Goal: Task Accomplishment & Management: Use online tool/utility

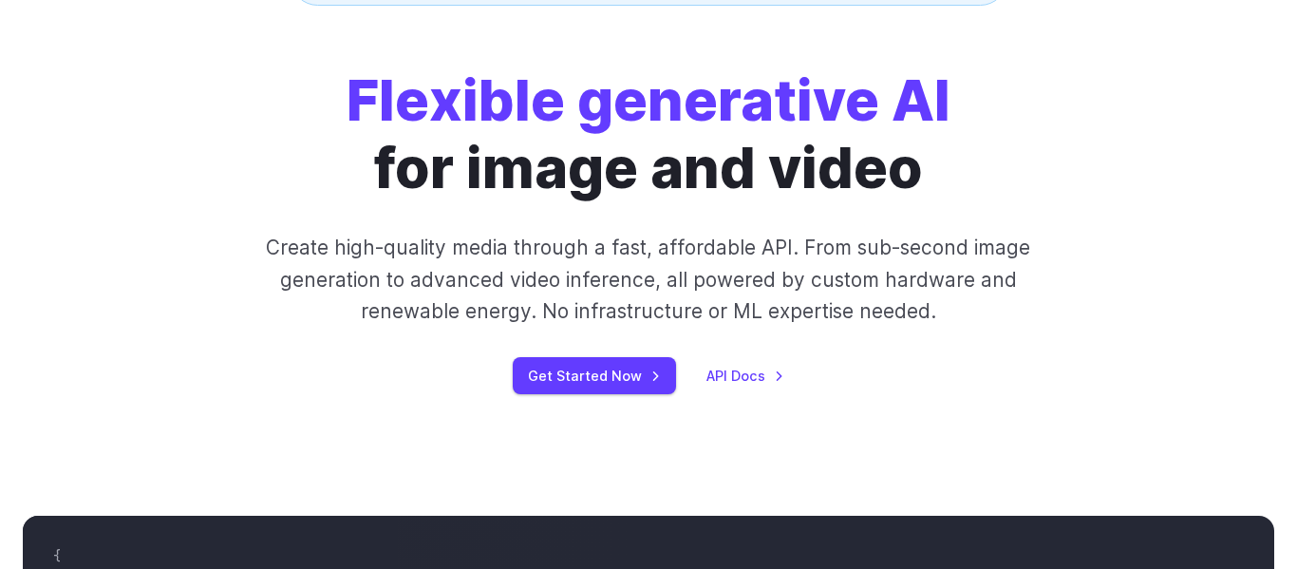
scroll to position [227, 0]
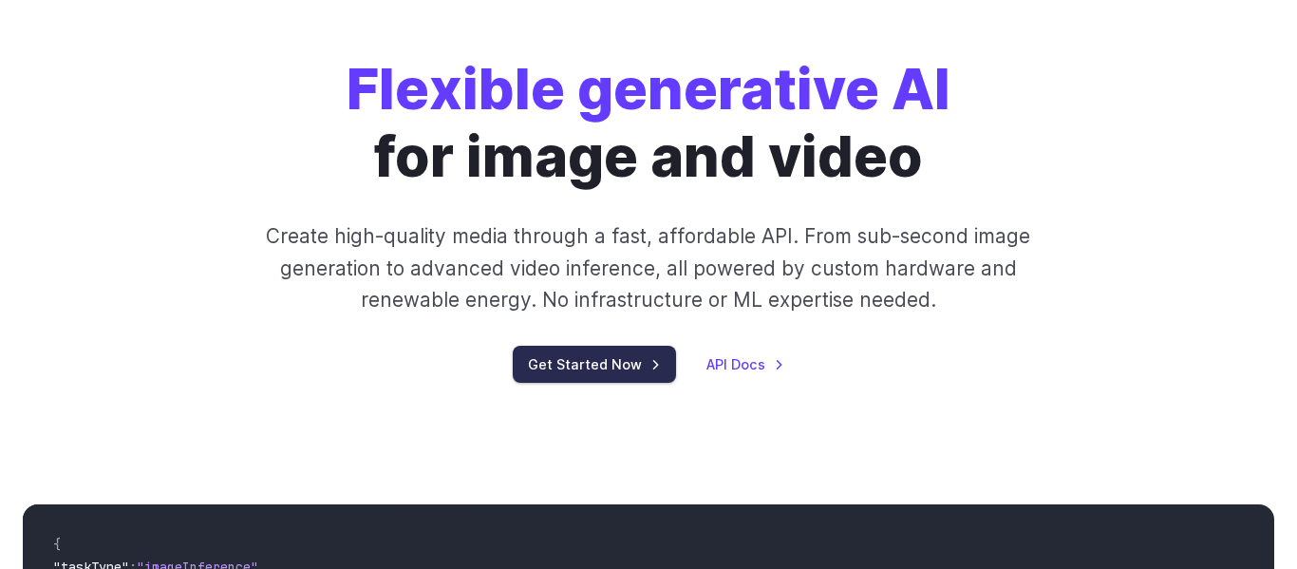
click at [638, 359] on link "Get Started Now" at bounding box center [594, 364] width 163 height 37
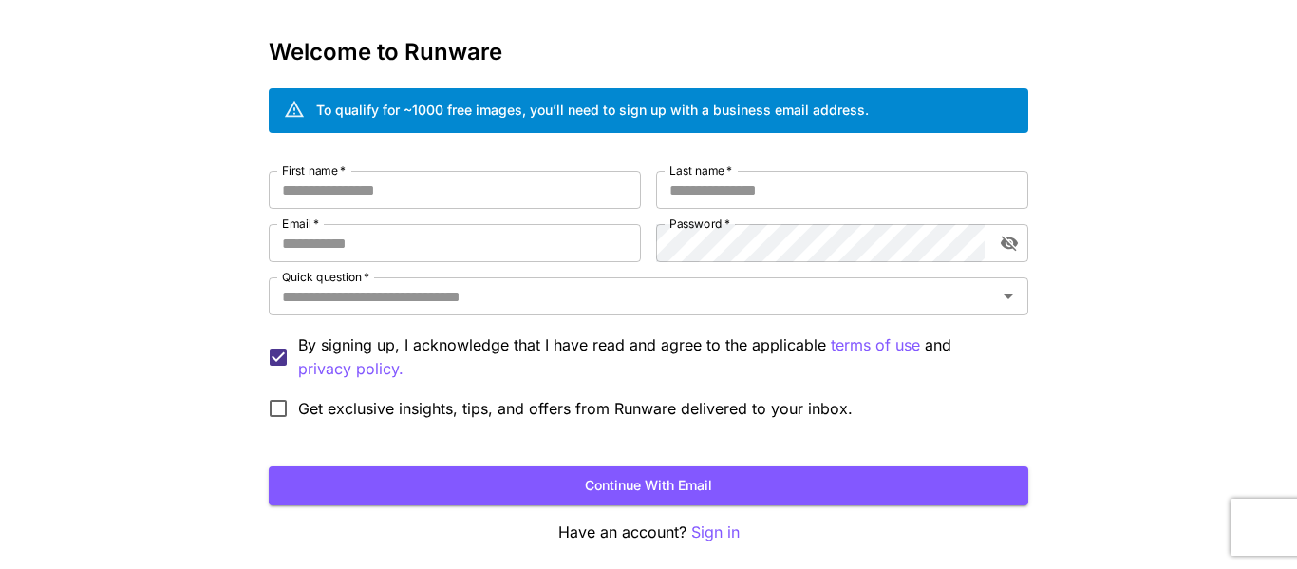
scroll to position [68, 0]
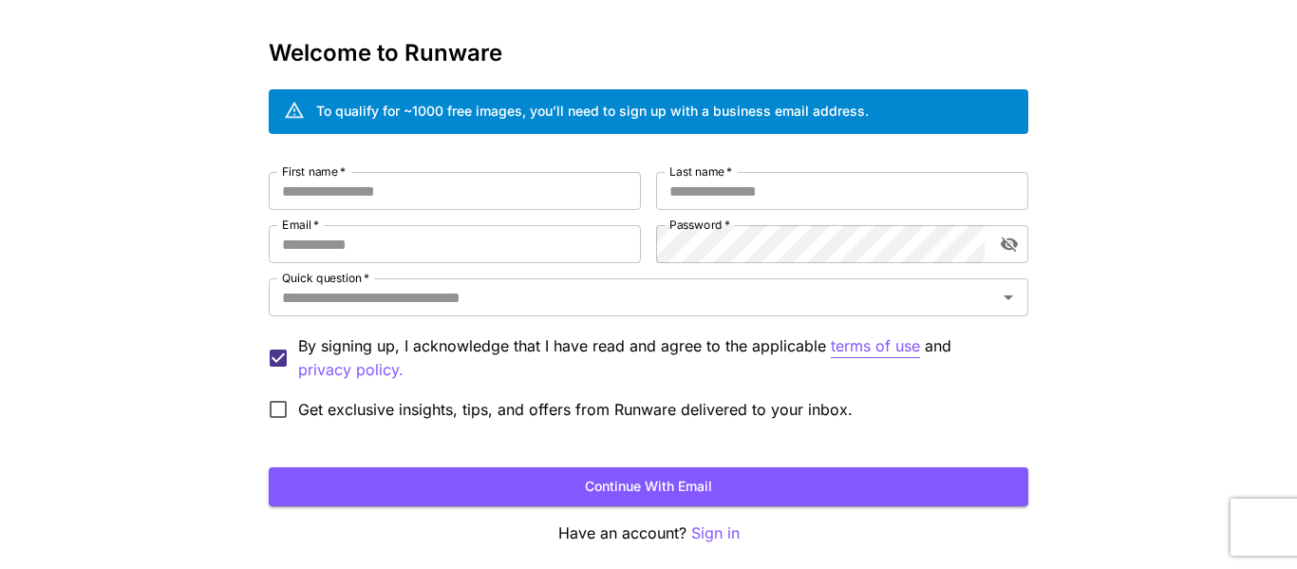
click at [872, 349] on p "terms of use" at bounding box center [875, 346] width 89 height 24
click at [480, 186] on input "First name   *" at bounding box center [455, 191] width 372 height 38
type input "*****"
click at [664, 195] on input "Last name   *" at bounding box center [842, 191] width 372 height 38
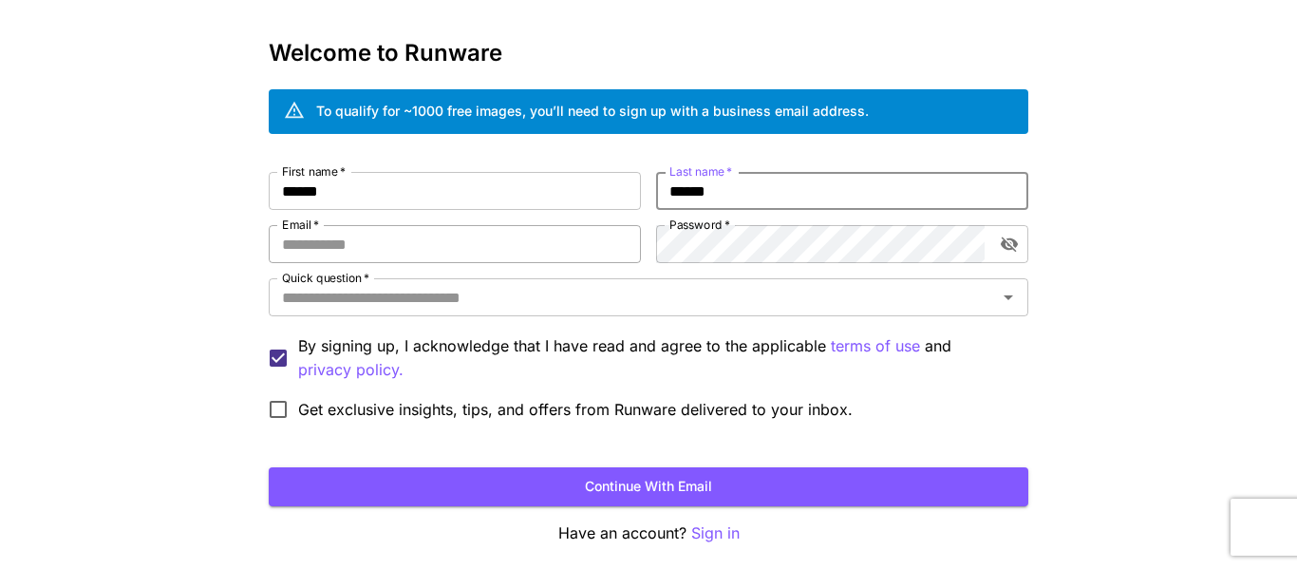
type input "******"
click at [517, 257] on input "Email   *" at bounding box center [455, 244] width 372 height 38
type input "**********"
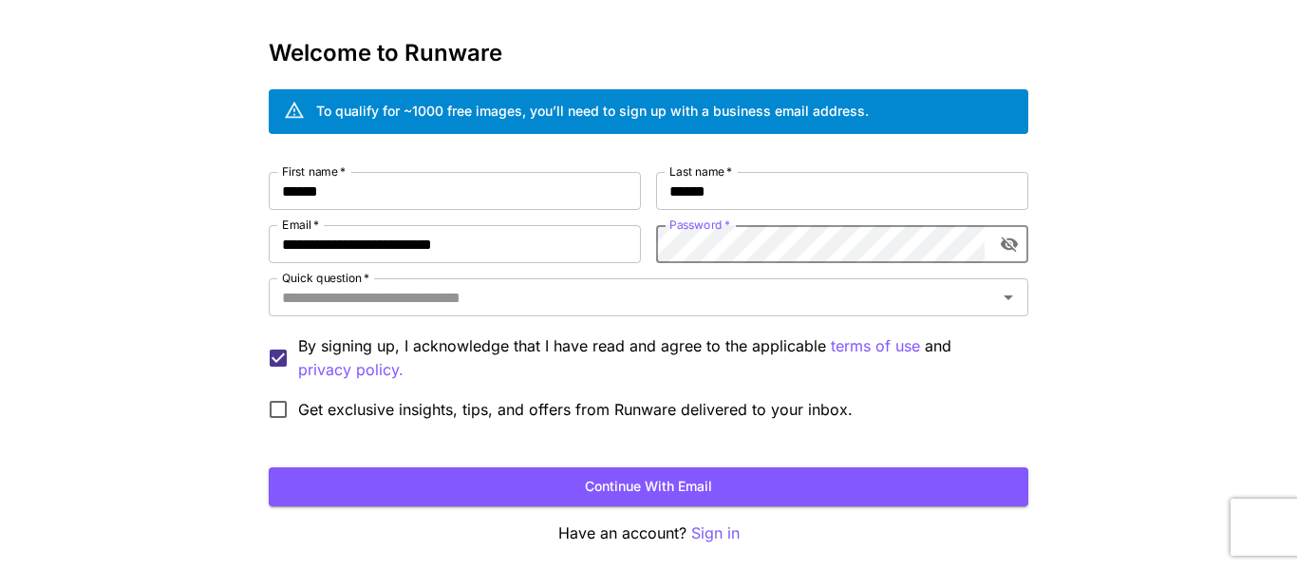
click at [1008, 246] on icon "toggle password visibility" at bounding box center [1009, 244] width 19 height 19
click at [739, 311] on div "Quick question   *" at bounding box center [649, 297] width 760 height 38
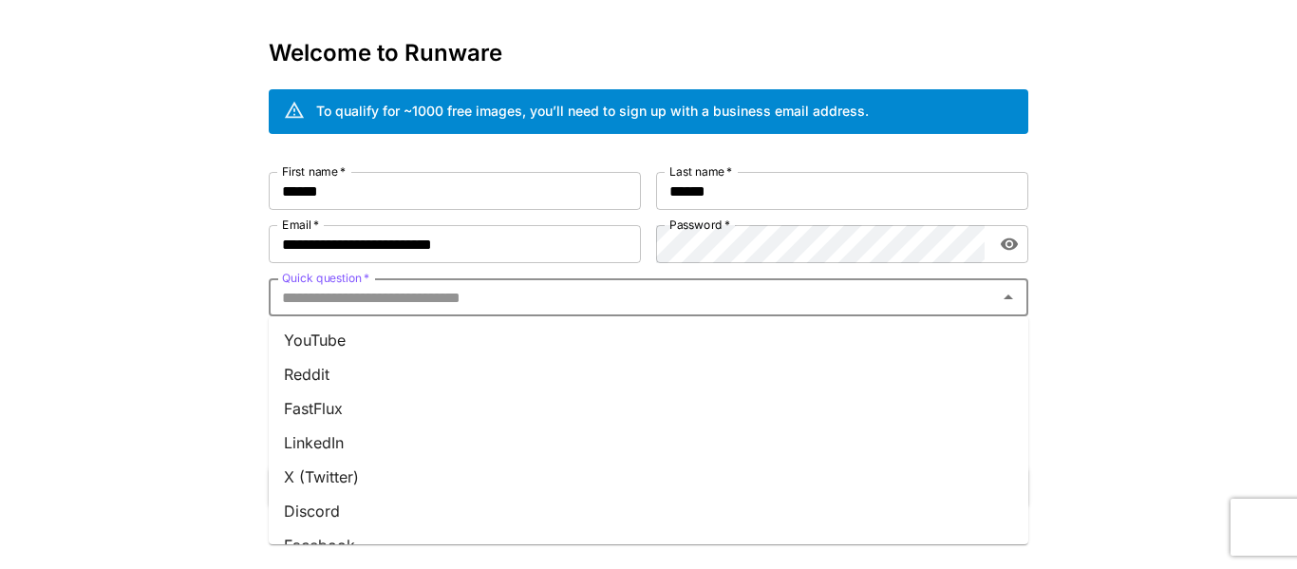
scroll to position [0, 0]
click at [556, 405] on li "Reddit" at bounding box center [649, 409] width 760 height 34
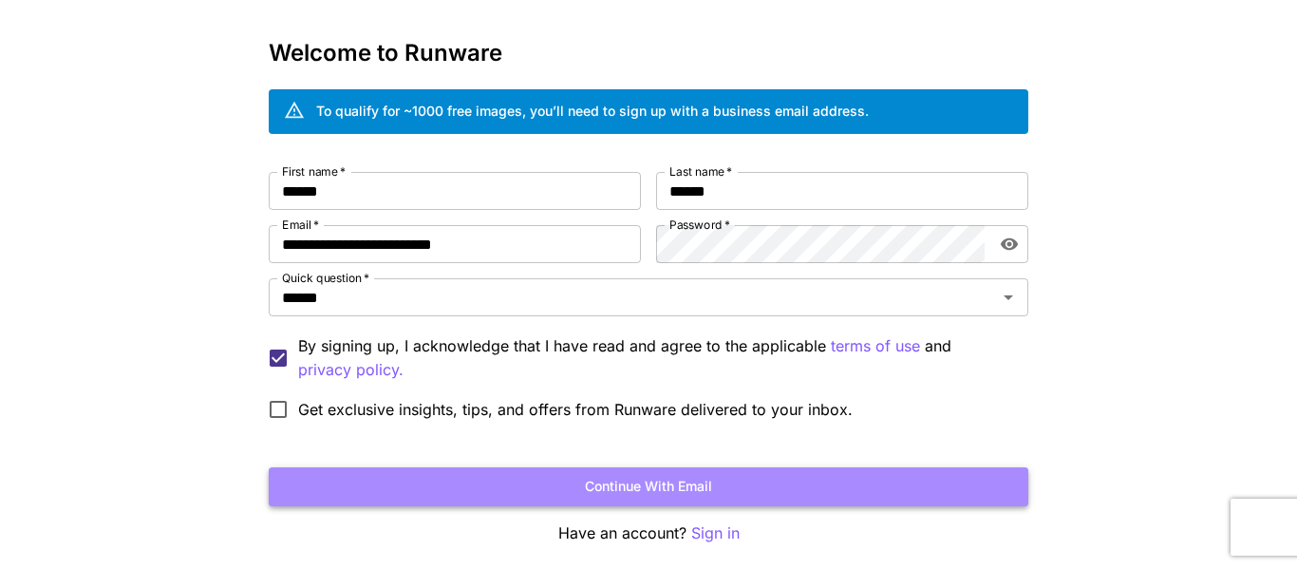
click at [545, 486] on button "Continue with email" at bounding box center [649, 486] width 760 height 39
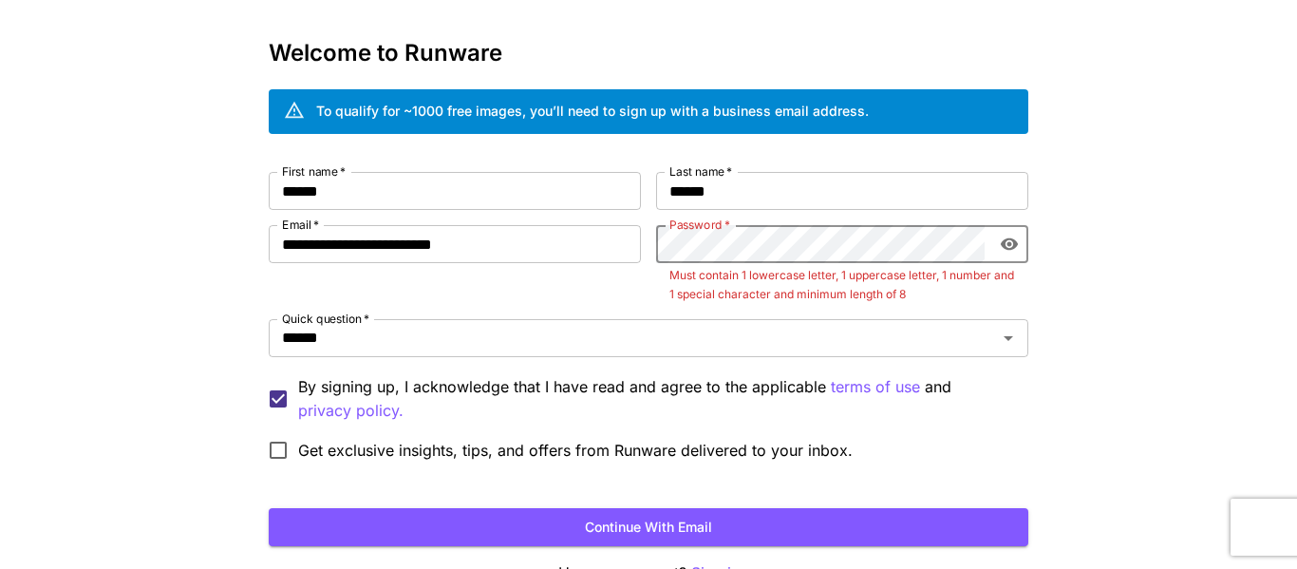
click at [551, 481] on form "**********" at bounding box center [649, 359] width 760 height 374
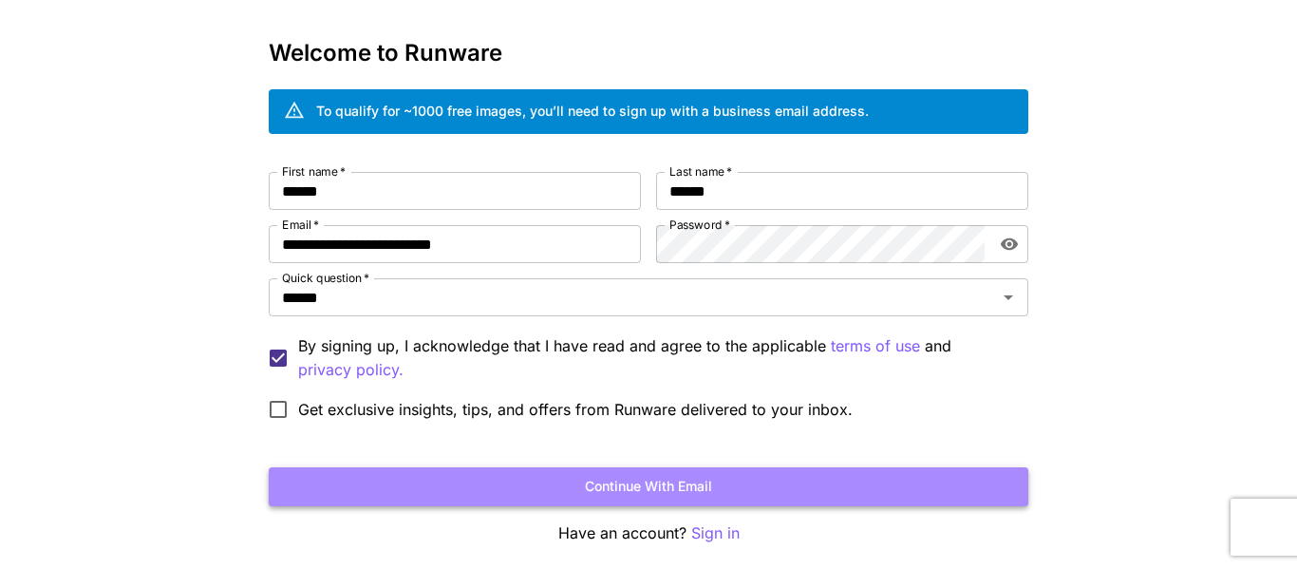
click at [763, 485] on button "Continue with email" at bounding box center [649, 486] width 760 height 39
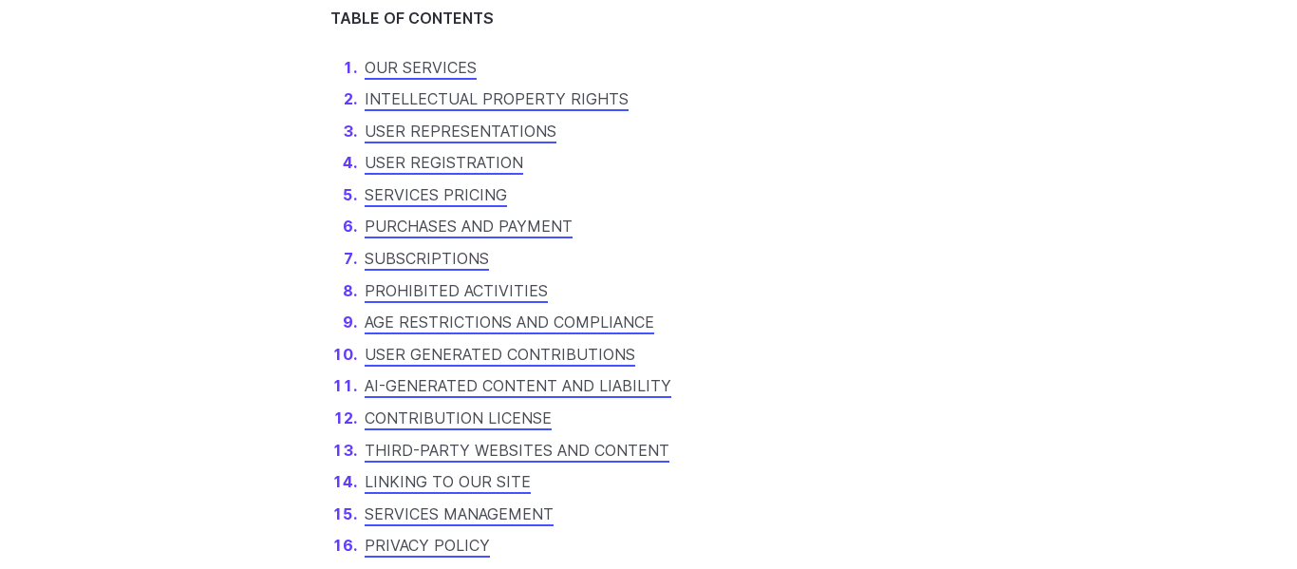
scroll to position [1308, 0]
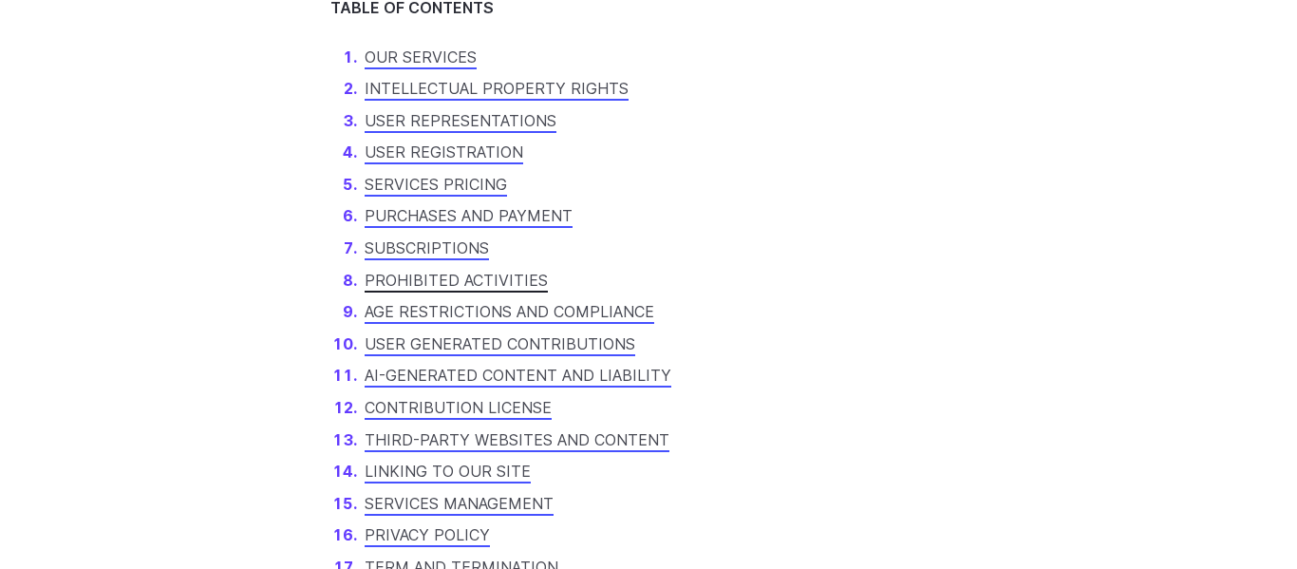
click at [452, 278] on link "PROHIBITED ACTIVITIES" at bounding box center [456, 280] width 183 height 19
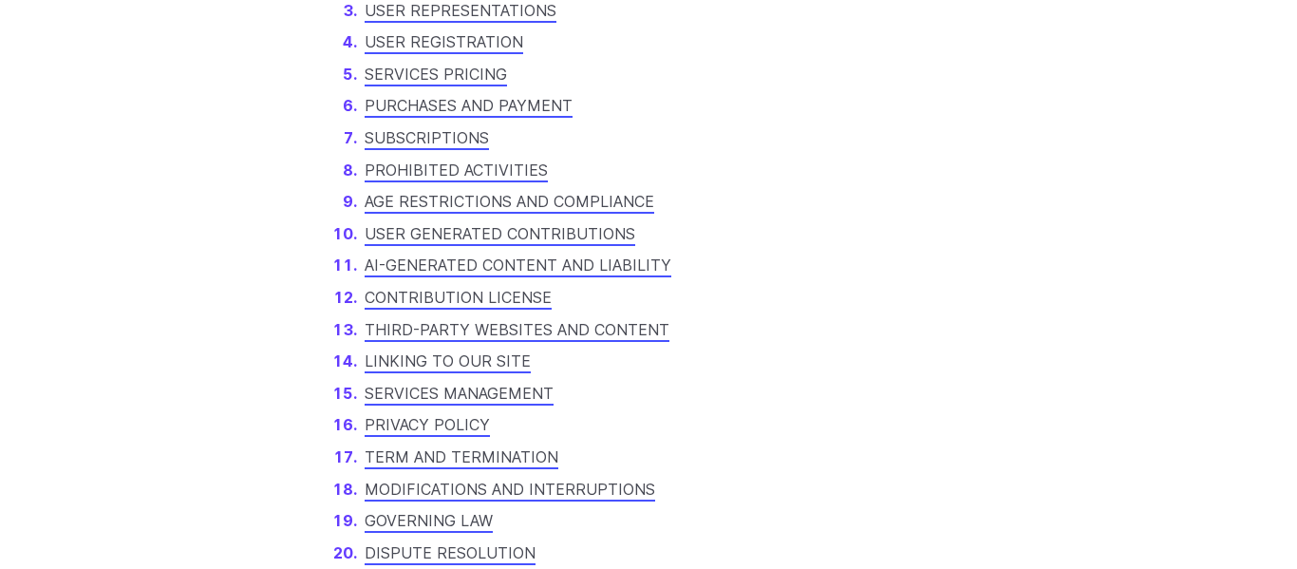
scroll to position [1413, 0]
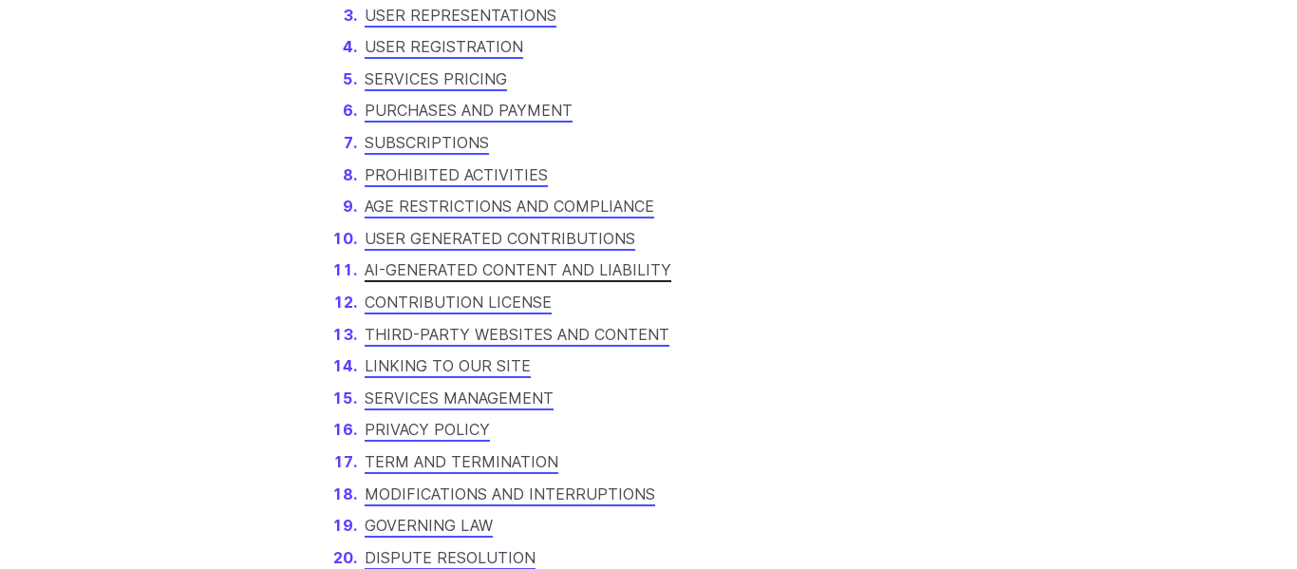
click at [570, 273] on link "AI-GENERATED CONTENT AND LIABILITY" at bounding box center [518, 269] width 307 height 19
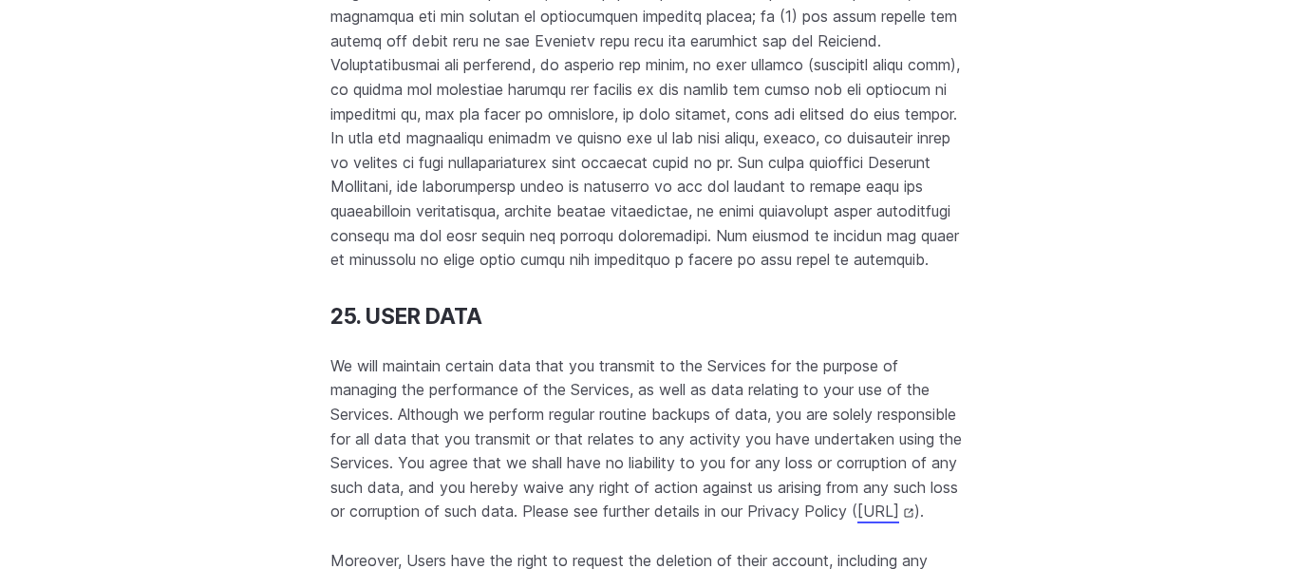
scroll to position [22757, 0]
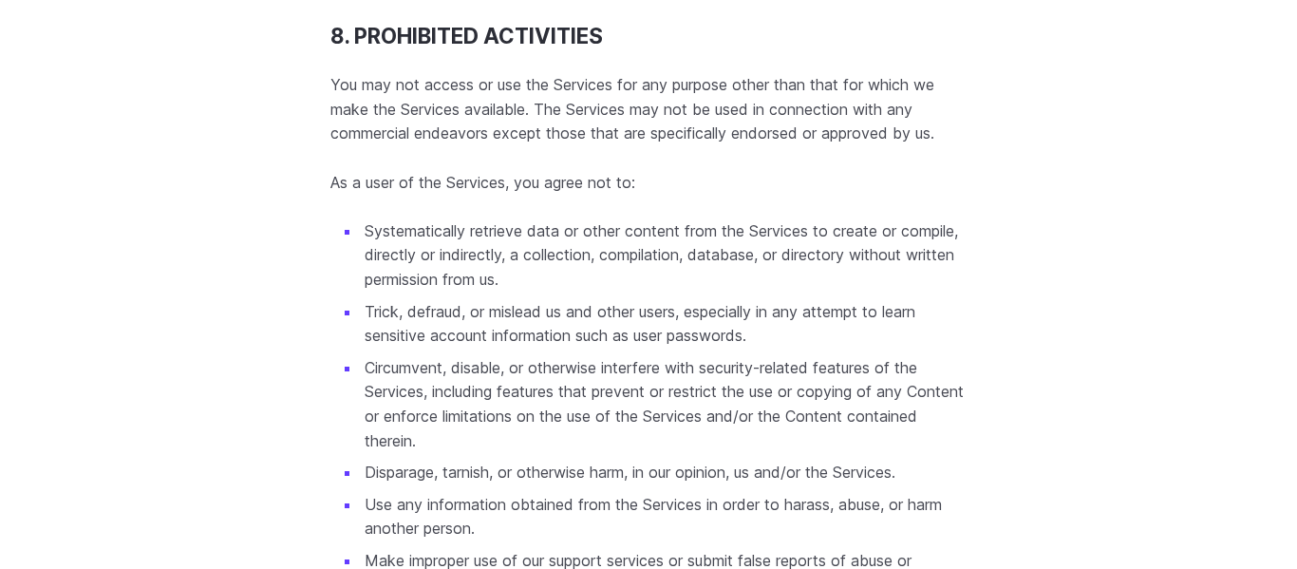
scroll to position [10416, 0]
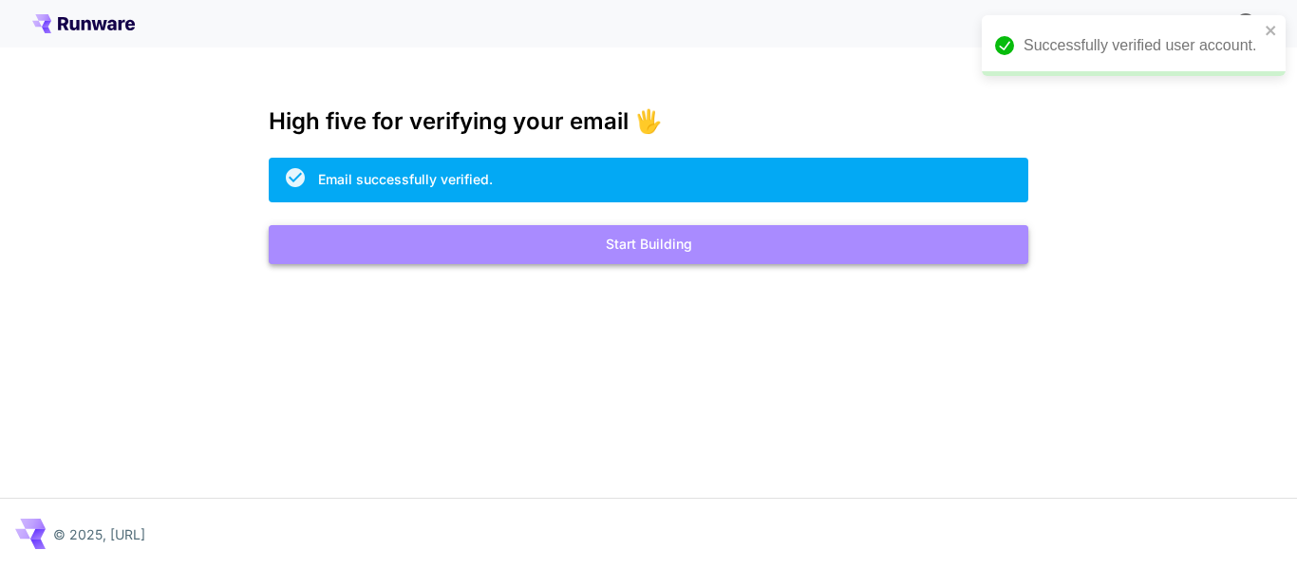
click at [696, 255] on button "Start Building" at bounding box center [649, 244] width 760 height 39
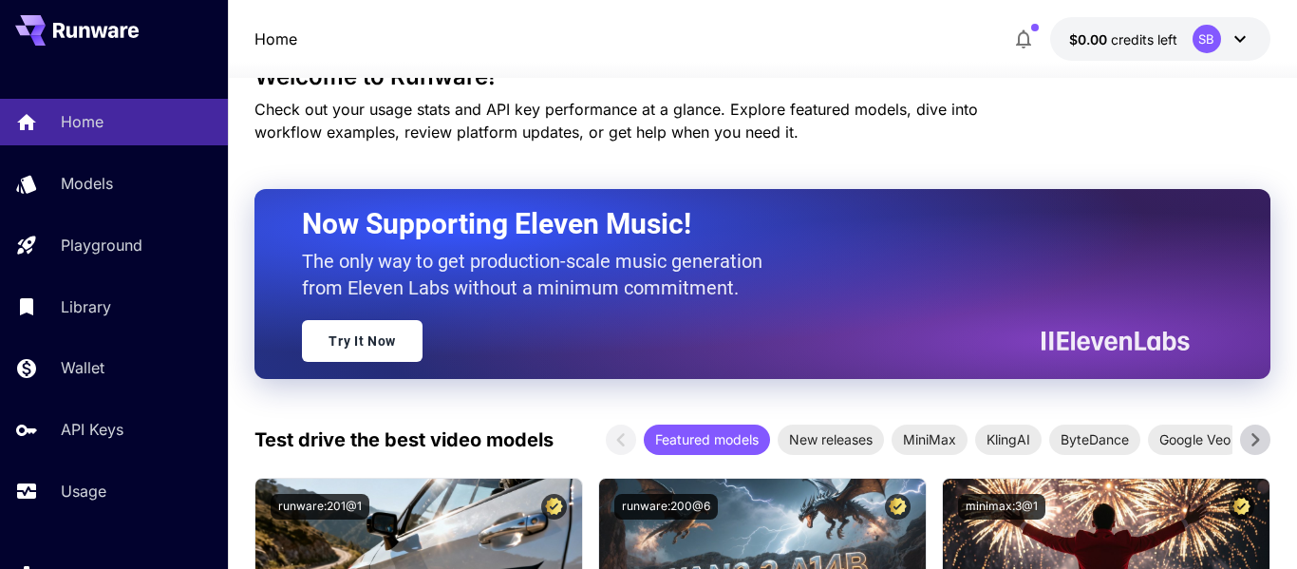
scroll to position [252, 0]
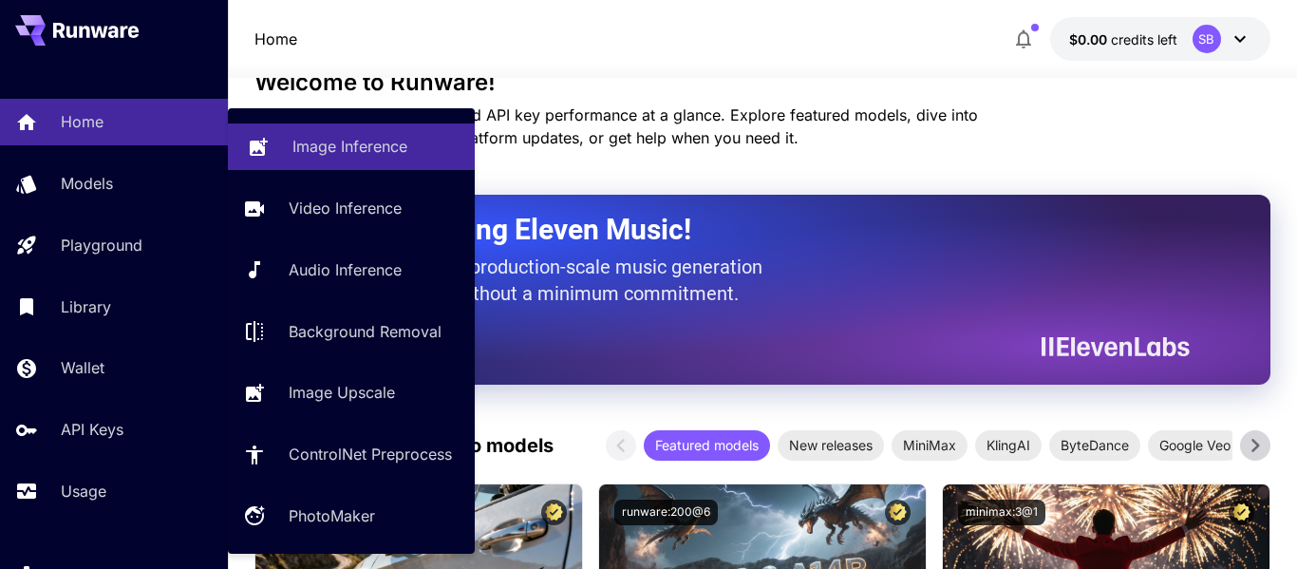
click at [355, 135] on p "Image Inference" at bounding box center [349, 146] width 115 height 23
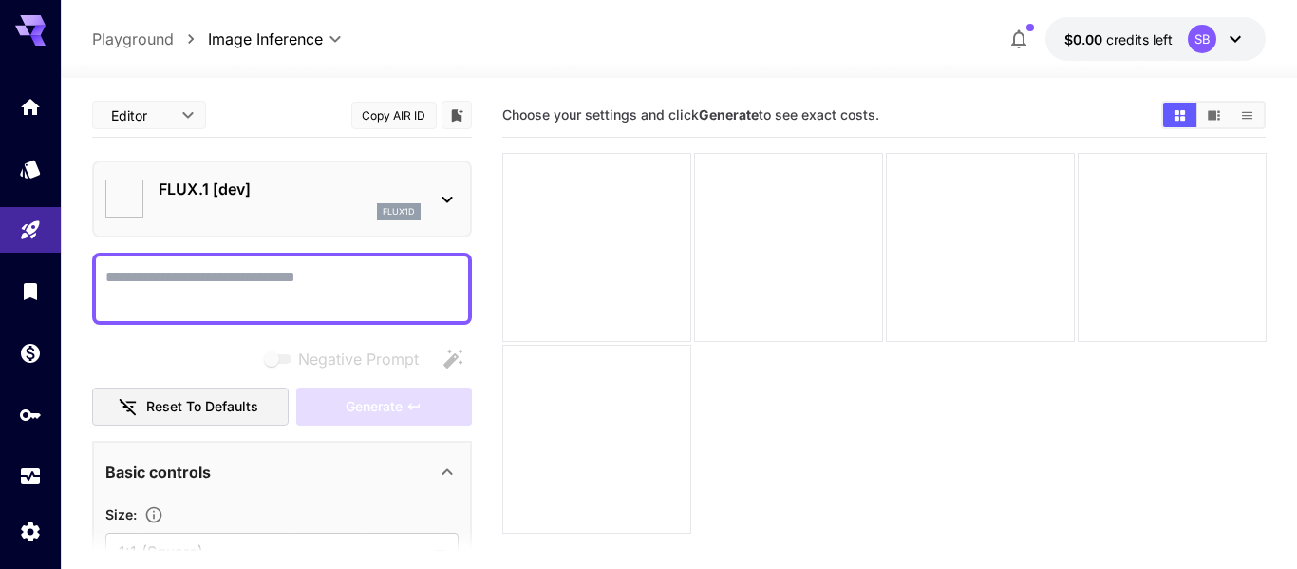
type input "**********"
click at [608, 270] on div at bounding box center [596, 247] width 189 height 189
click at [435, 212] on div "FLUX.1 [dev] flux1d" at bounding box center [281, 199] width 353 height 58
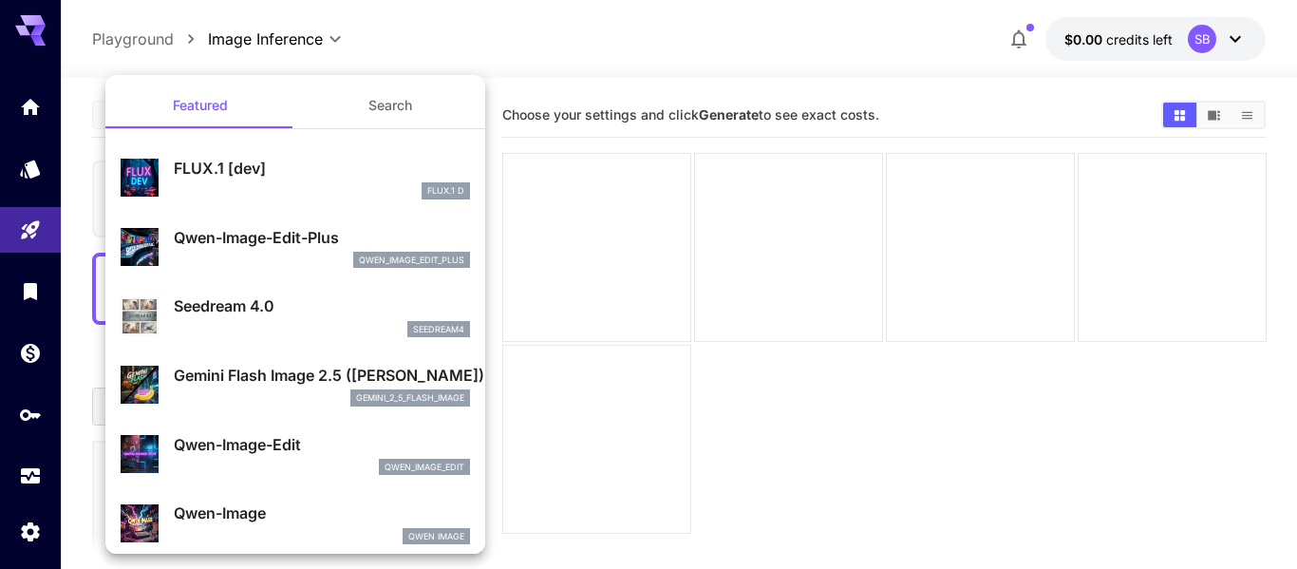
click at [846, 414] on div at bounding box center [648, 284] width 1297 height 569
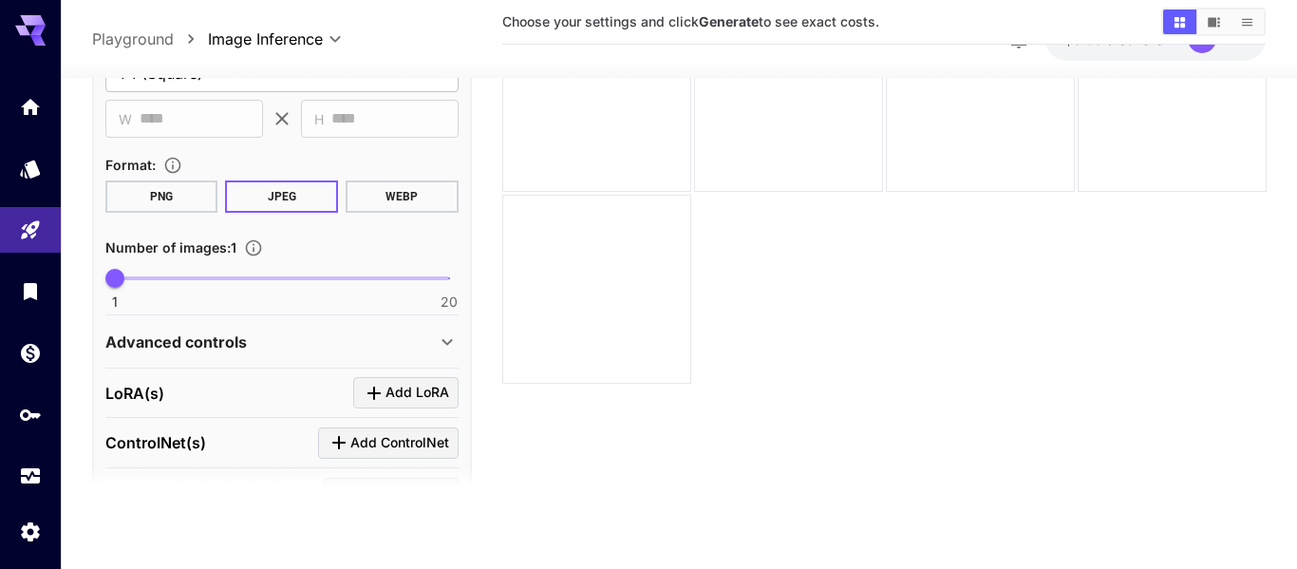
scroll to position [424, 0]
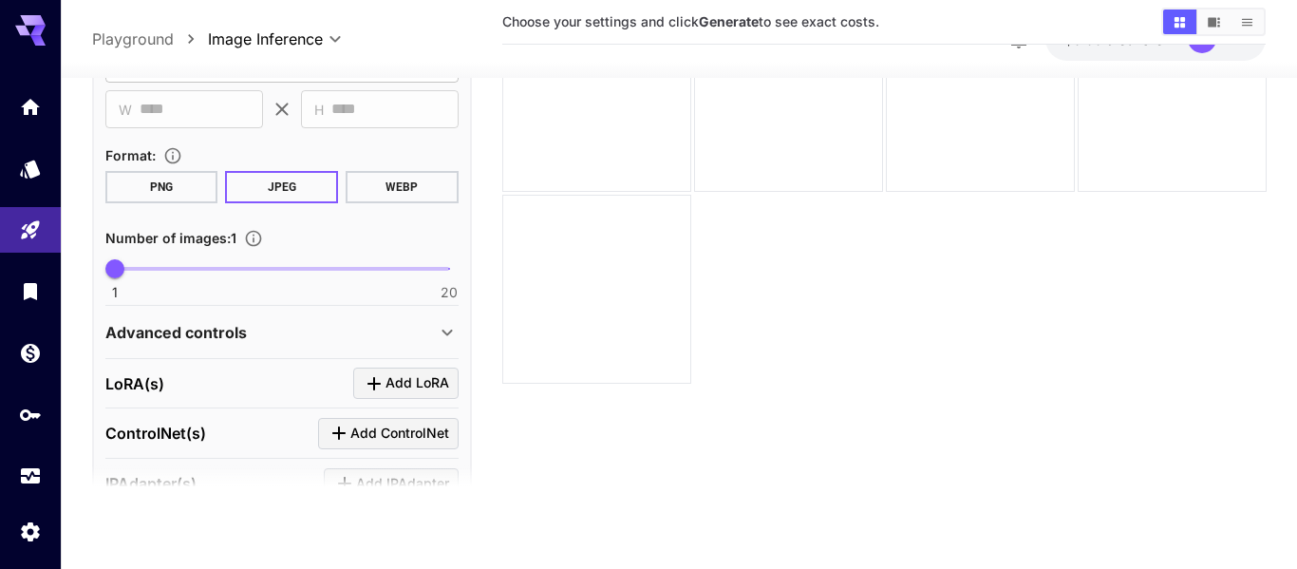
click at [169, 196] on button "PNG" at bounding box center [161, 186] width 113 height 32
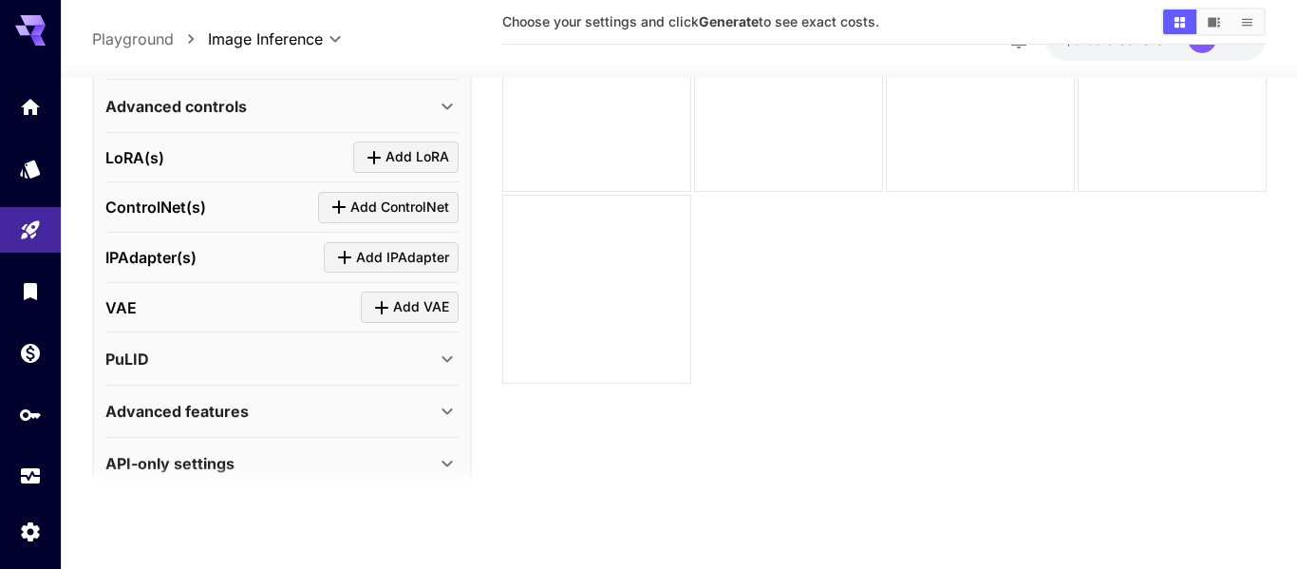
scroll to position [676, 0]
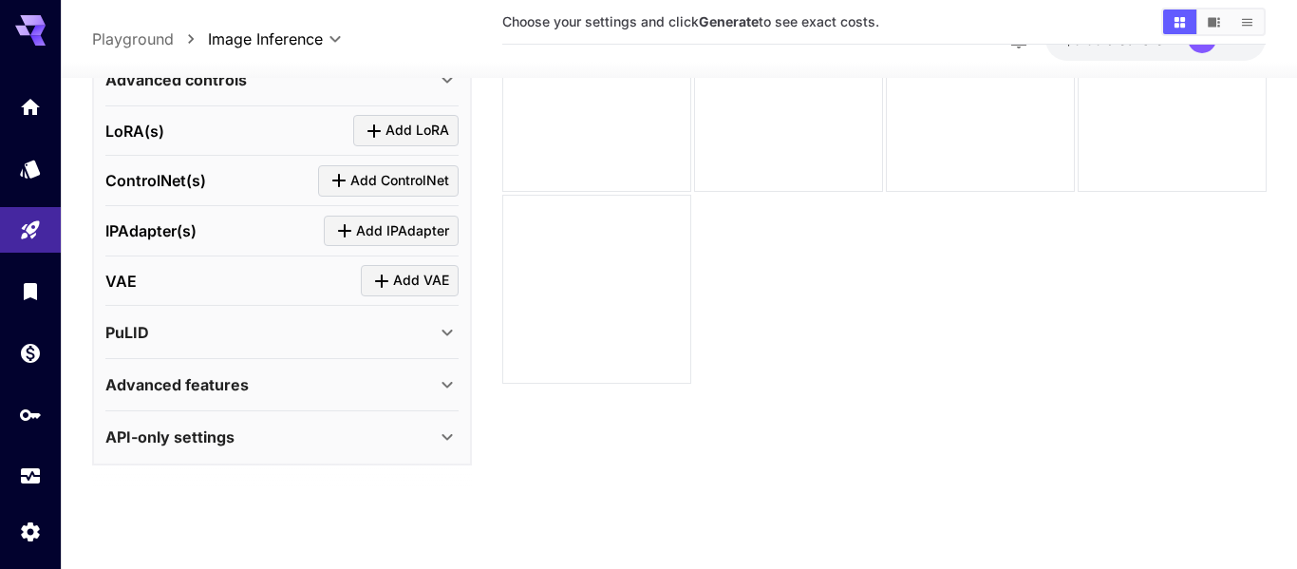
click at [242, 391] on p "Advanced features" at bounding box center [176, 384] width 143 height 23
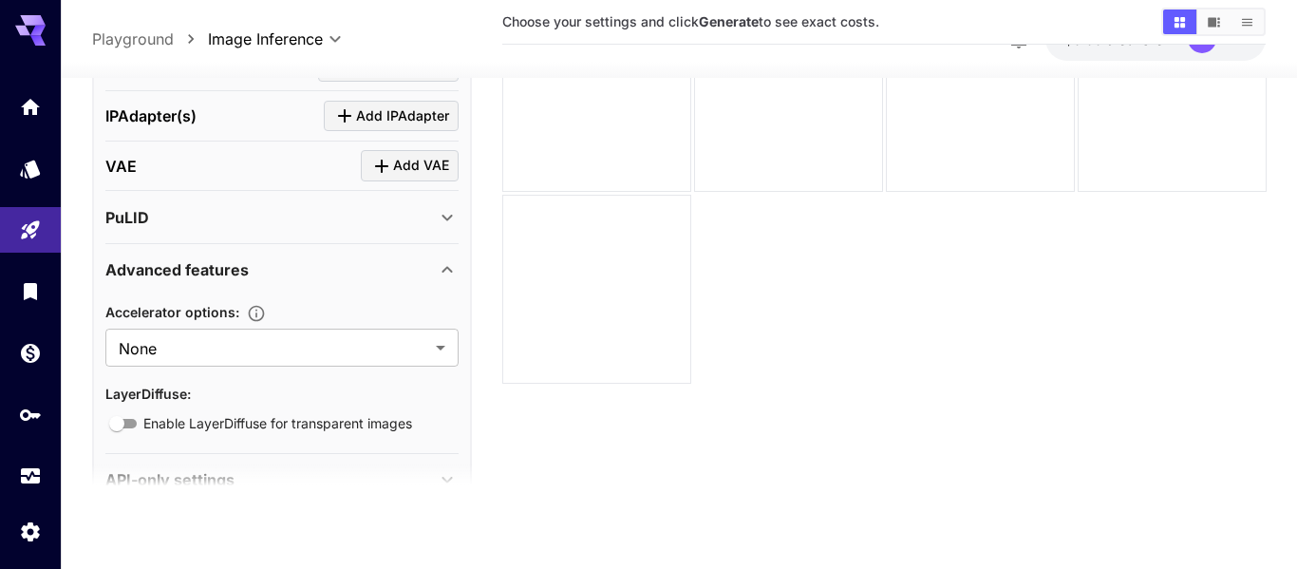
scroll to position [834, 0]
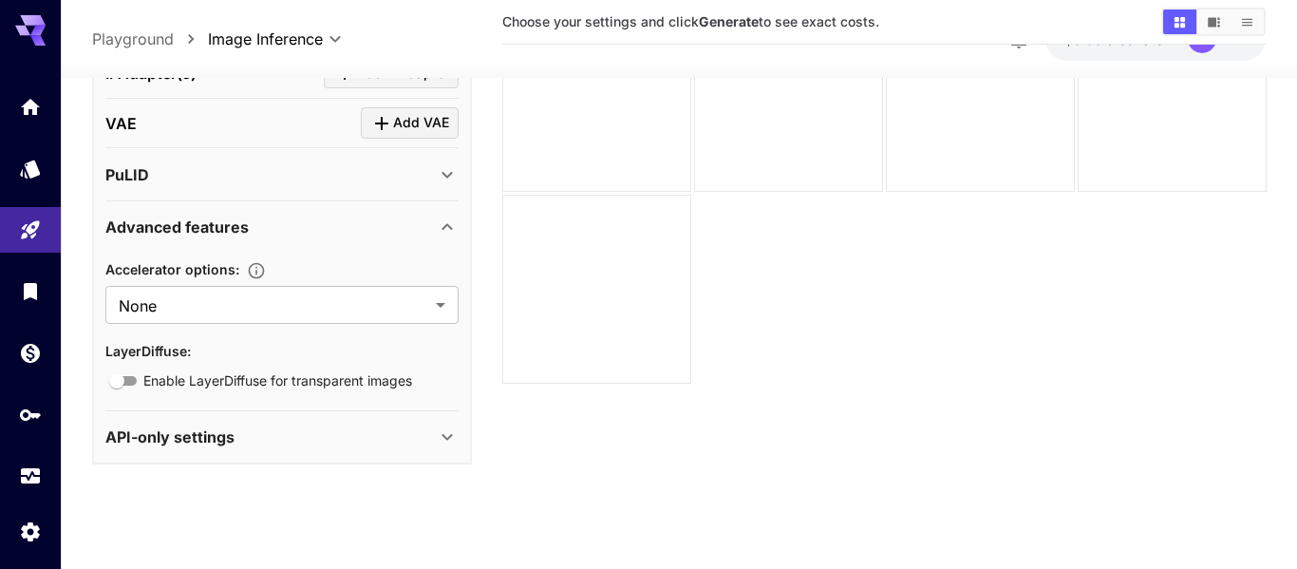
click at [256, 382] on span "Enable LayerDiffuse for transparent images" at bounding box center [277, 380] width 269 height 20
click at [211, 384] on span "Enable LayerDiffuse for transparent images" at bounding box center [277, 380] width 269 height 20
click at [247, 317] on body "**********" at bounding box center [648, 209] width 1297 height 719
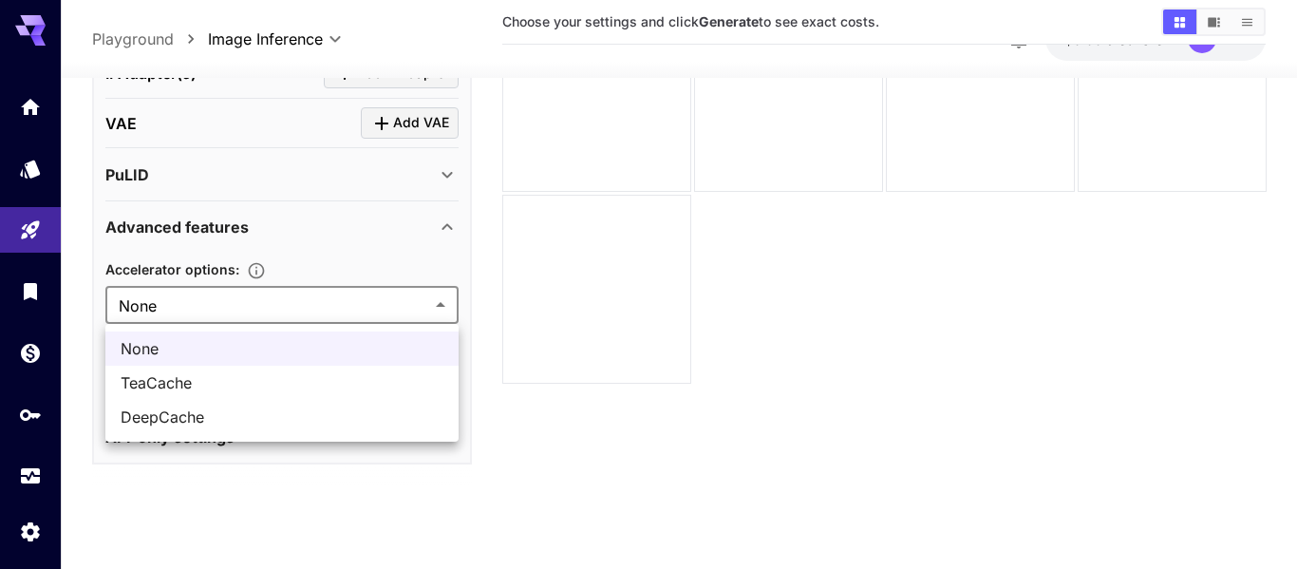
click at [263, 305] on div at bounding box center [648, 284] width 1297 height 569
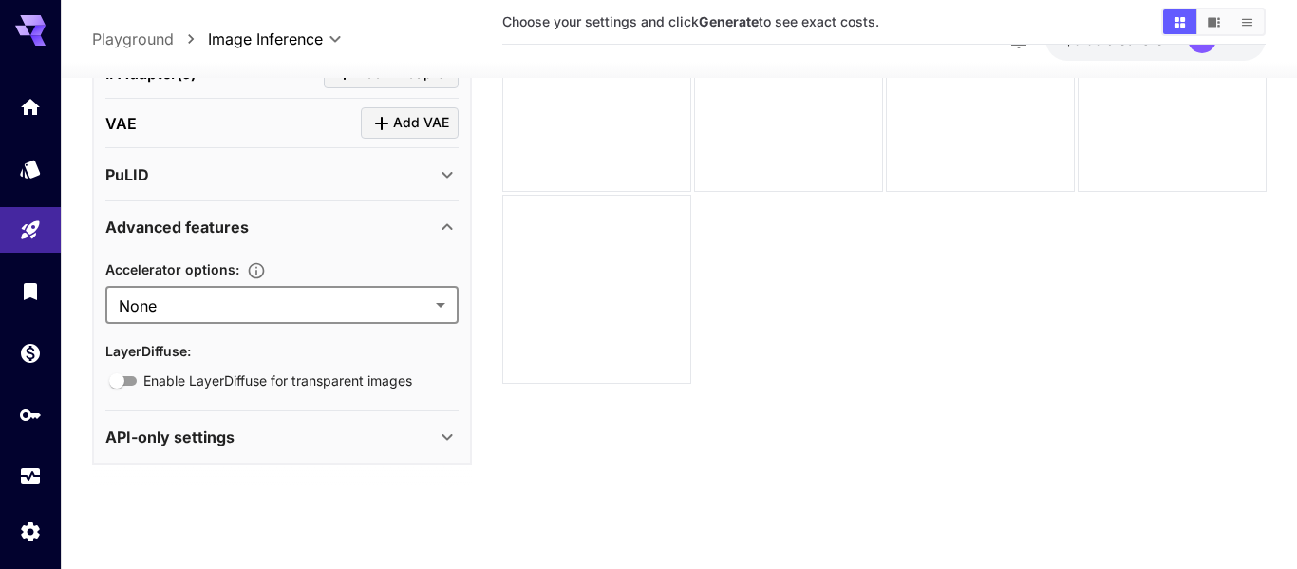
click at [442, 231] on icon at bounding box center [447, 227] width 23 height 23
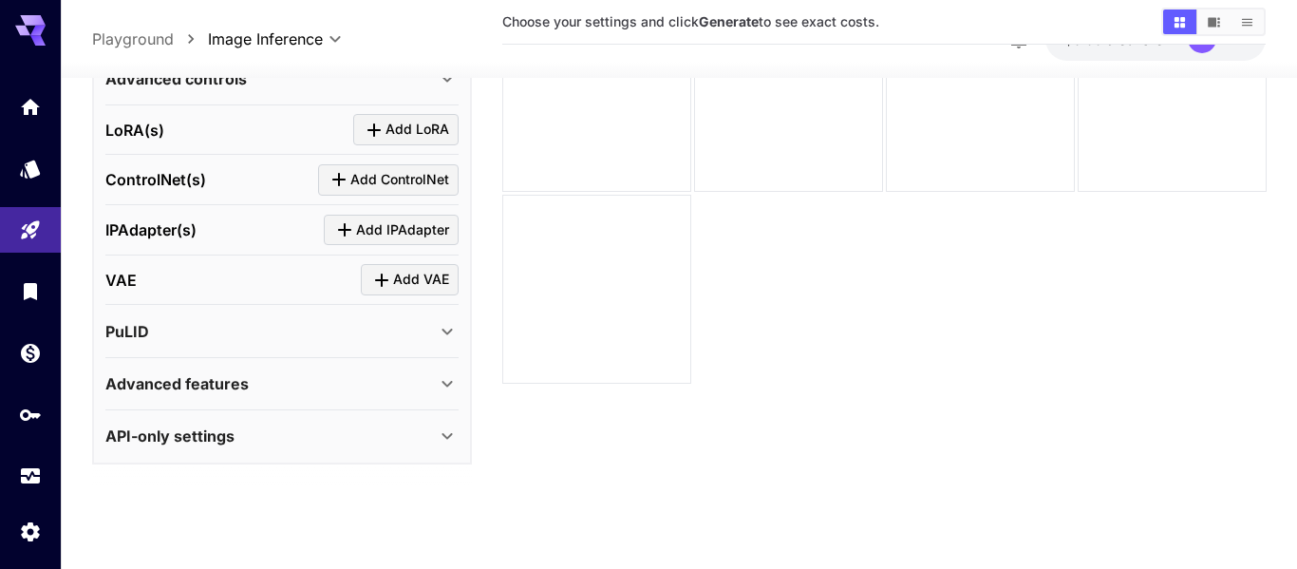
scroll to position [677, 0]
click at [430, 427] on div "API-only settings" at bounding box center [270, 435] width 330 height 23
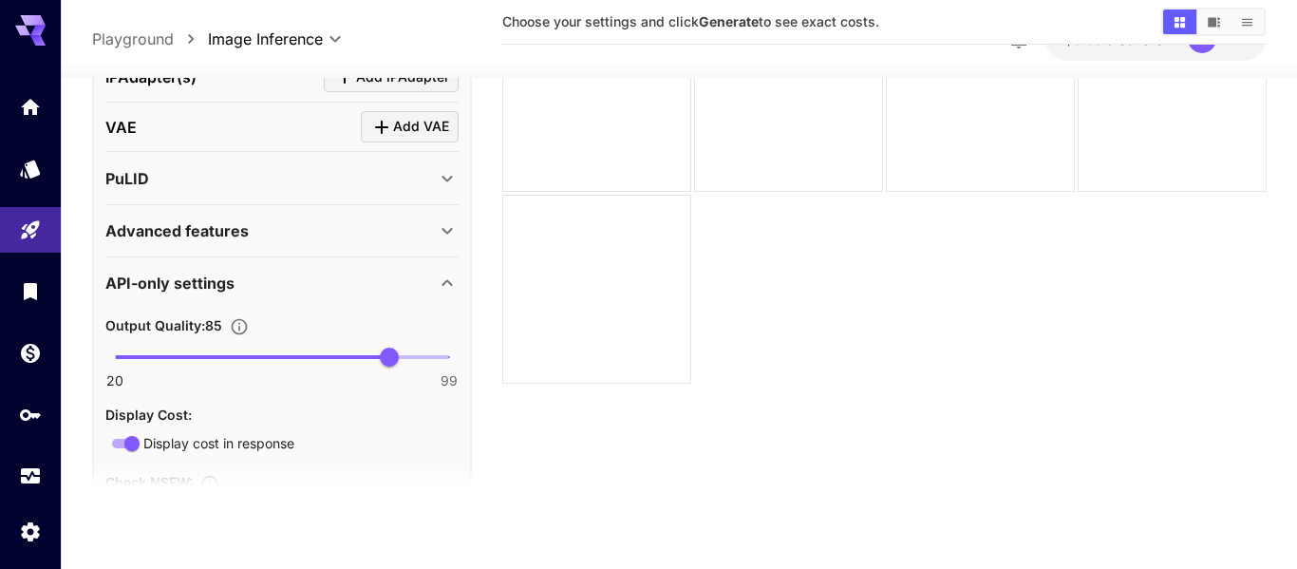
scroll to position [831, 0]
type input "**"
drag, startPoint x: 402, startPoint y: 359, endPoint x: 460, endPoint y: 370, distance: 59.0
click at [459, 366] on span "99" at bounding box center [449, 356] width 19 height 19
drag, startPoint x: 457, startPoint y: 356, endPoint x: 503, endPoint y: 357, distance: 46.5
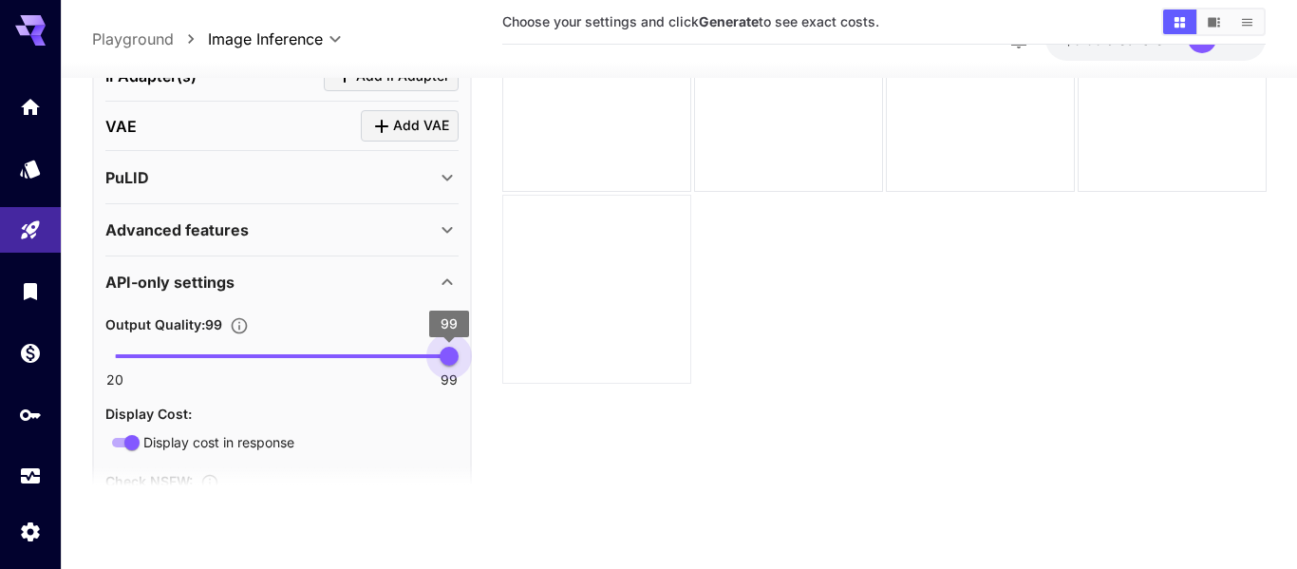
click at [503, 357] on main "**********" at bounding box center [679, 235] width 1175 height 584
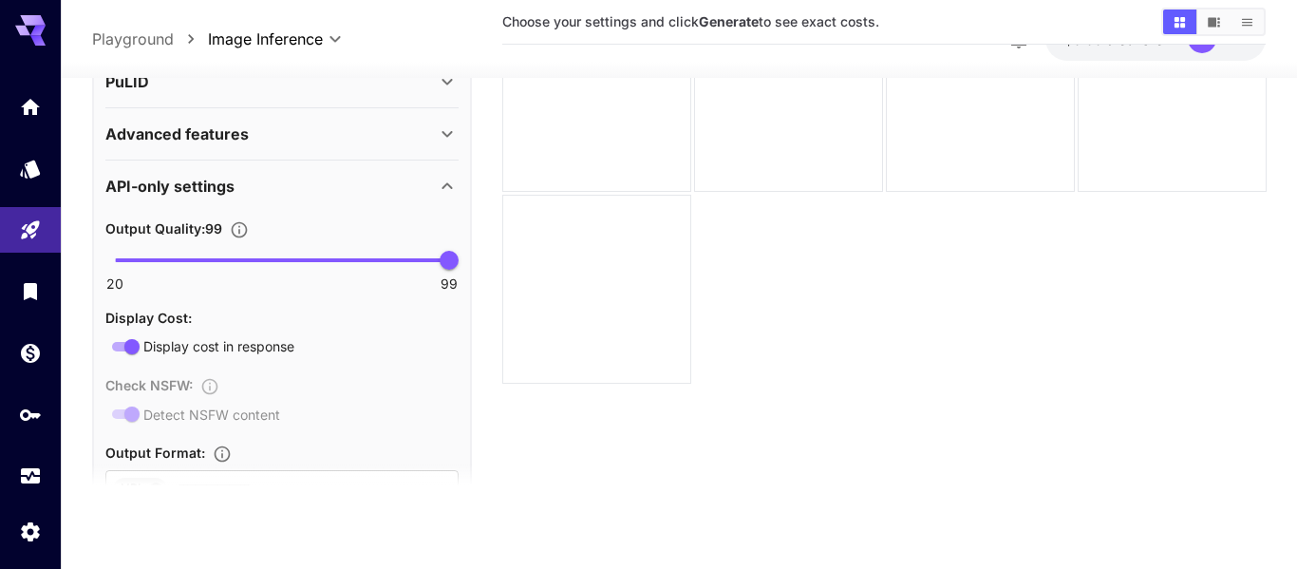
scroll to position [931, 0]
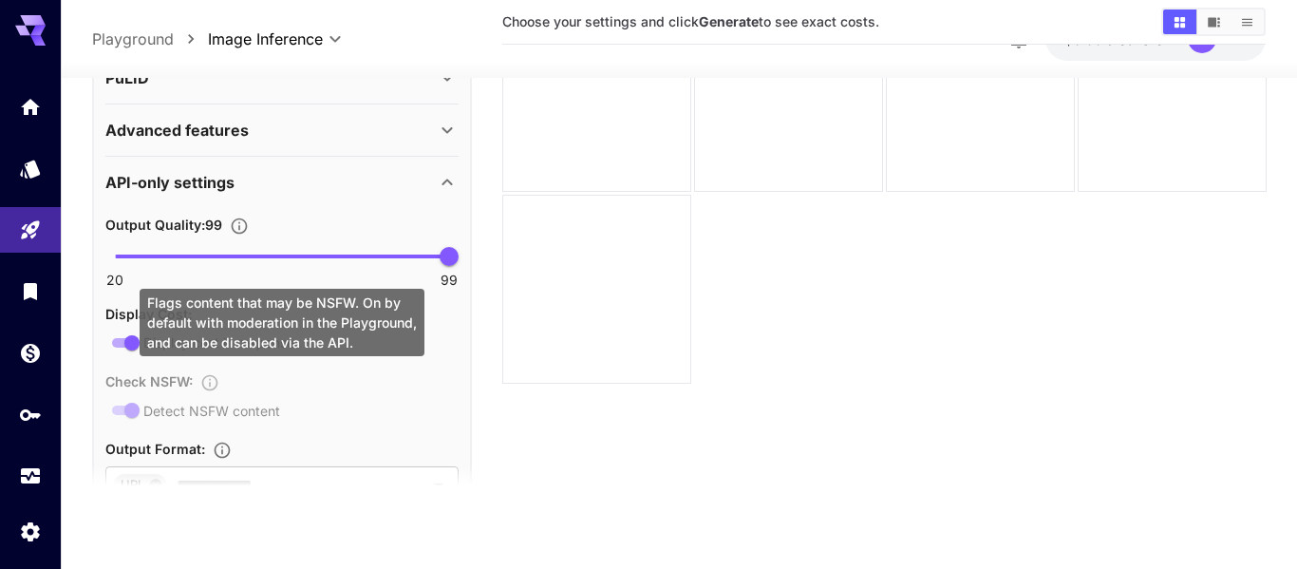
click at [131, 408] on div "Check NSFW : Detect NSFW content" at bounding box center [281, 395] width 353 height 52
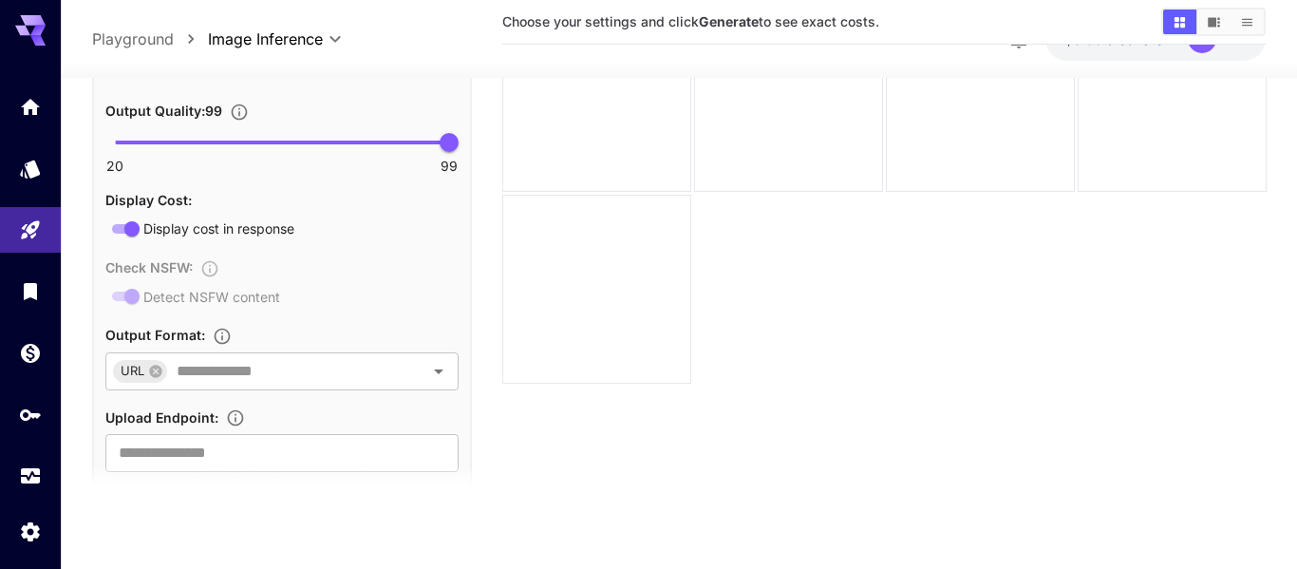
scroll to position [1055, 0]
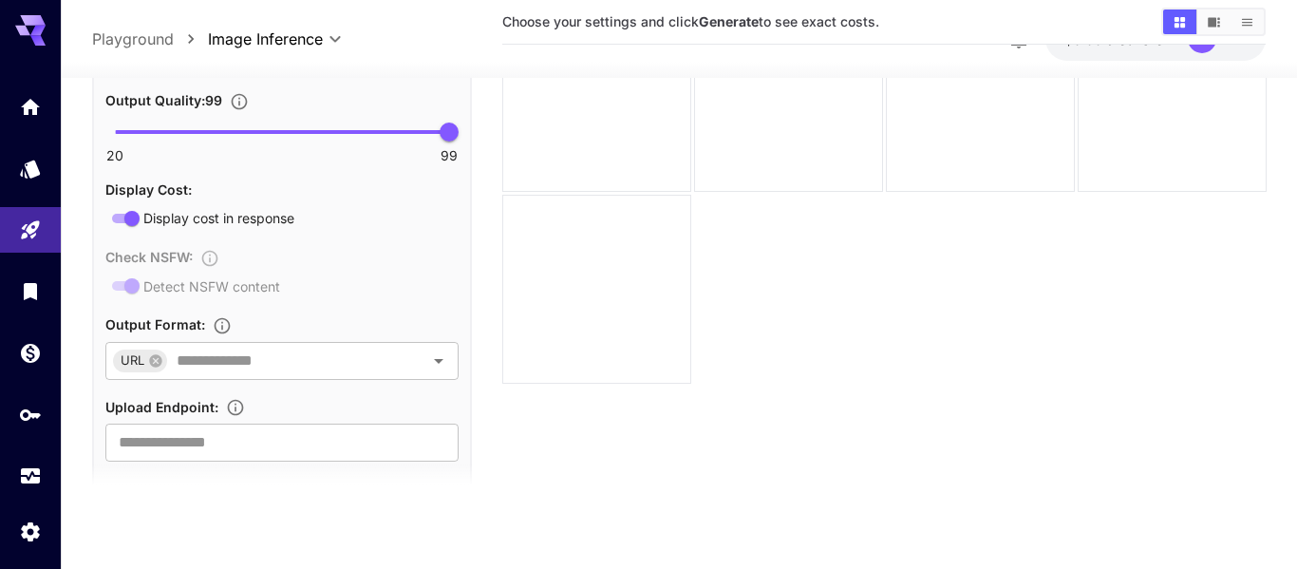
click at [135, 289] on div "Check NSFW : Detect NSFW content" at bounding box center [281, 271] width 353 height 52
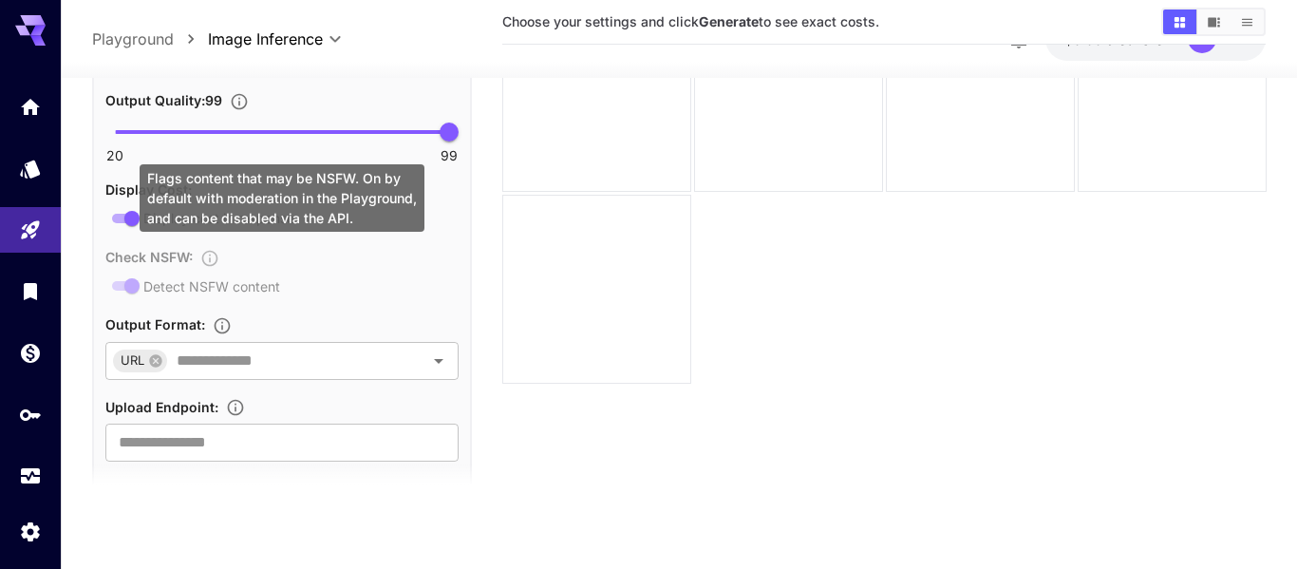
click at [135, 289] on div "Check NSFW : Detect NSFW content" at bounding box center [281, 271] width 353 height 52
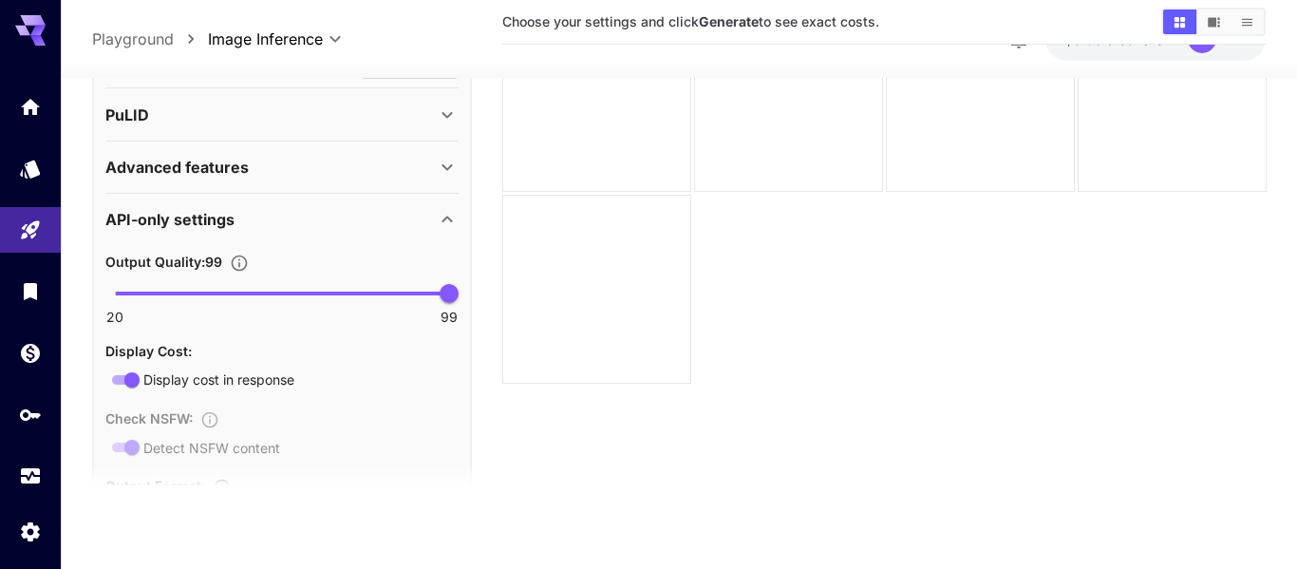
scroll to position [0, 0]
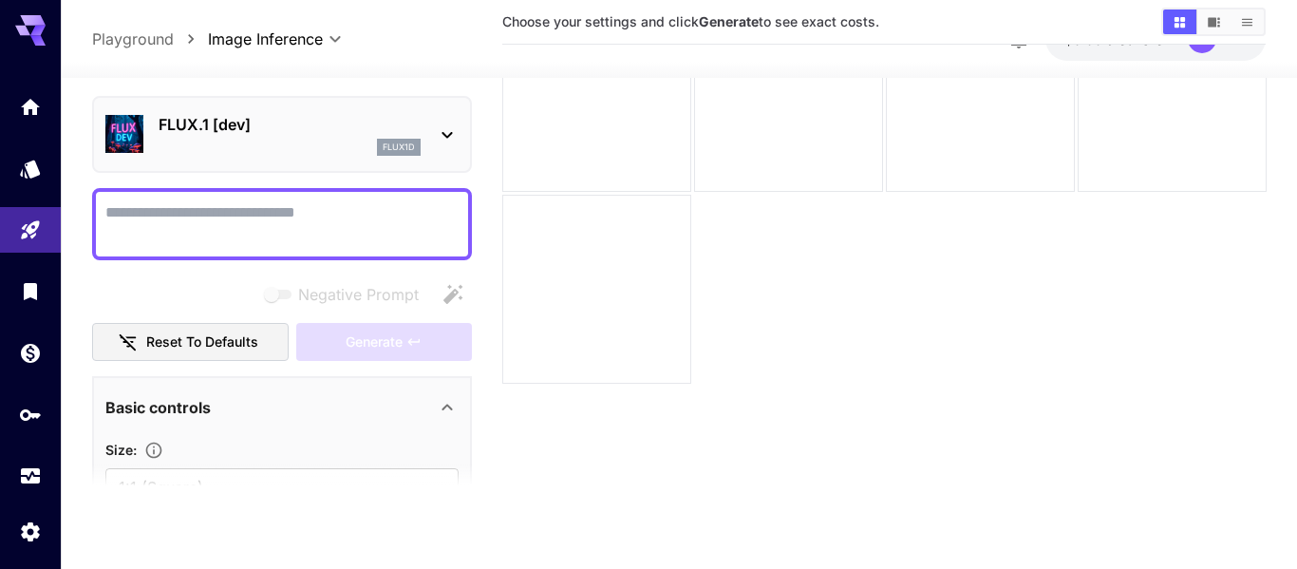
click at [348, 131] on p "FLUX.1 [dev]" at bounding box center [290, 124] width 262 height 23
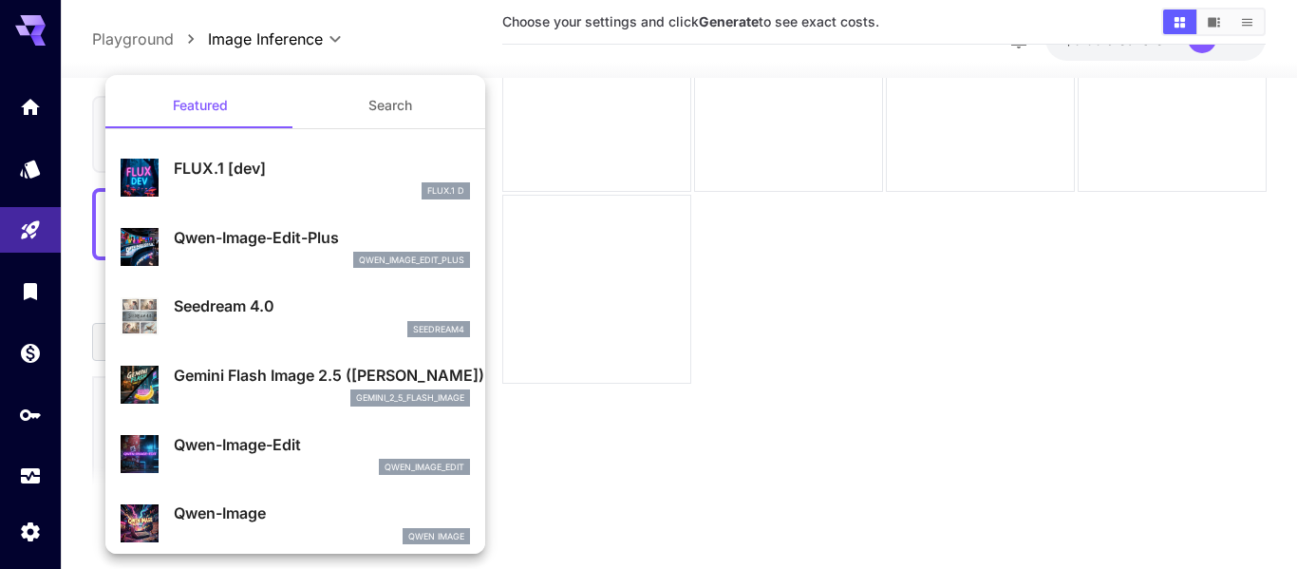
click at [314, 241] on p "Qwen-Image-Edit-Plus" at bounding box center [322, 237] width 296 height 23
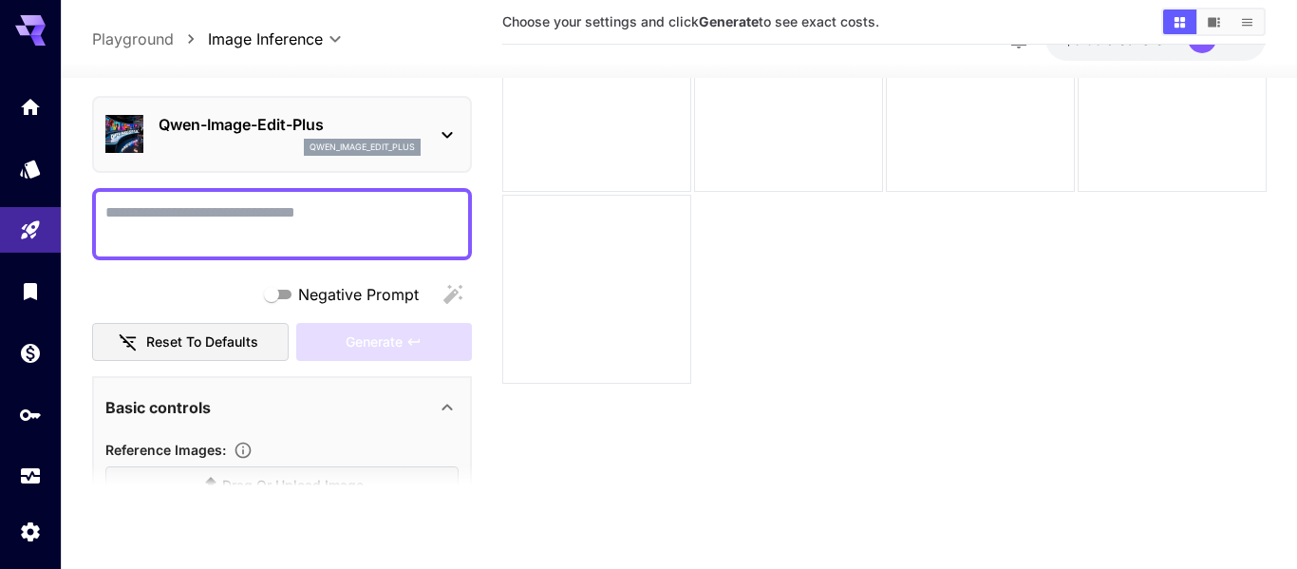
click at [314, 241] on textarea "Negative Prompt" at bounding box center [281, 224] width 353 height 46
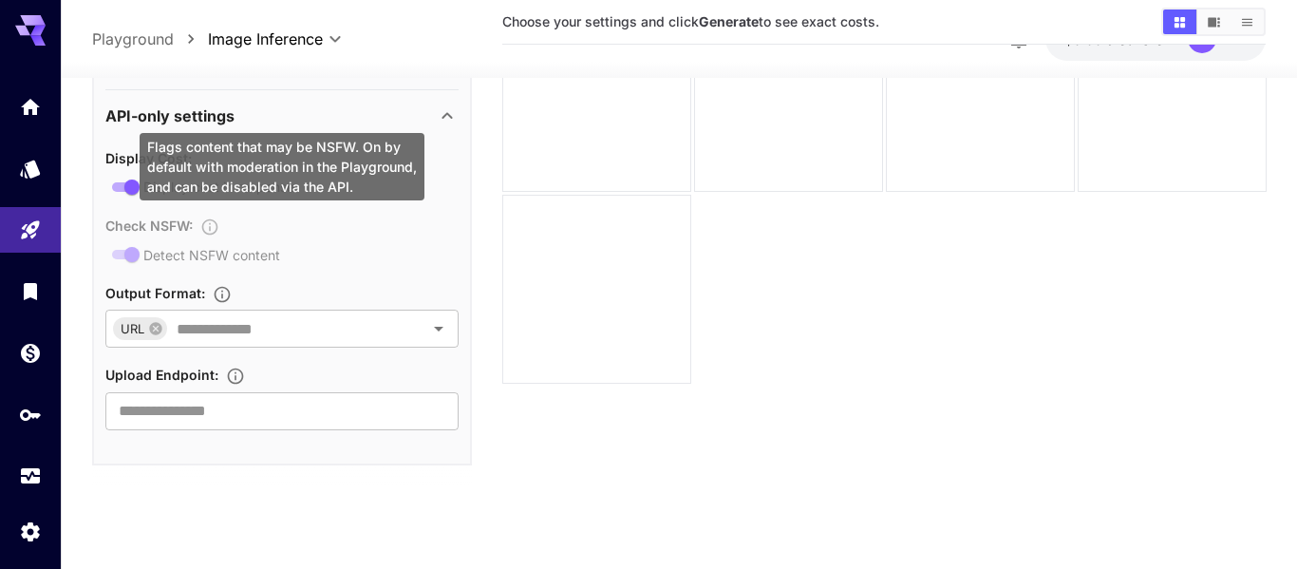
scroll to position [843, 0]
click at [138, 249] on div "Check NSFW : Detect NSFW content" at bounding box center [281, 239] width 353 height 52
click at [211, 224] on div "Check NSFW : Detect NSFW content" at bounding box center [281, 239] width 353 height 52
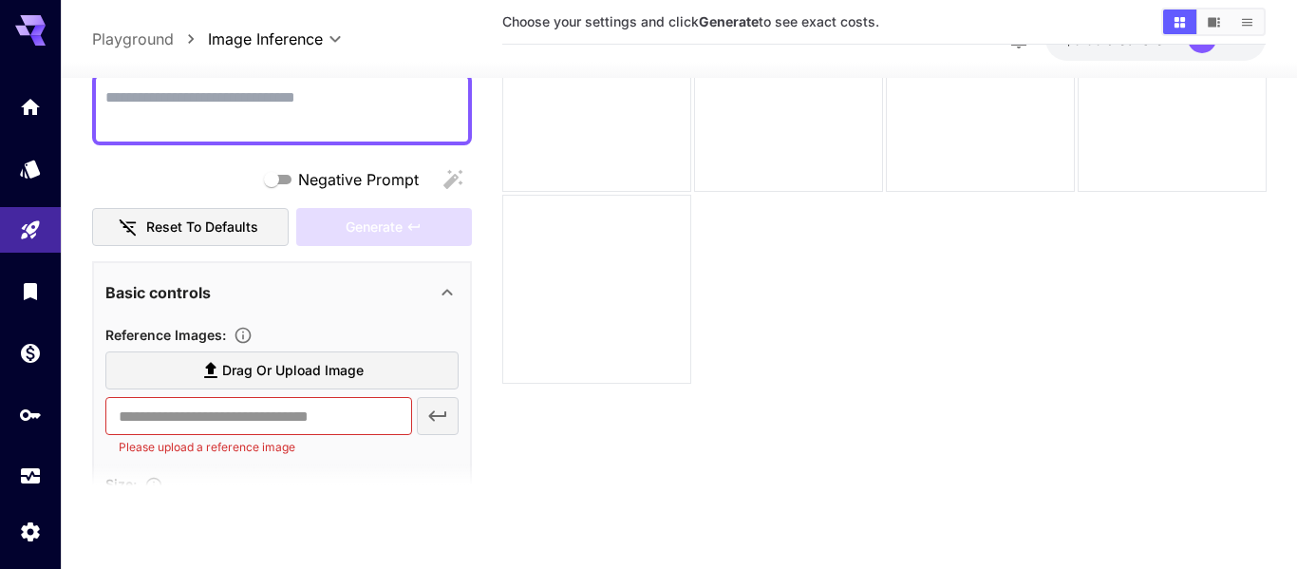
scroll to position [113, 0]
click at [401, 183] on span "Negative Prompt" at bounding box center [358, 181] width 121 height 23
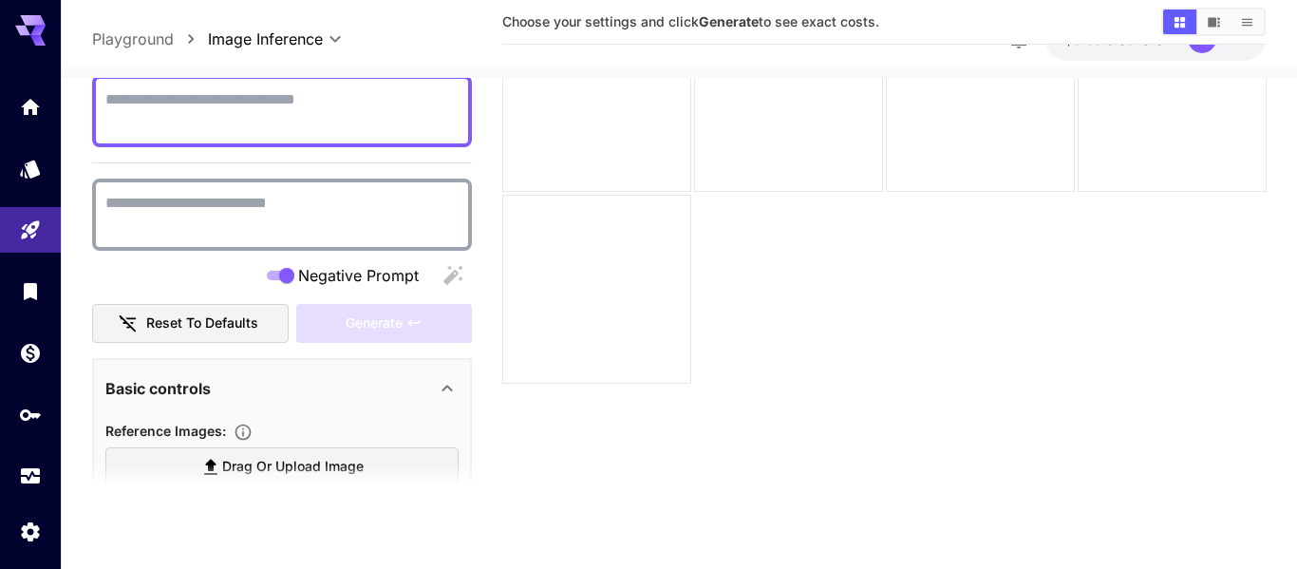
click at [346, 274] on span "Negative Prompt" at bounding box center [358, 275] width 121 height 23
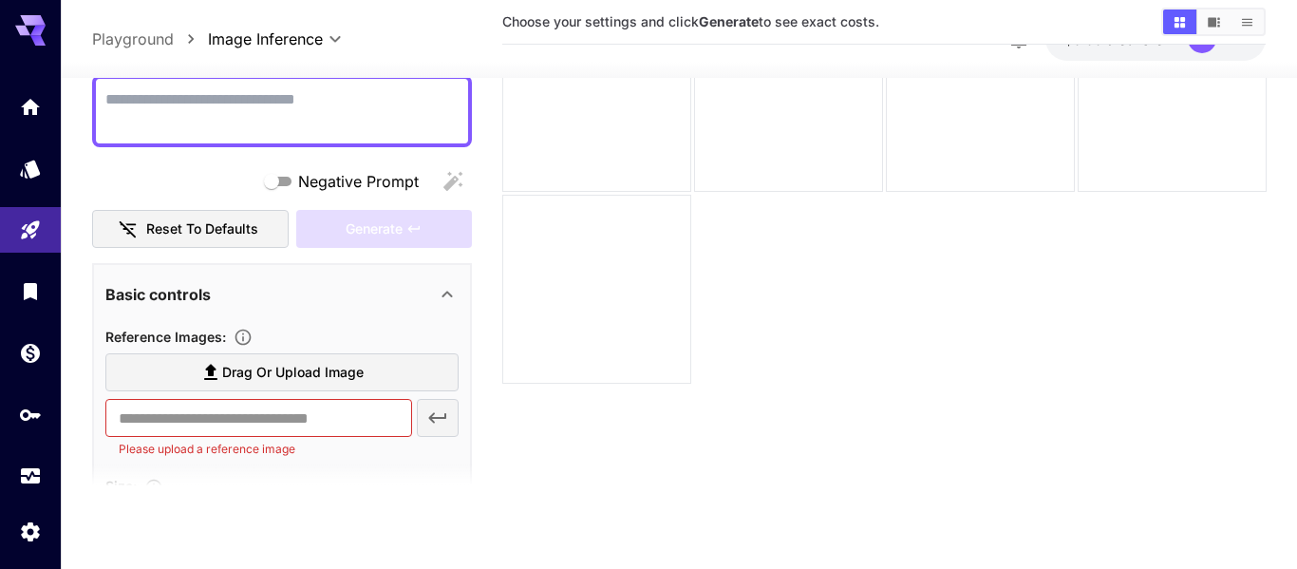
click at [232, 234] on button "Reset to defaults" at bounding box center [191, 229] width 198 height 39
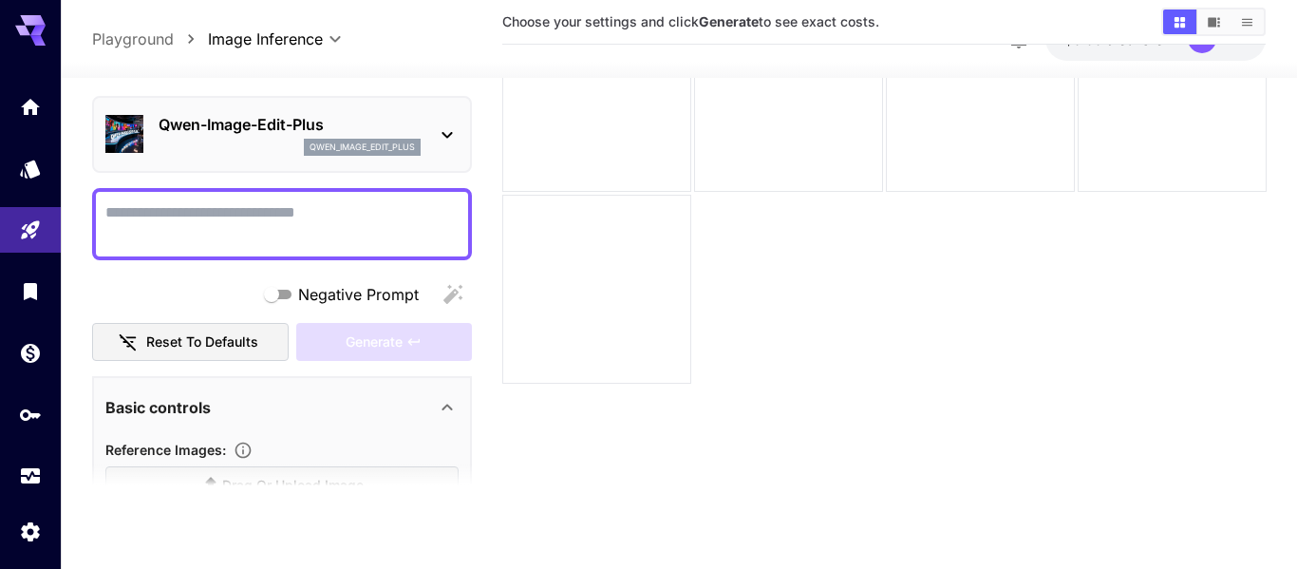
scroll to position [0, 0]
click at [425, 123] on div "Qwen-Image-Edit-Plus qwen_image_edit_plus" at bounding box center [281, 134] width 353 height 58
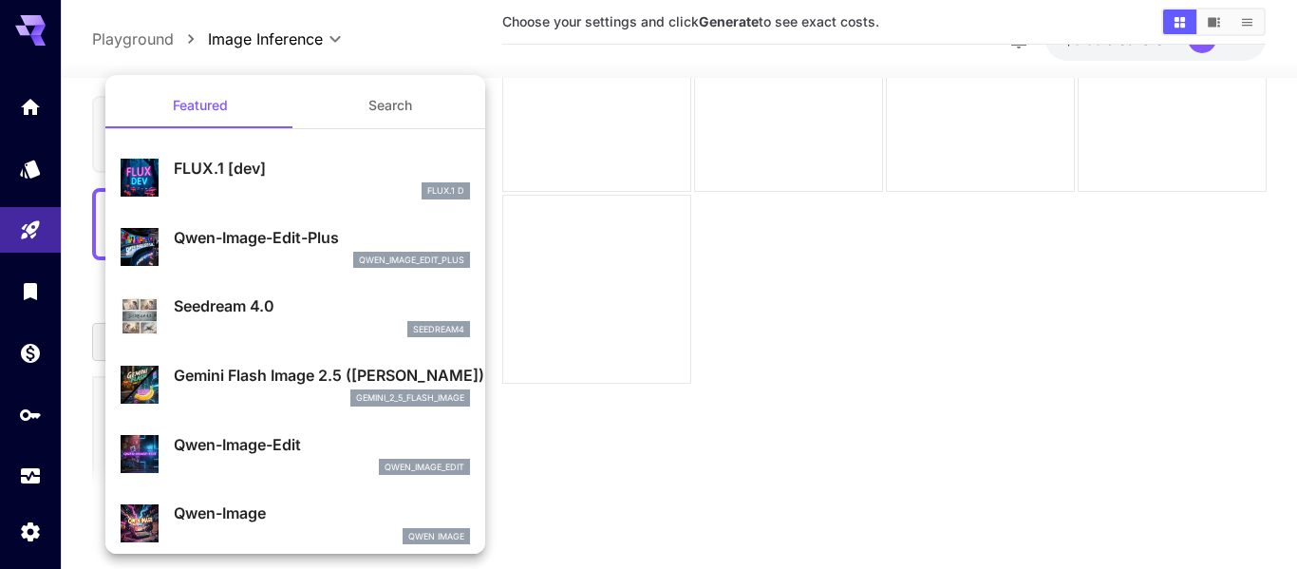
click at [419, 195] on div "FLUX.1 D" at bounding box center [322, 190] width 296 height 17
type input "***"
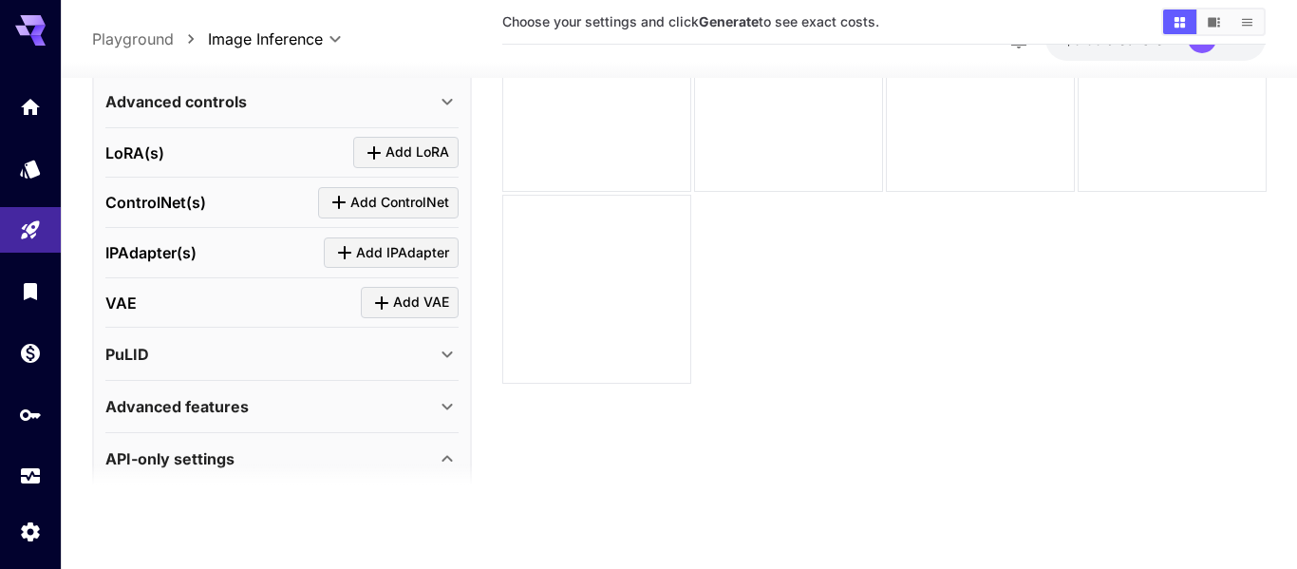
scroll to position [655, 0]
click at [37, 527] on icon "Settings" at bounding box center [32, 526] width 18 height 19
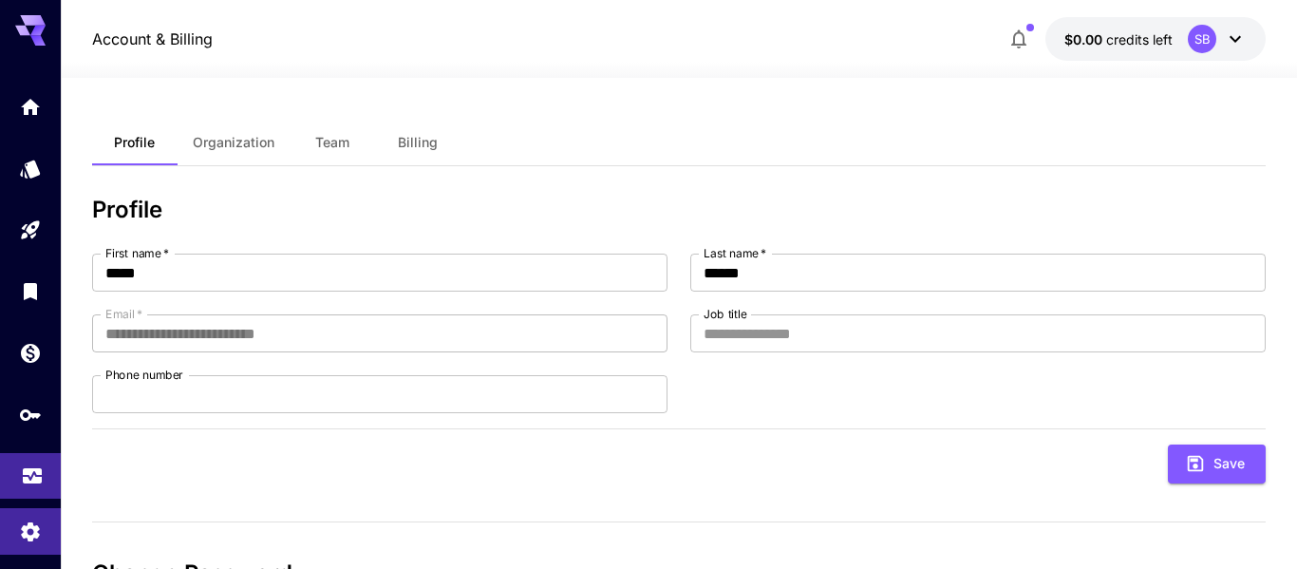
click at [18, 463] on link at bounding box center [30, 476] width 61 height 47
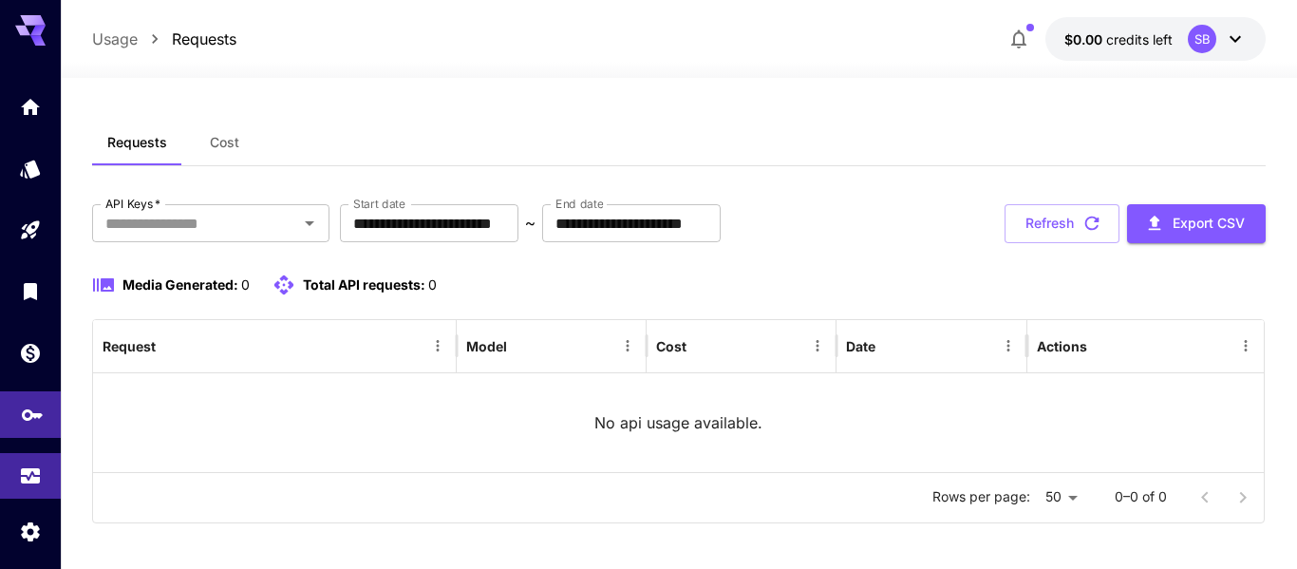
click at [21, 405] on icon "API Keys" at bounding box center [32, 408] width 23 height 23
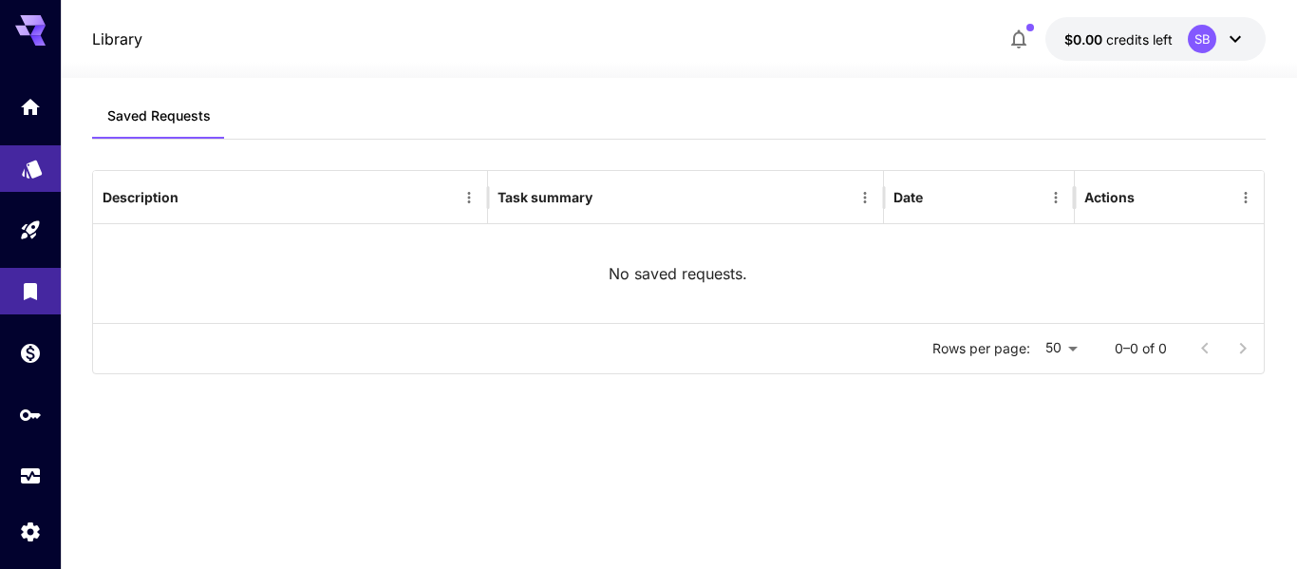
click at [38, 150] on link at bounding box center [30, 168] width 61 height 47
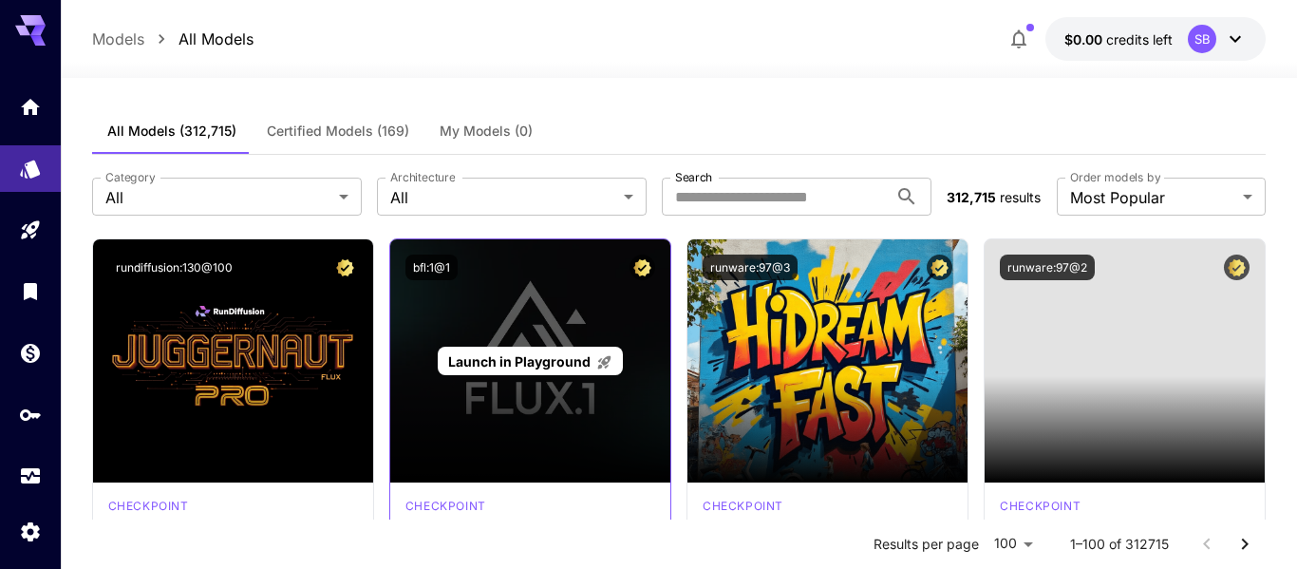
click at [597, 313] on div "Launch in Playground" at bounding box center [530, 360] width 280 height 243
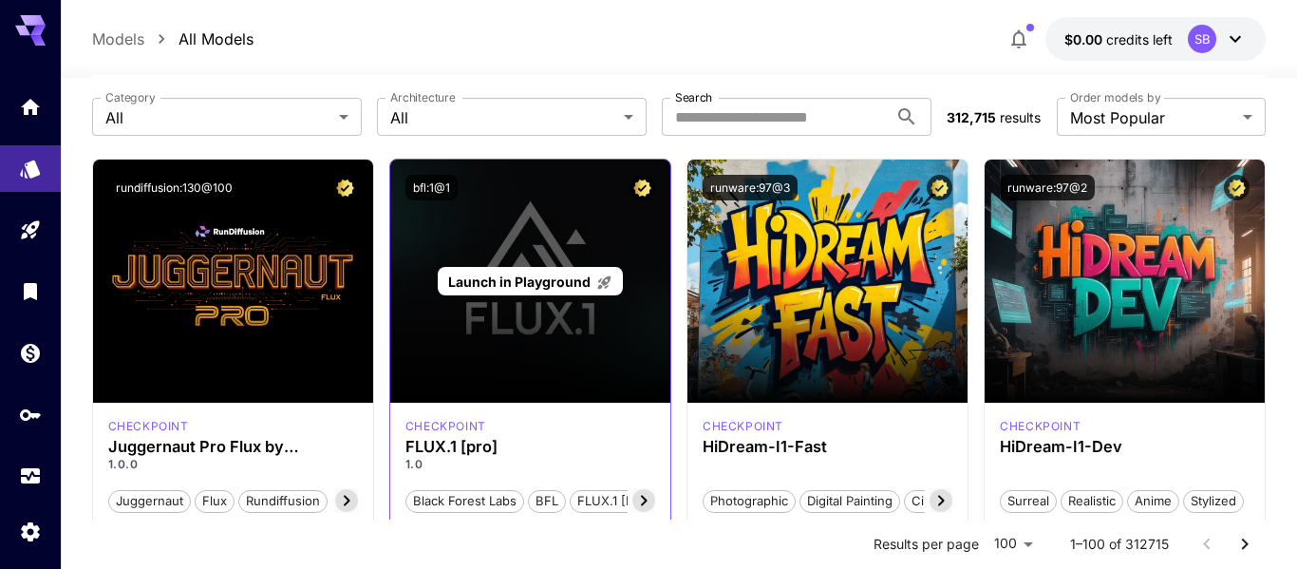
scroll to position [89, 0]
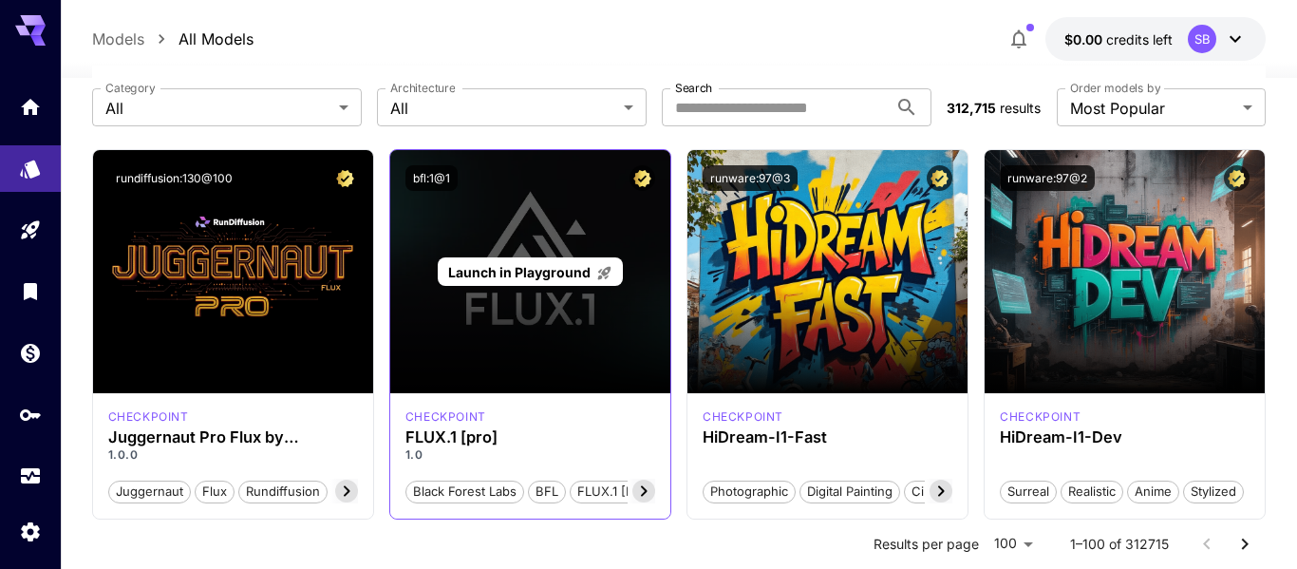
click at [554, 271] on span "Launch in Playground" at bounding box center [519, 272] width 142 height 16
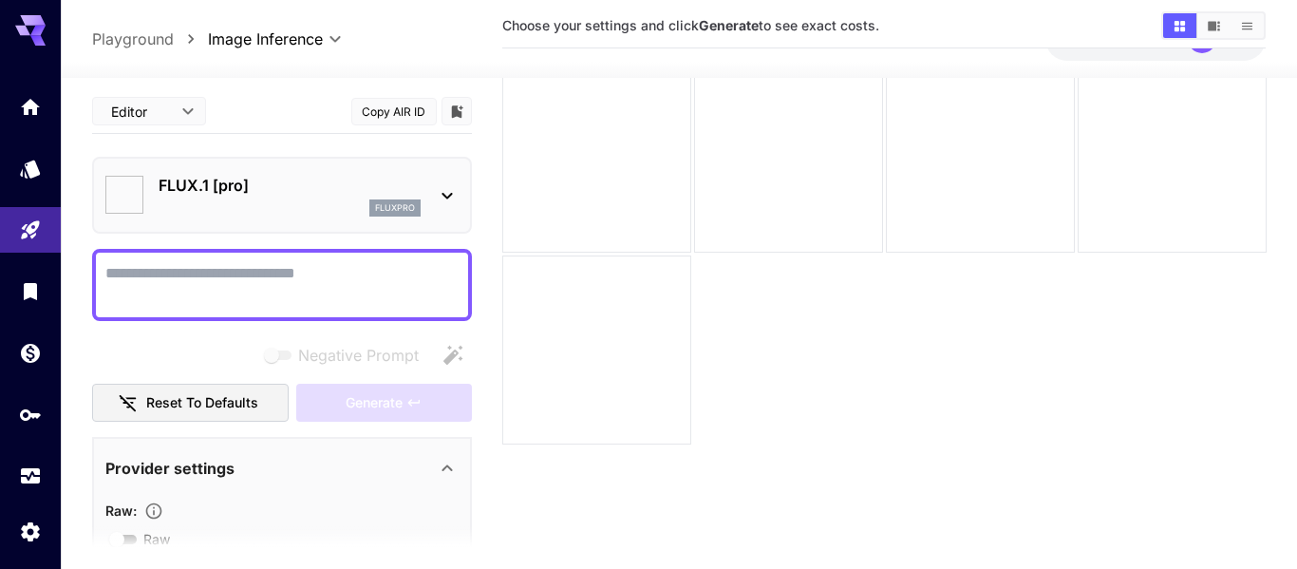
type input "**"
click at [199, 119] on div "Editor **** ​" at bounding box center [149, 111] width 114 height 28
click at [193, 115] on body "**********" at bounding box center [648, 270] width 1297 height 719
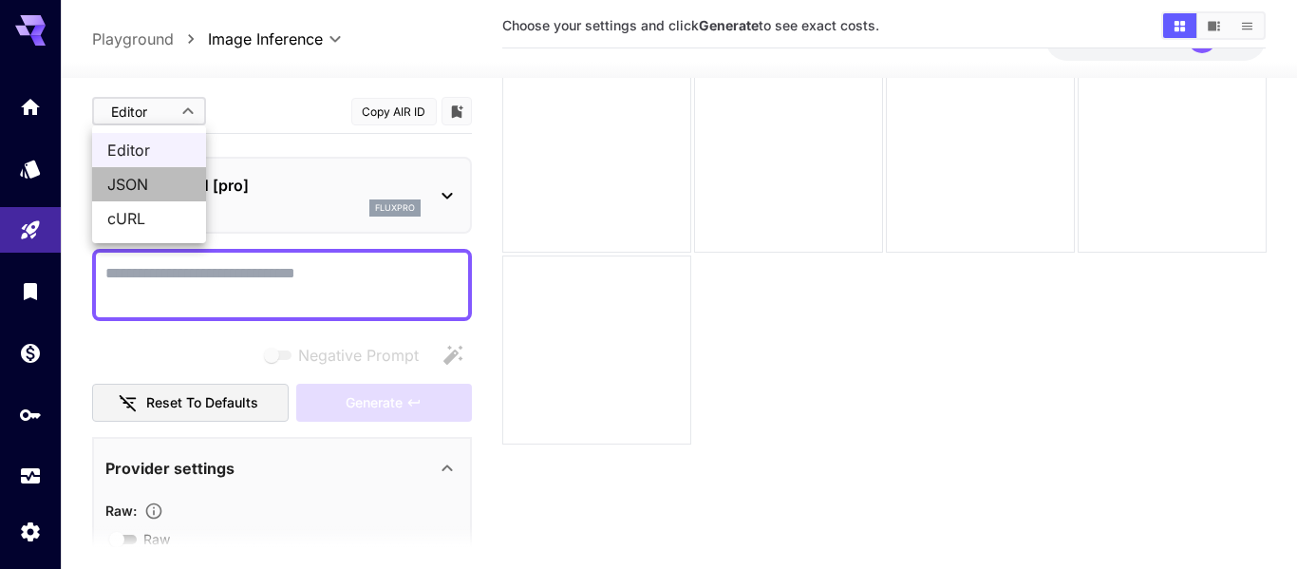
click at [173, 185] on span "JSON" at bounding box center [149, 184] width 84 height 23
type input "****"
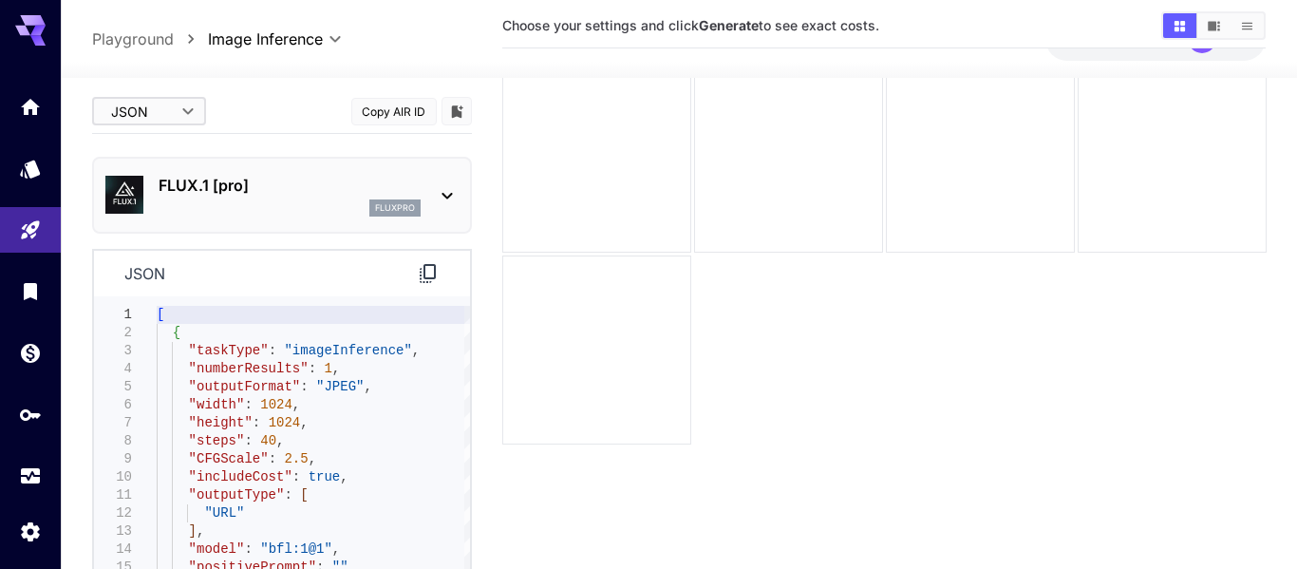
click at [179, 118] on body "**********" at bounding box center [648, 270] width 1297 height 719
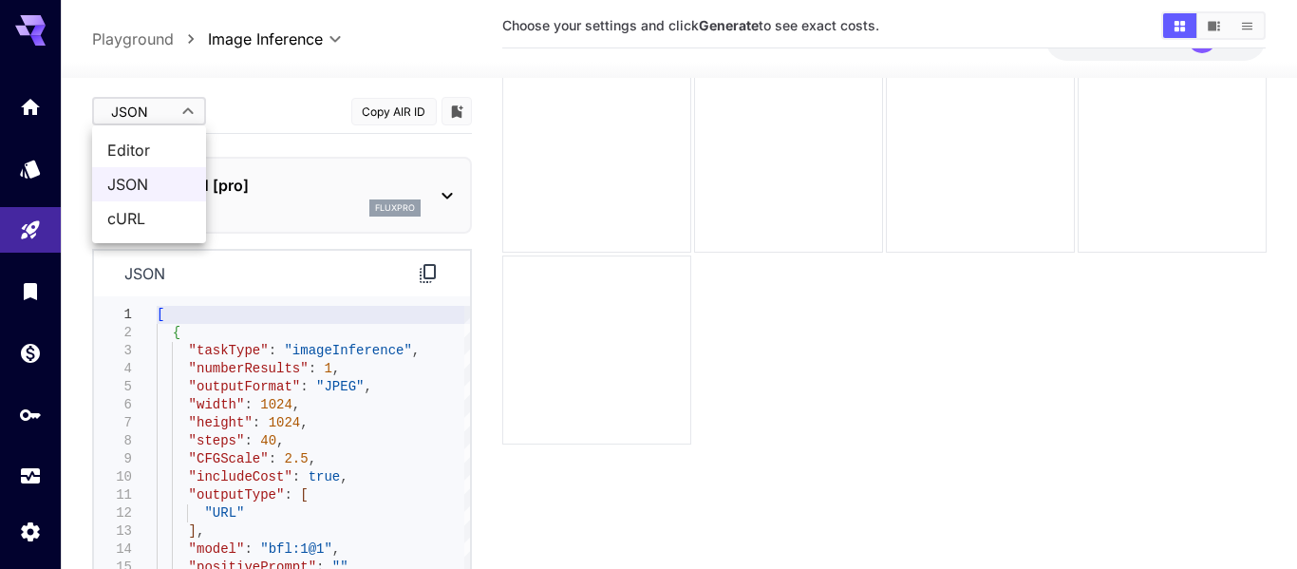
click at [154, 185] on span "JSON" at bounding box center [149, 184] width 84 height 23
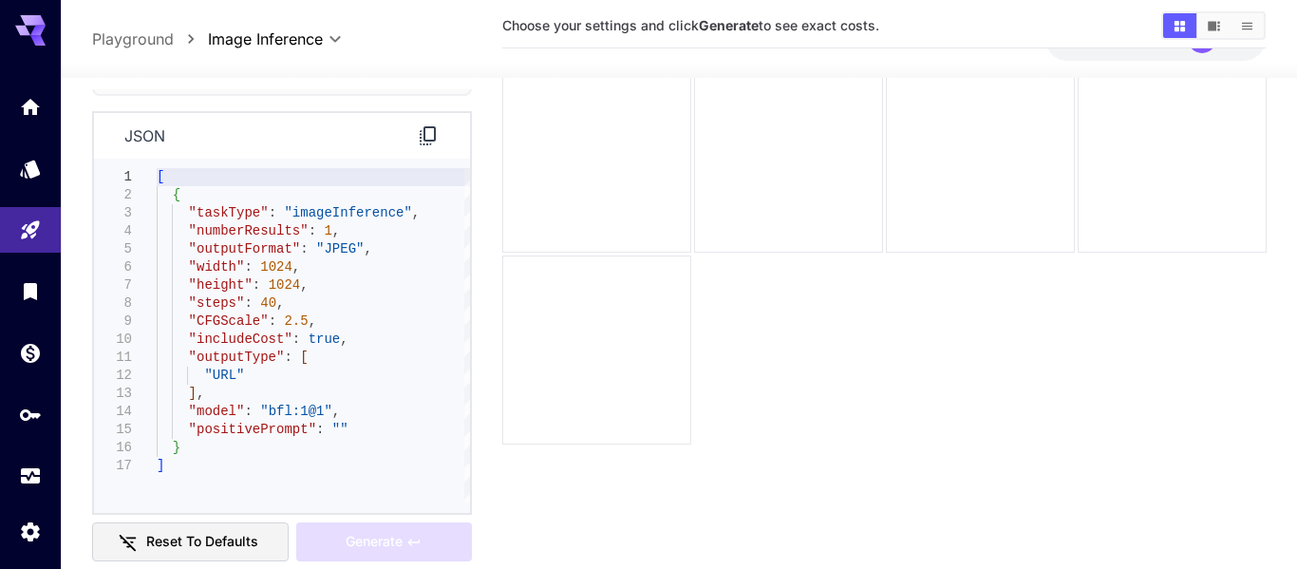
scroll to position [160, 0]
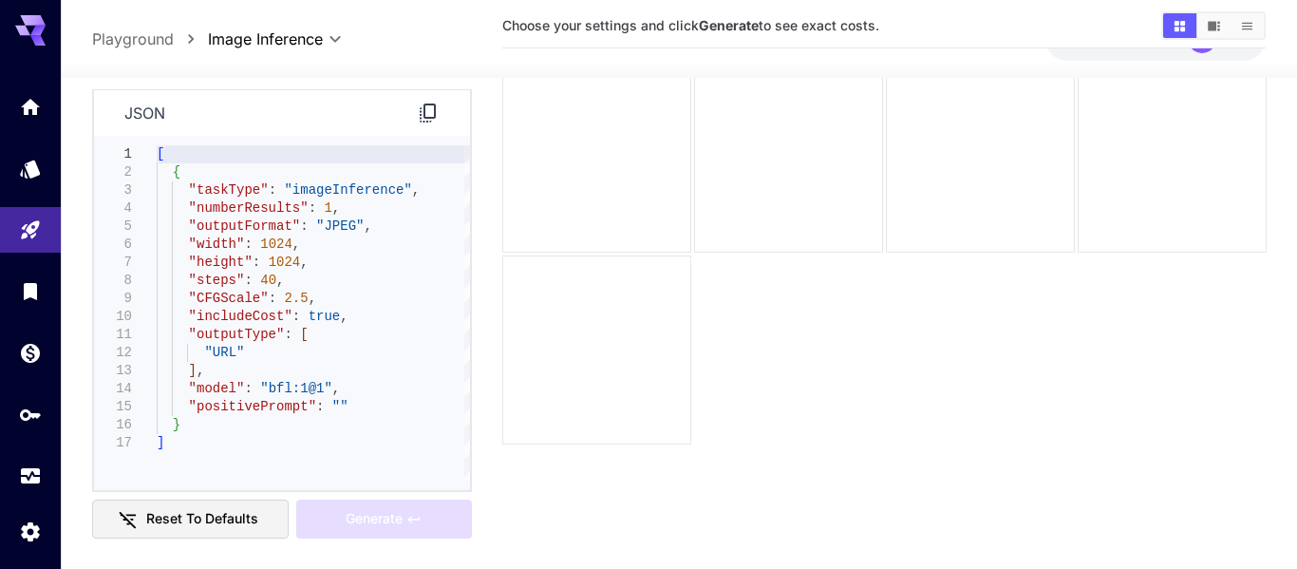
click at [154, 113] on p "json" at bounding box center [144, 113] width 41 height 23
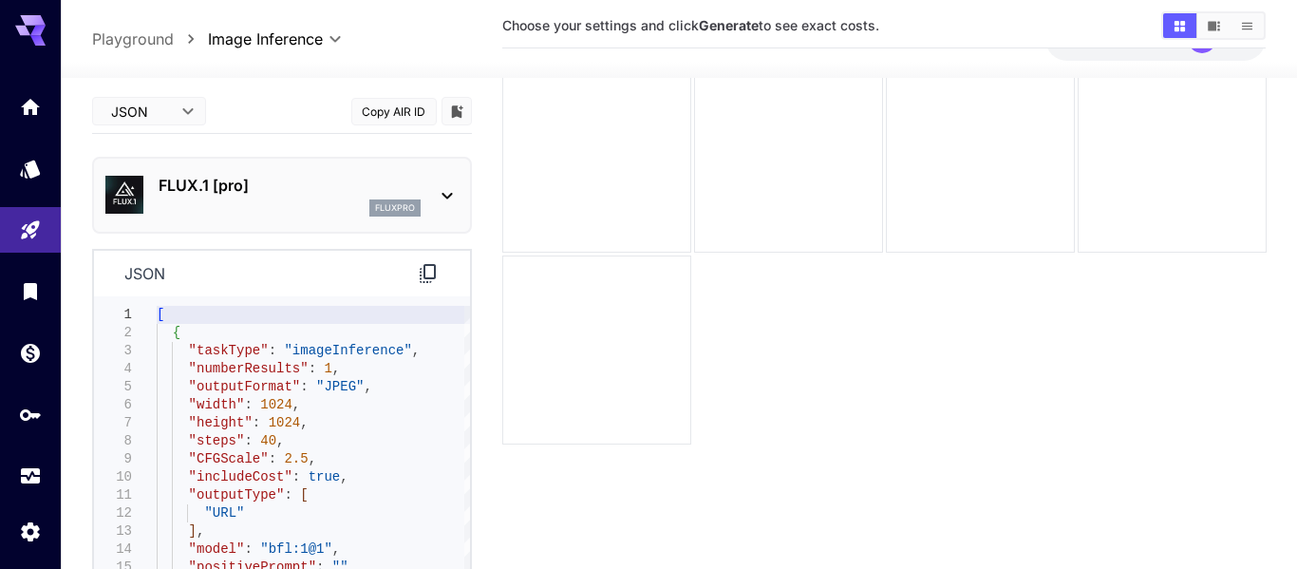
scroll to position [1, 0]
click at [452, 206] on div "FLUX.1 [pro] fluxpro" at bounding box center [281, 194] width 353 height 58
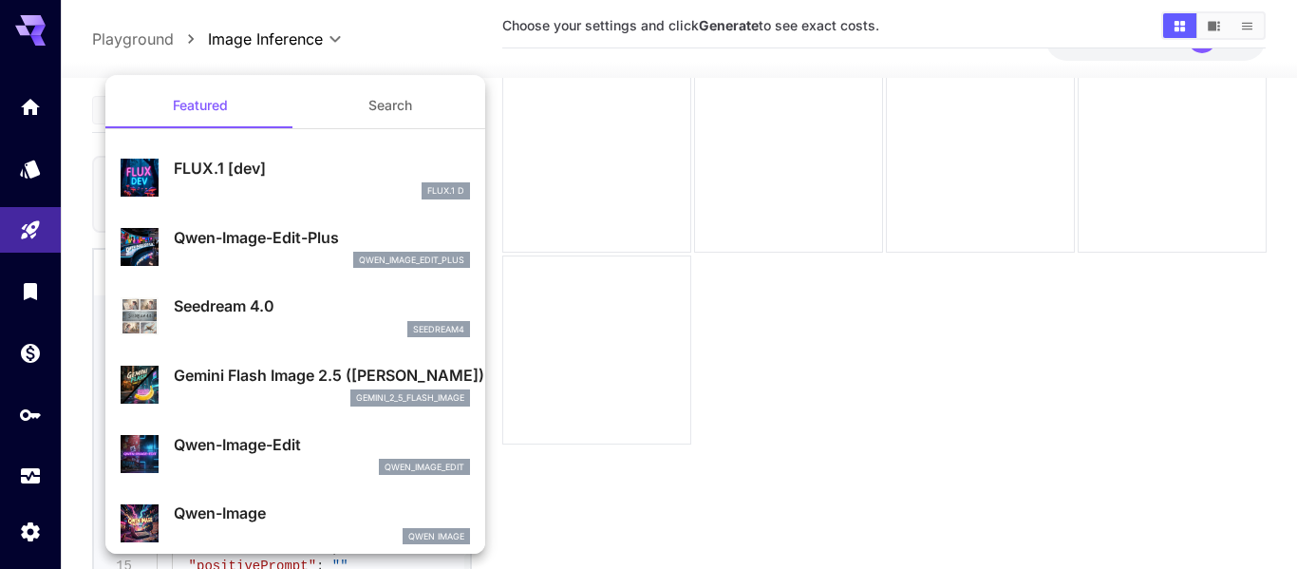
click at [365, 198] on div "FLUX.1 D" at bounding box center [322, 190] width 296 height 17
type input "**"
type input "***"
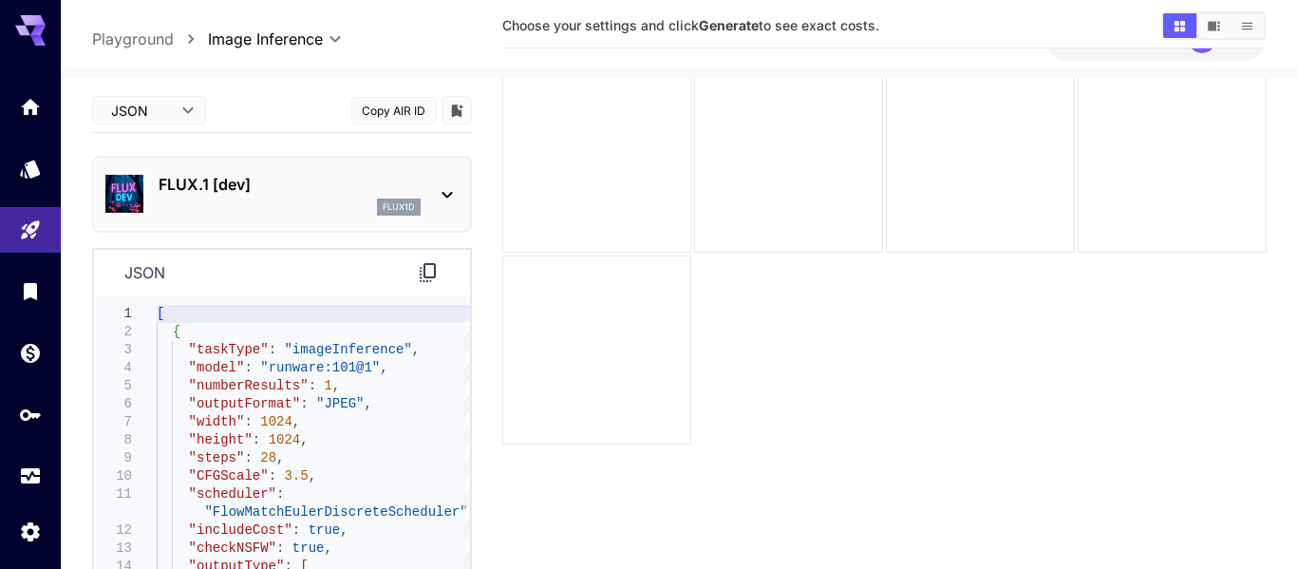
click at [198, 97] on body "**********" at bounding box center [648, 270] width 1297 height 719
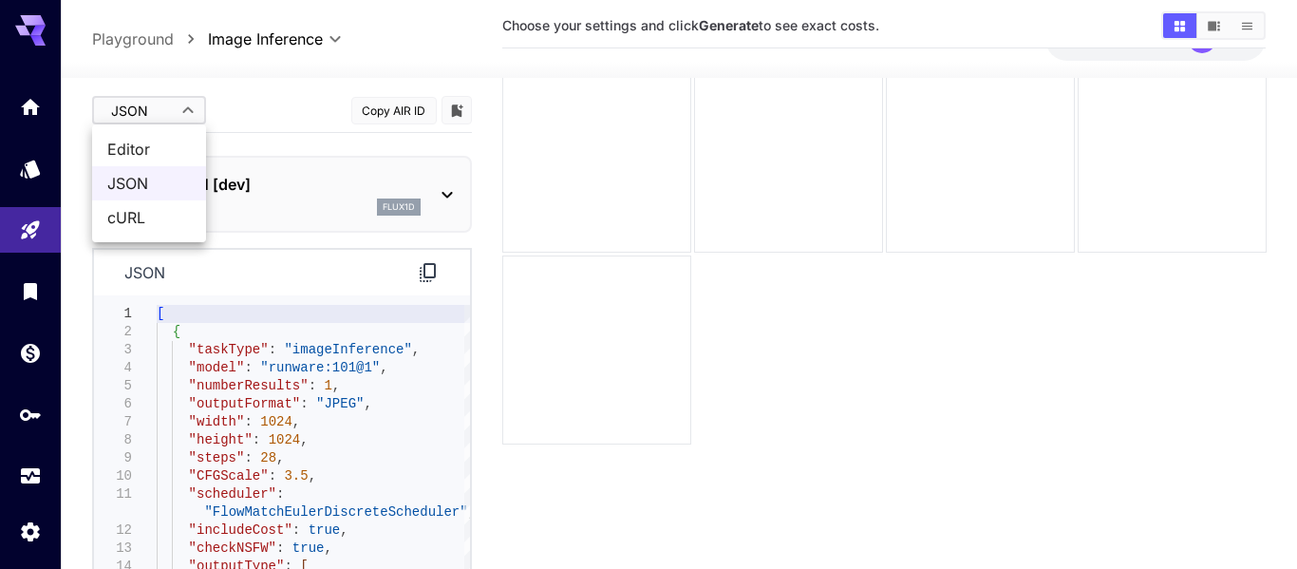
click at [134, 229] on li "cURL" at bounding box center [149, 217] width 114 height 34
type input "****"
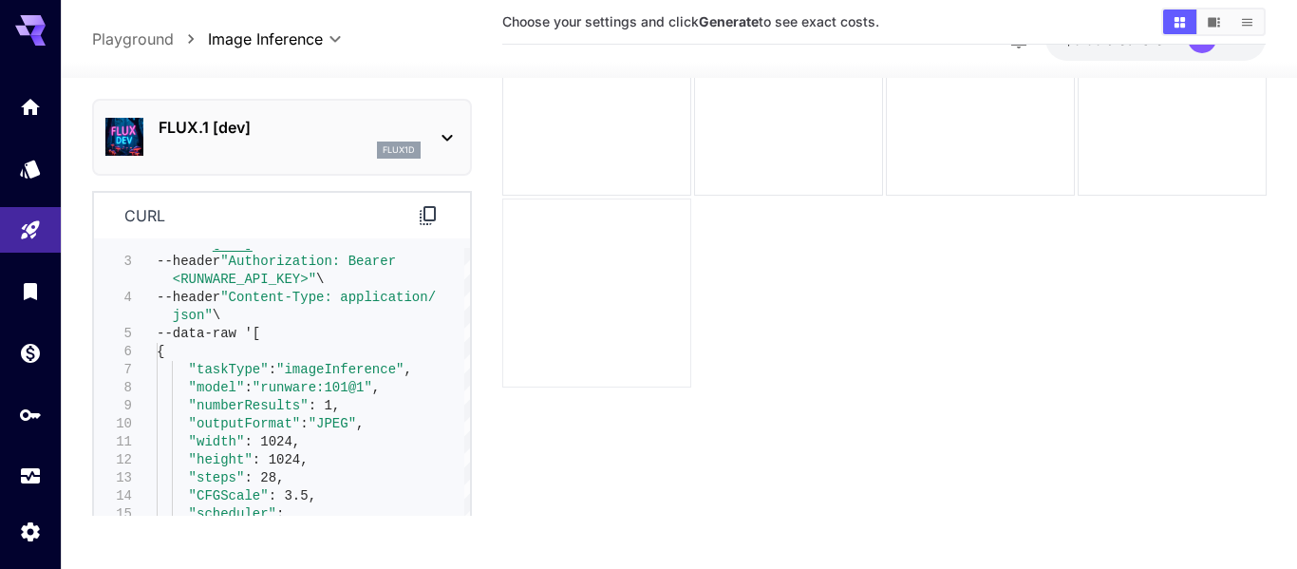
scroll to position [150, 0]
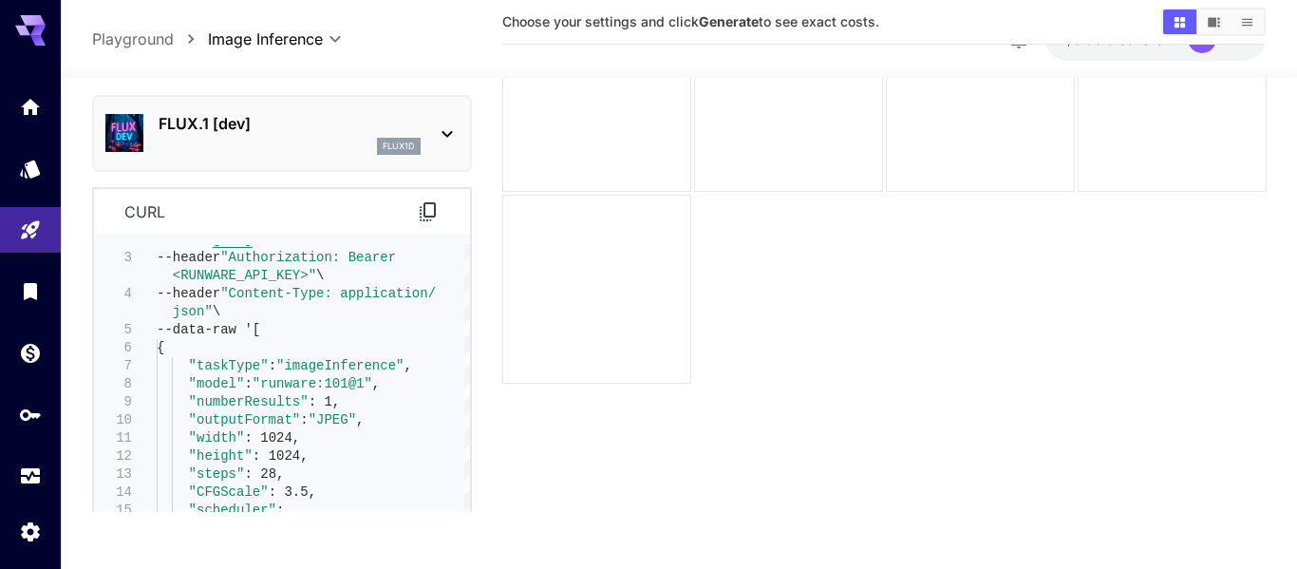
click at [472, 407] on main "**********" at bounding box center [679, 235] width 1175 height 584
click at [464, 433] on div at bounding box center [467, 486] width 6 height 426
click at [461, 433] on div "--url ' https://api.runware.ai/v1 ' \ --header "Authorization: Bearer <RUNWARE_…" at bounding box center [313, 456] width 313 height 487
type textarea "**********"
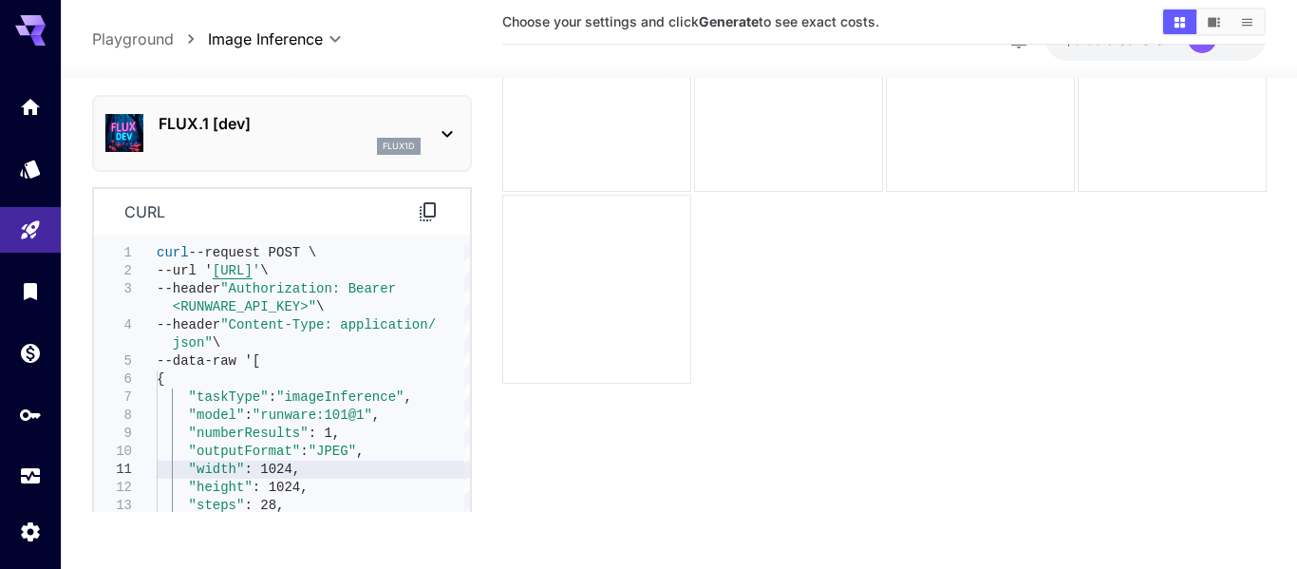
click at [327, 201] on div "curl" at bounding box center [282, 212] width 376 height 47
click at [446, 133] on icon at bounding box center [447, 134] width 23 height 23
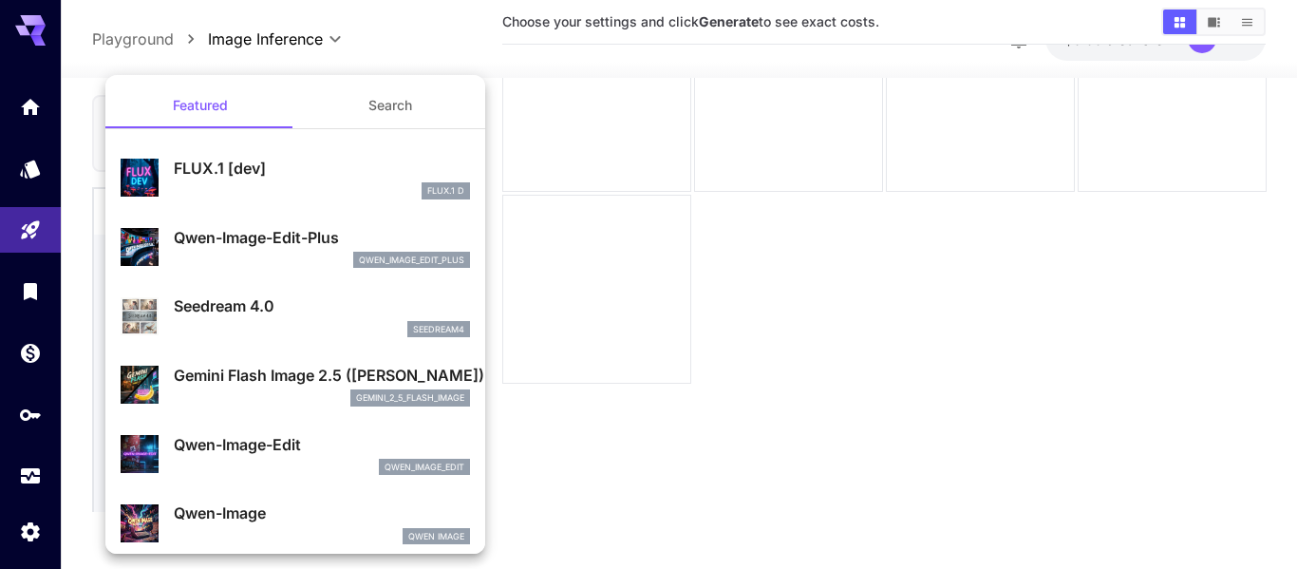
click at [342, 205] on div "FLUX.1 [dev] FLUX.1 D" at bounding box center [295, 178] width 349 height 58
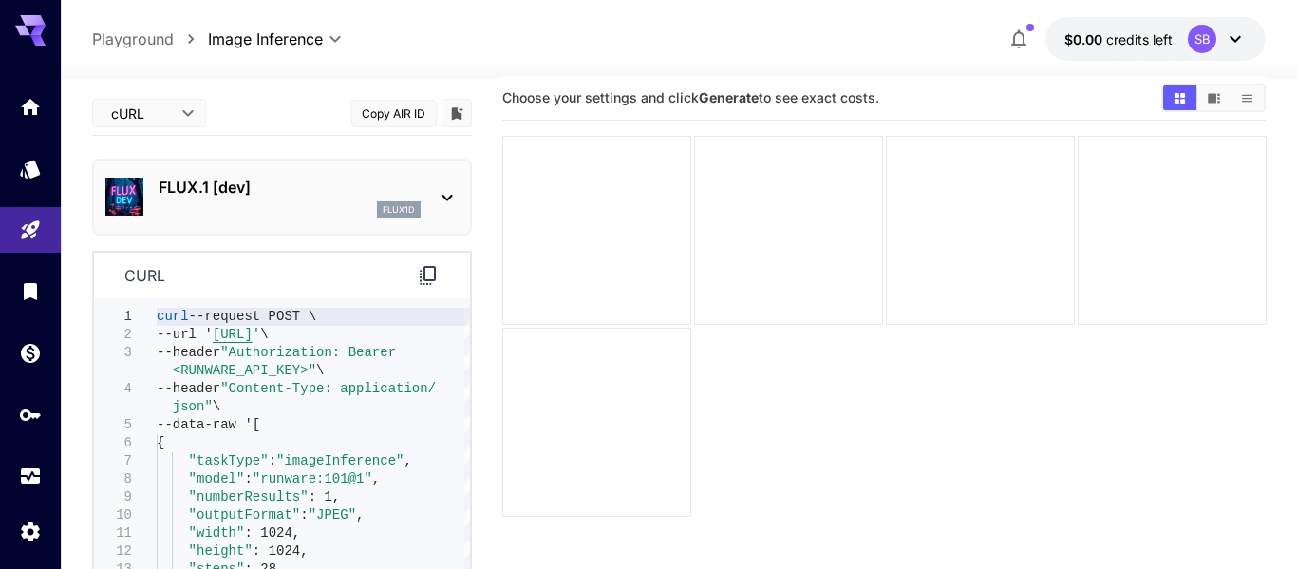
scroll to position [13, 0]
click at [181, 108] on body "**********" at bounding box center [648, 346] width 1297 height 719
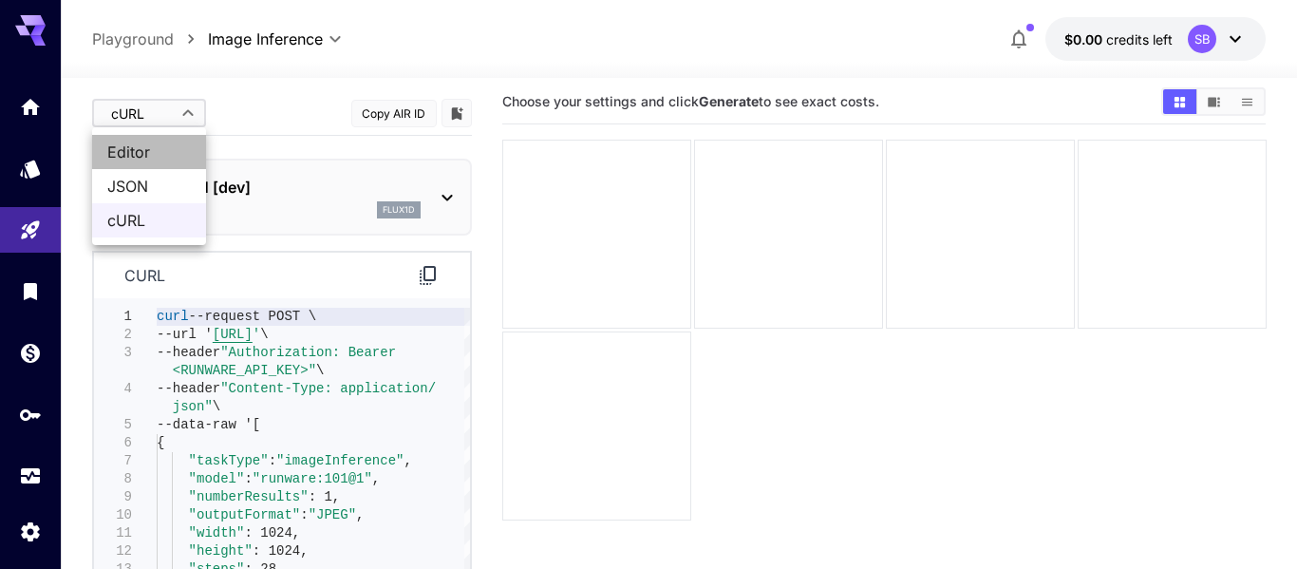
click at [164, 149] on span "Editor" at bounding box center [149, 152] width 84 height 23
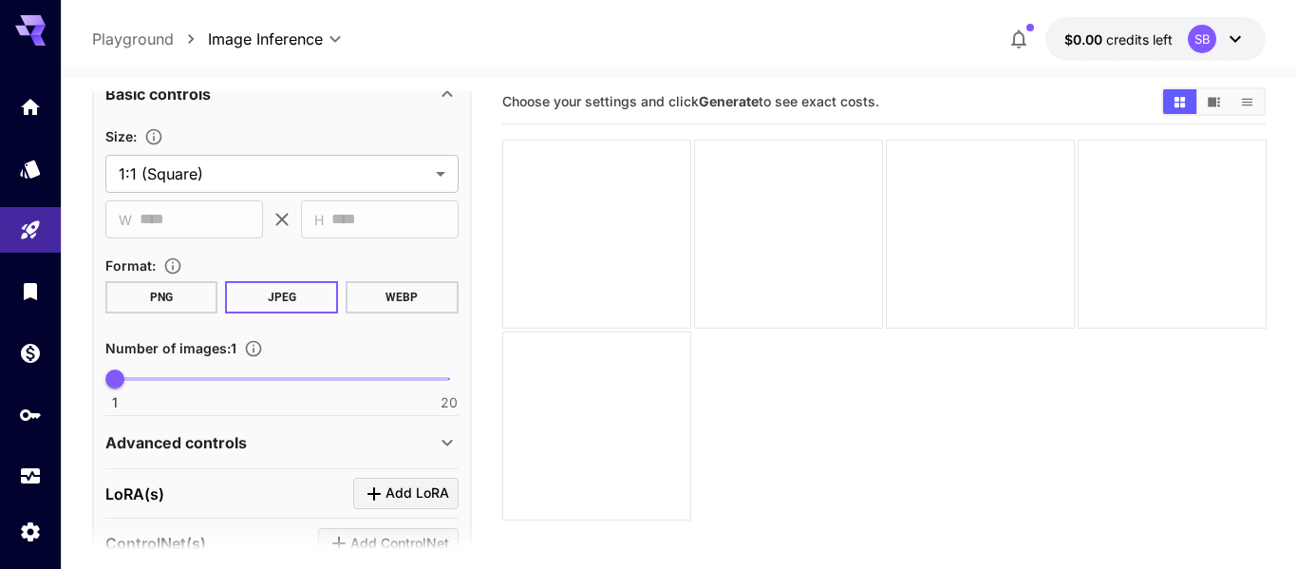
scroll to position [677, 0]
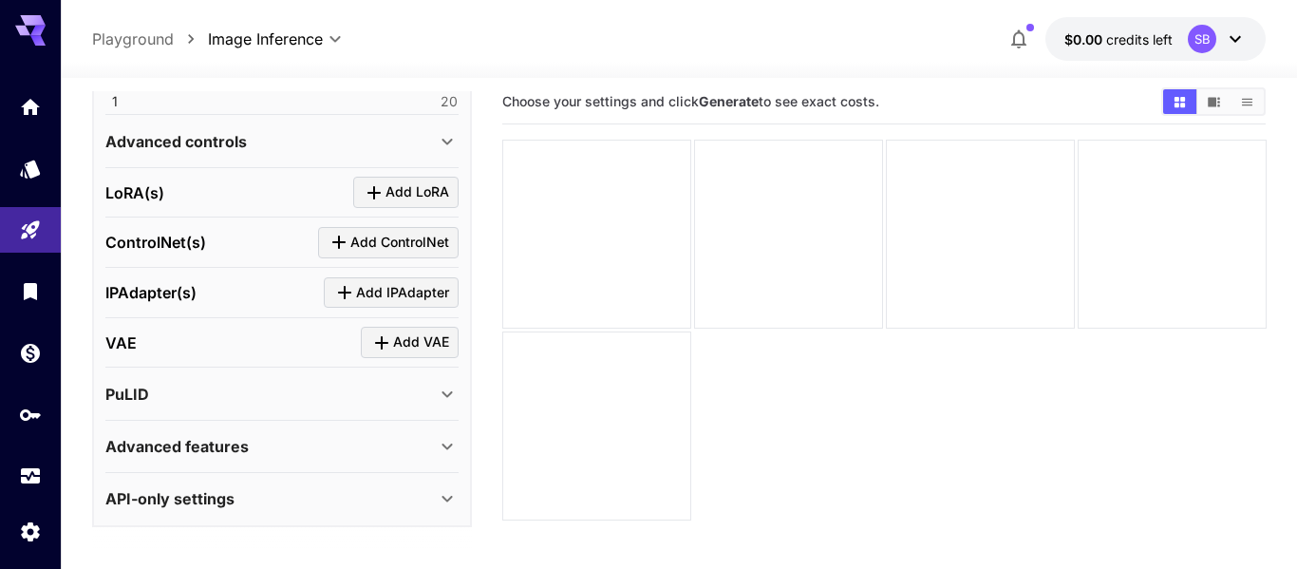
click at [259, 445] on div "Advanced features" at bounding box center [270, 446] width 330 height 23
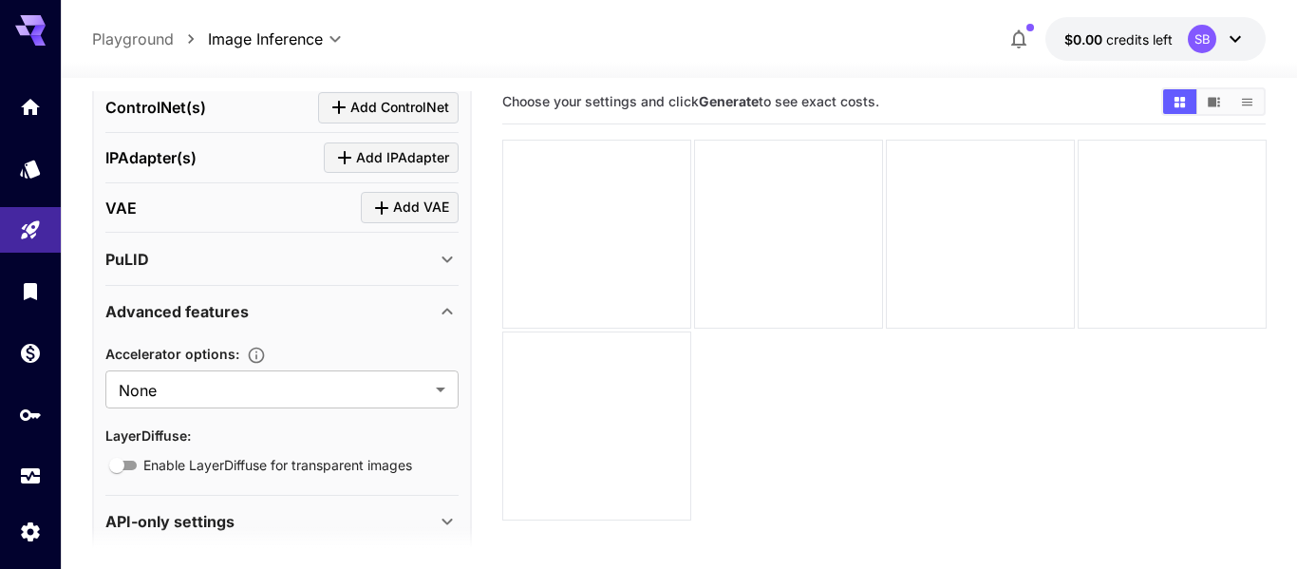
scroll to position [834, 0]
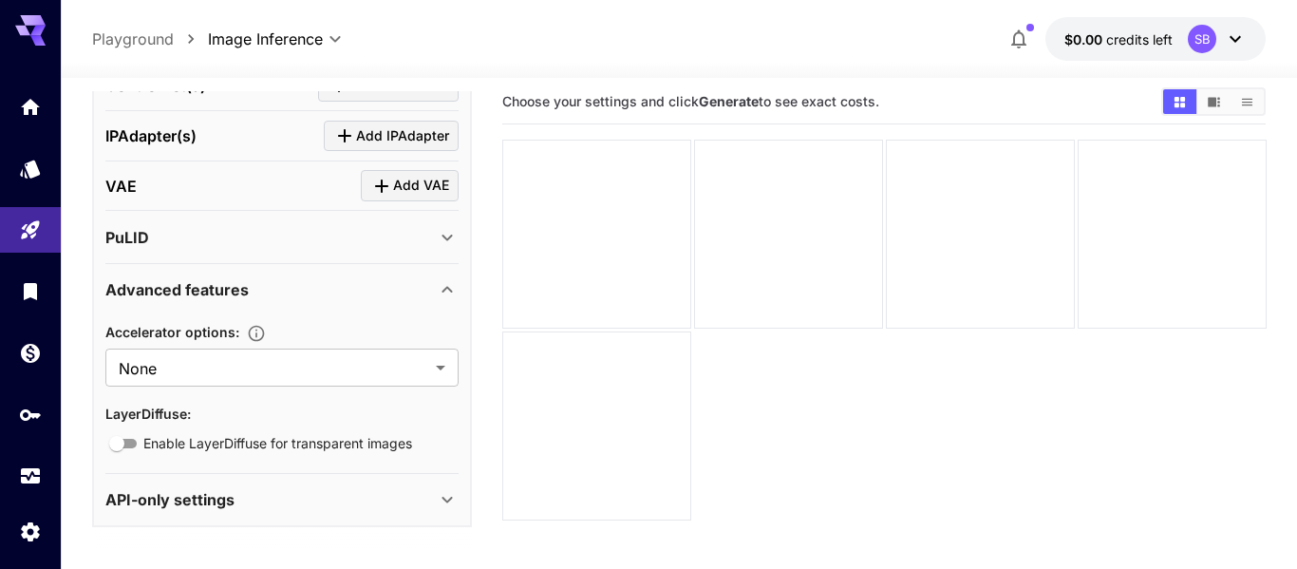
click at [298, 302] on div "Advanced features" at bounding box center [281, 290] width 353 height 46
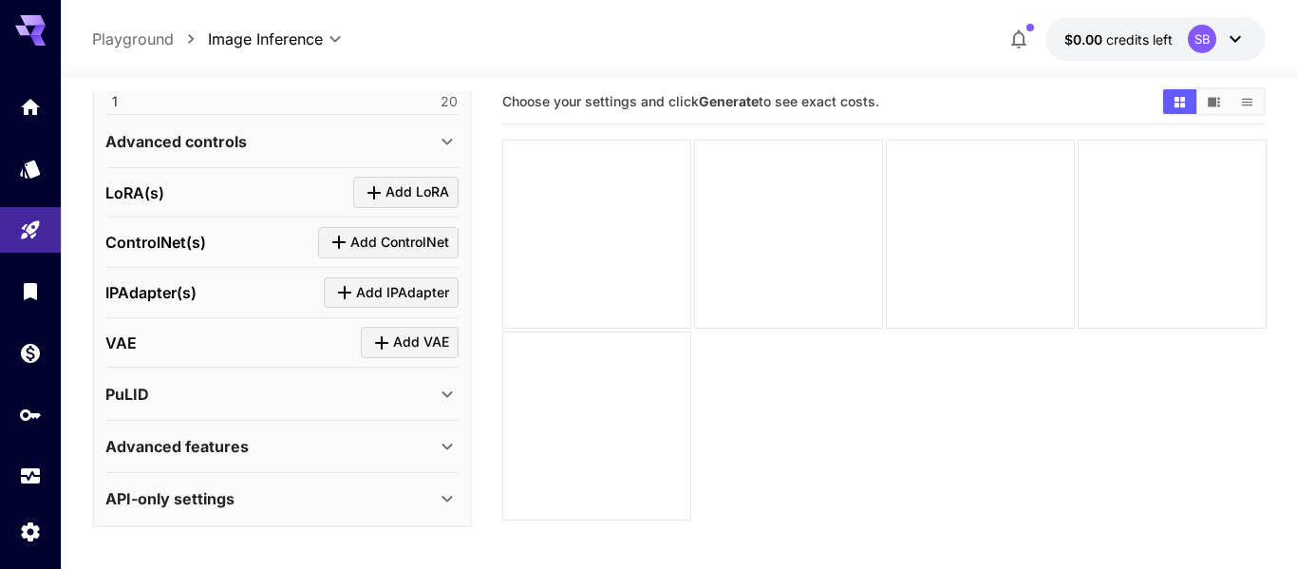
scroll to position [677, 0]
click at [236, 513] on div "API-only settings" at bounding box center [281, 499] width 353 height 46
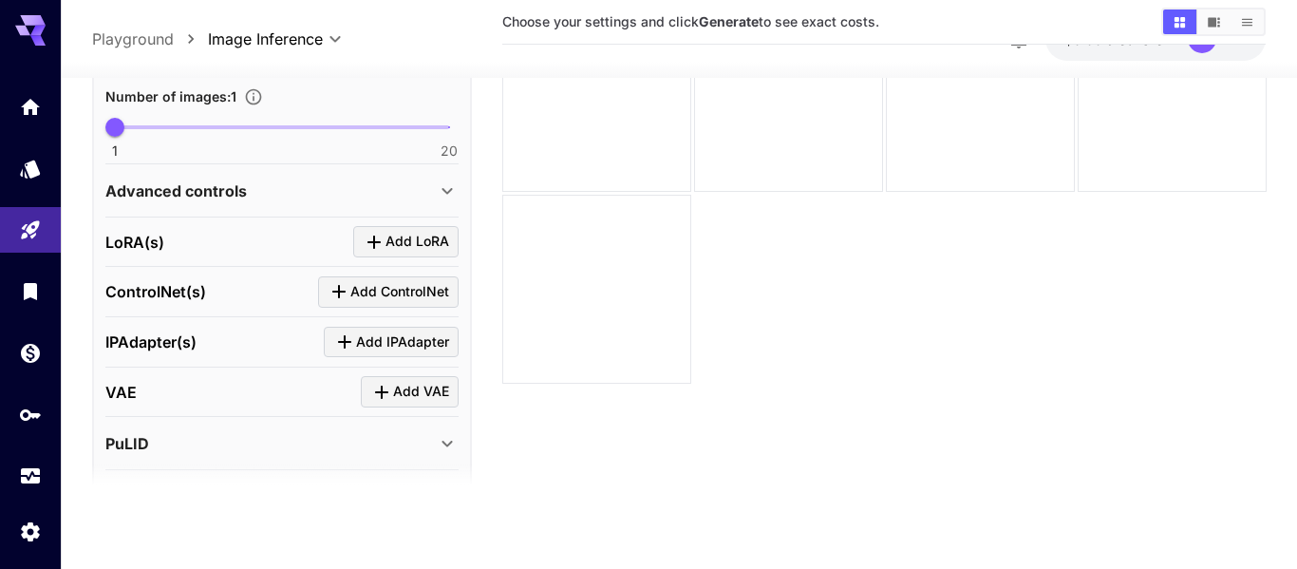
scroll to position [544, 0]
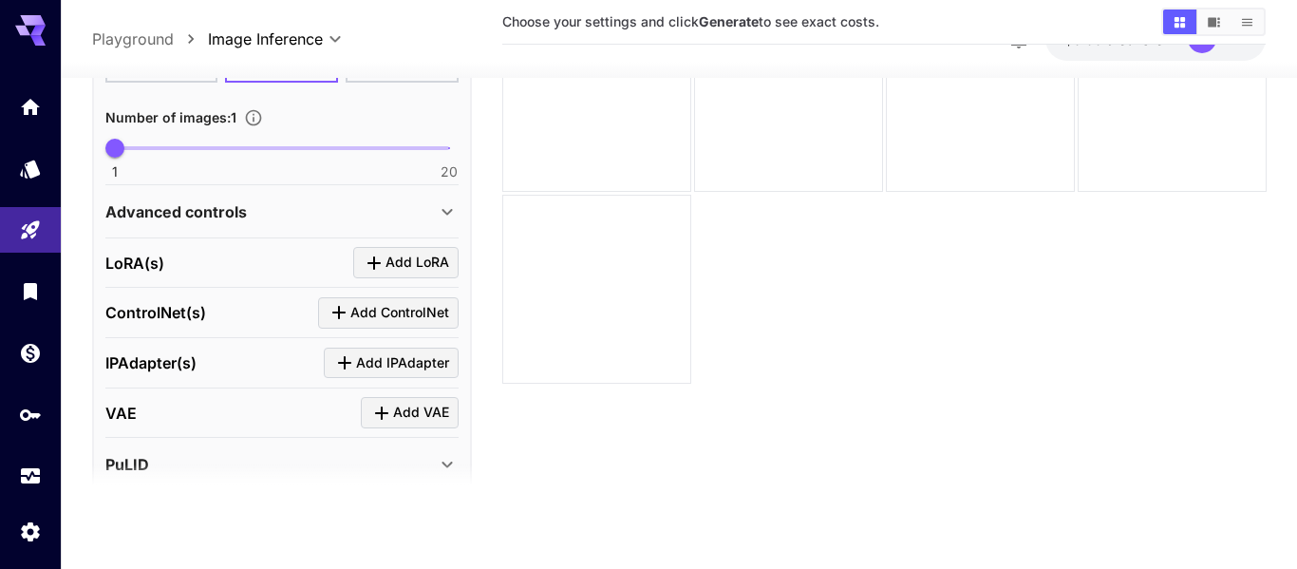
click at [300, 217] on div "Advanced controls" at bounding box center [270, 210] width 330 height 23
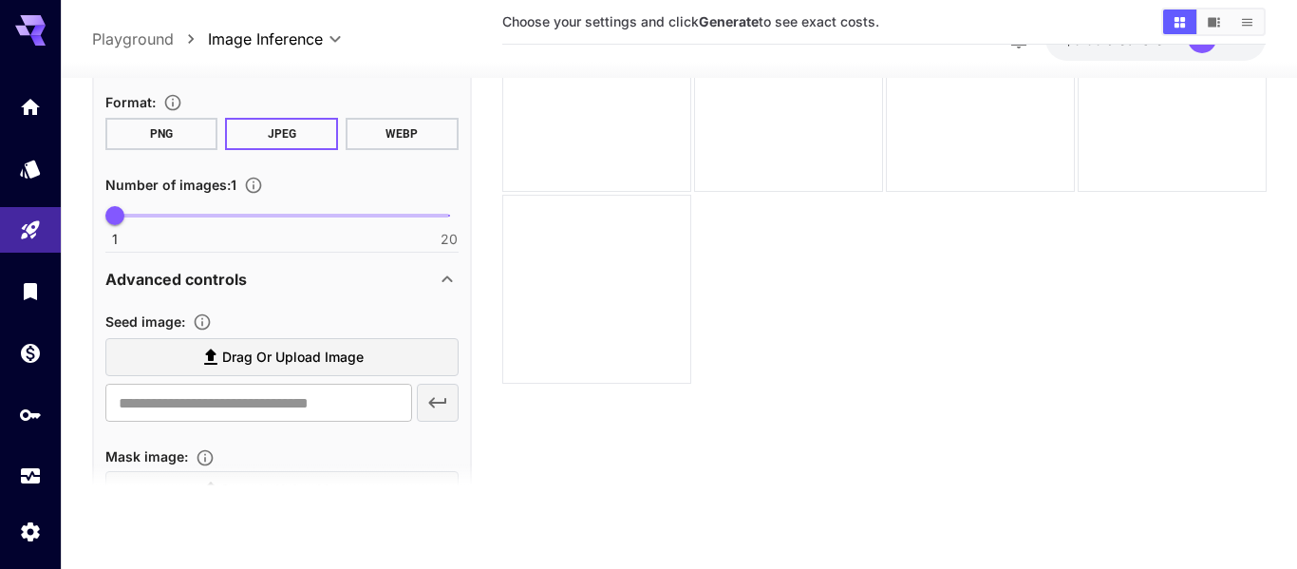
scroll to position [476, 0]
click at [277, 285] on div "Advanced controls" at bounding box center [270, 279] width 330 height 23
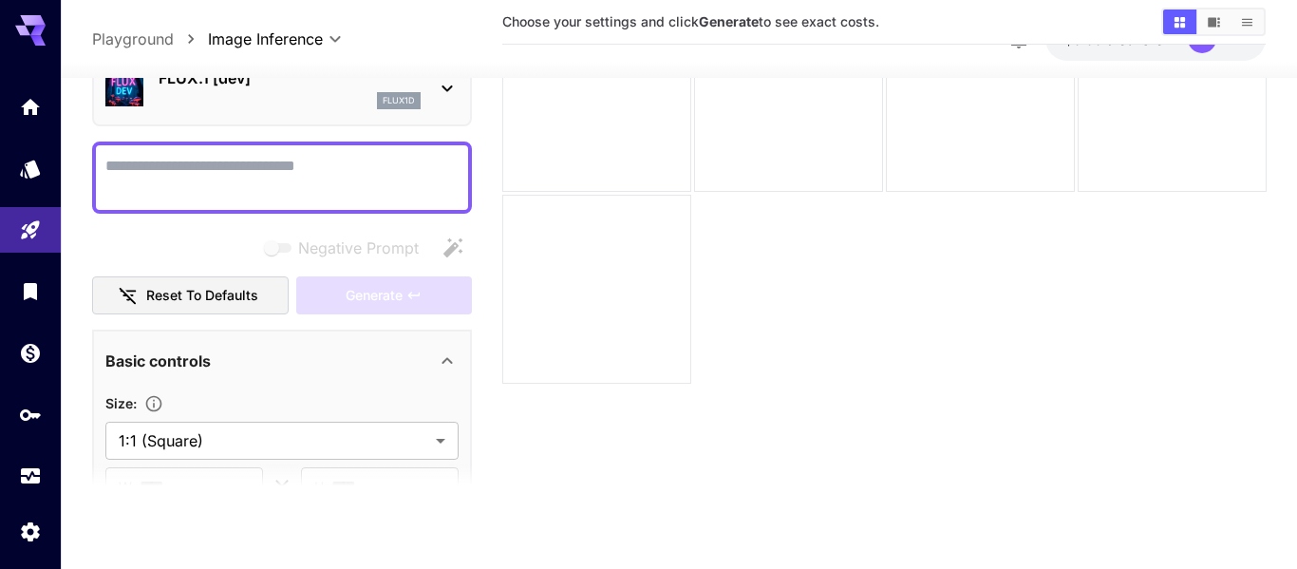
scroll to position [29, 0]
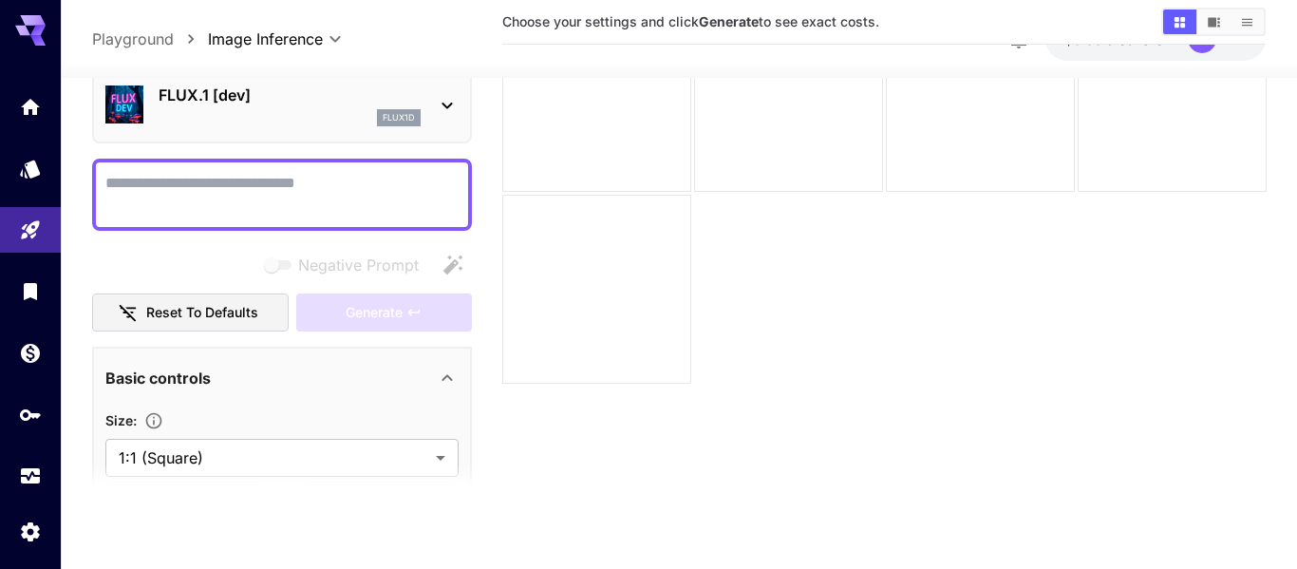
click at [235, 316] on button "Reset to defaults" at bounding box center [191, 312] width 198 height 39
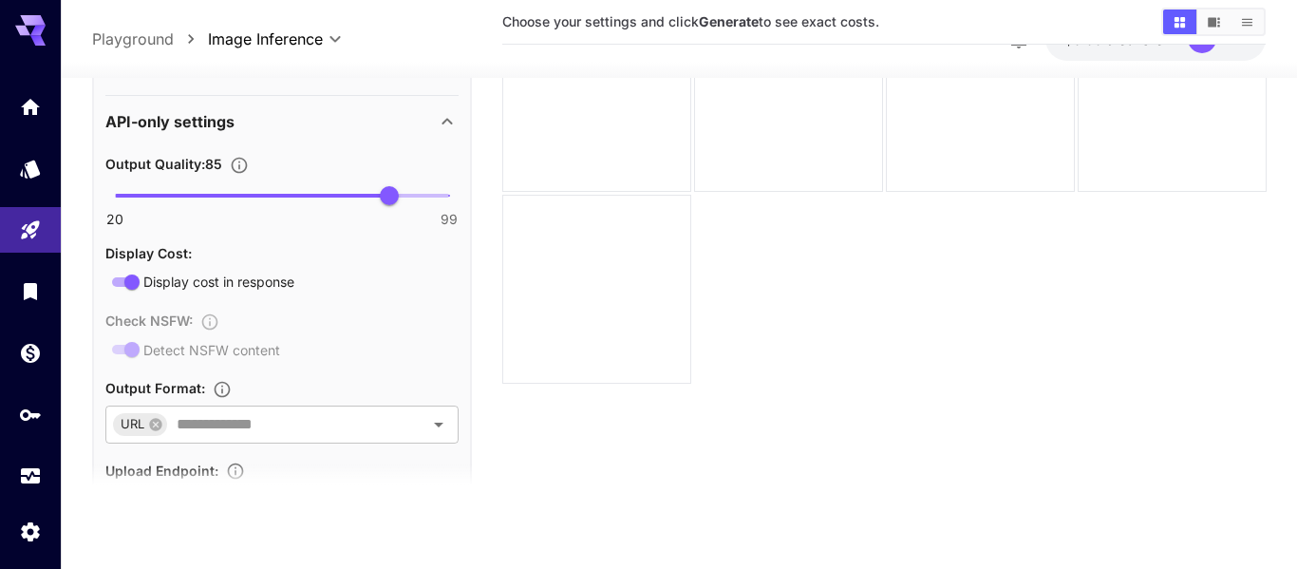
scroll to position [993, 0]
click at [309, 424] on input "text" at bounding box center [283, 421] width 228 height 27
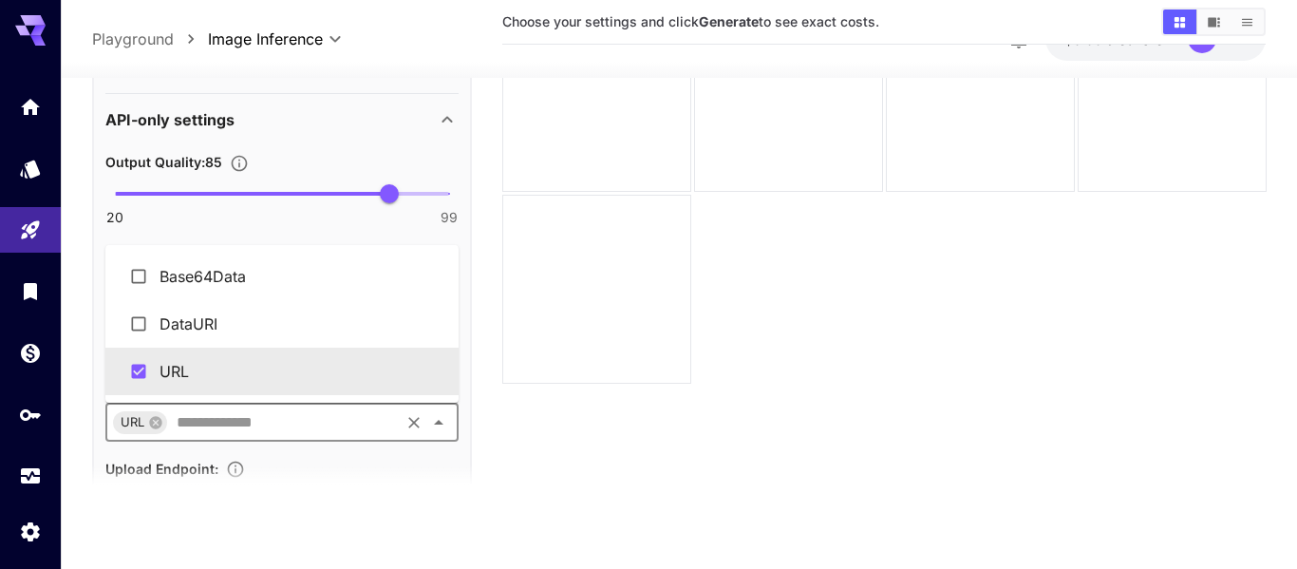
click at [308, 428] on input "text" at bounding box center [283, 421] width 228 height 27
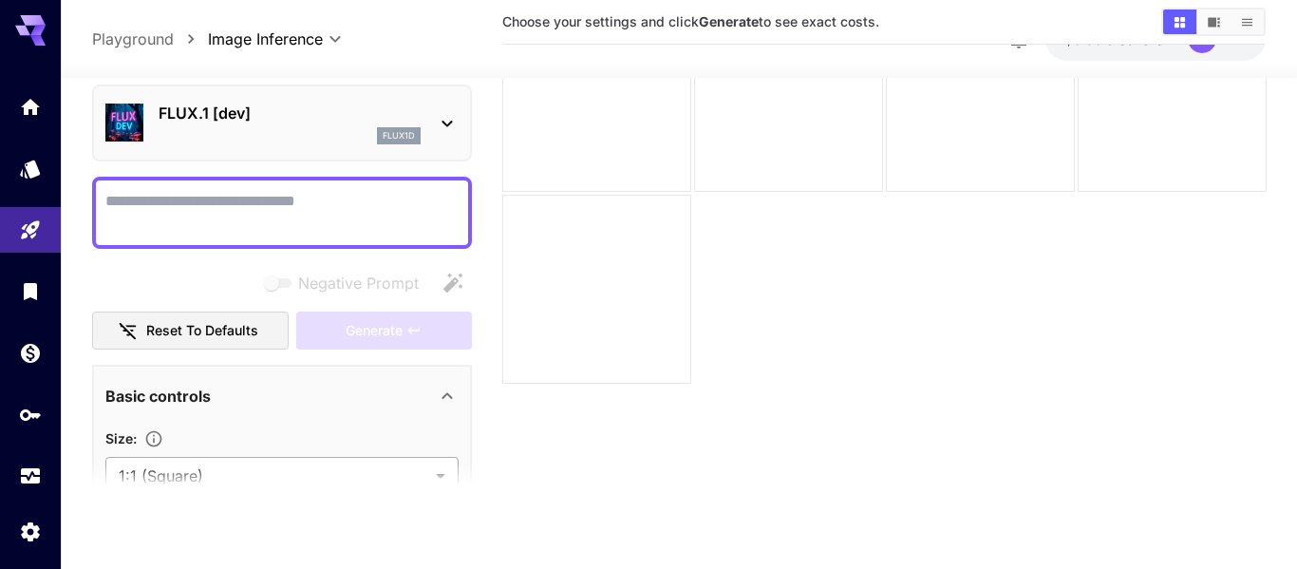
scroll to position [0, 0]
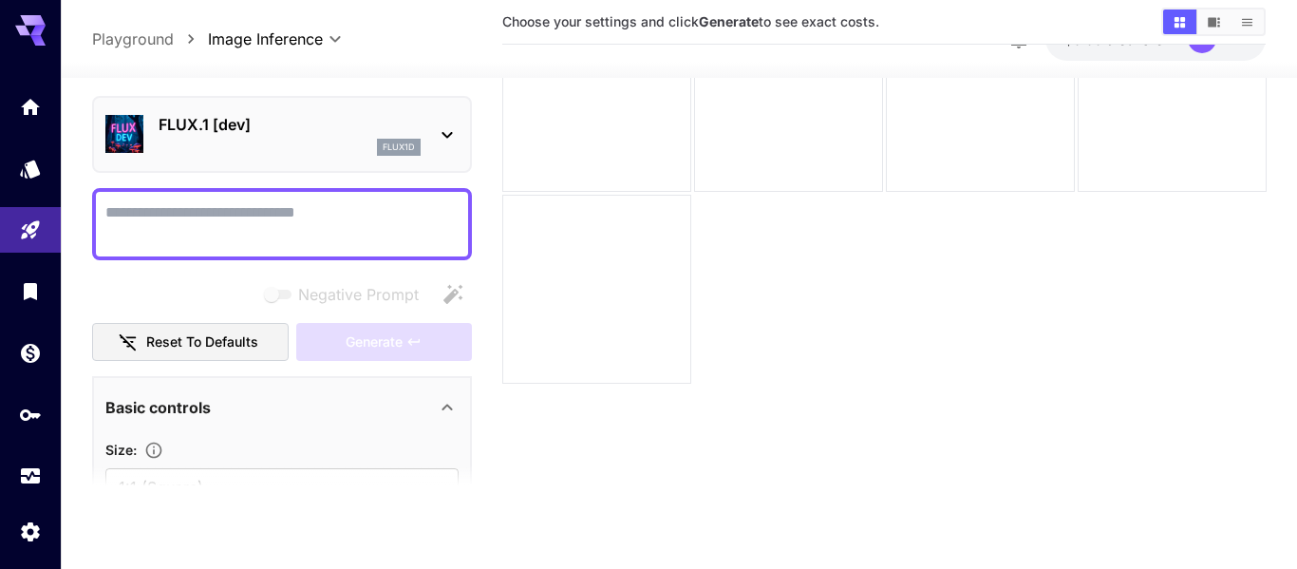
click at [249, 337] on button "Reset to defaults" at bounding box center [191, 342] width 198 height 39
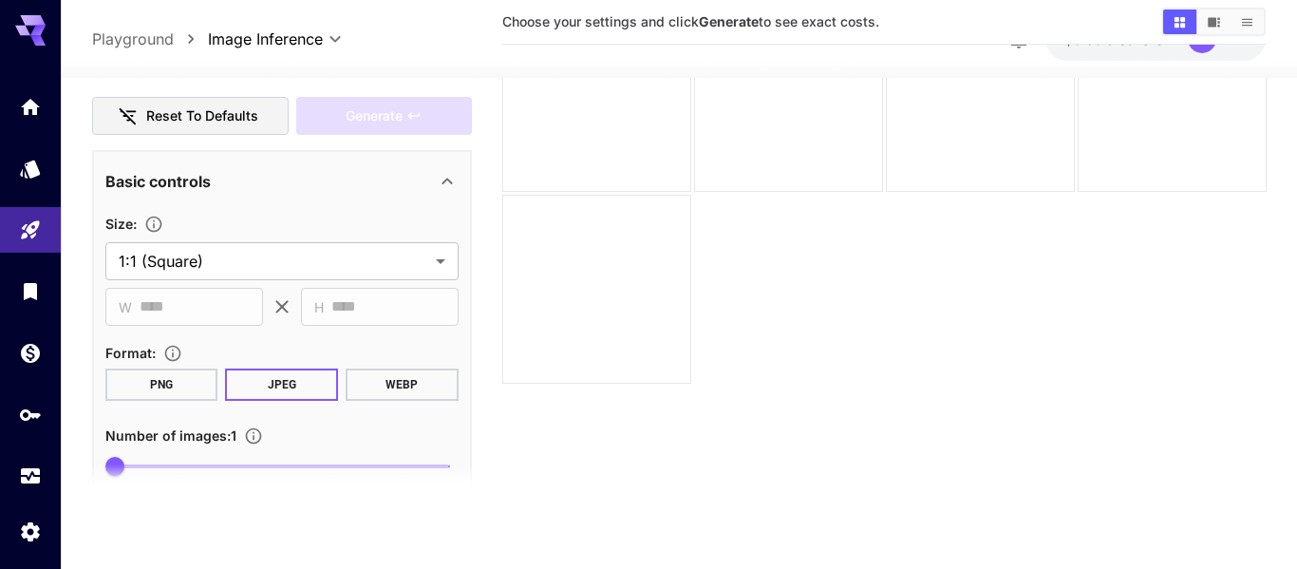
scroll to position [231, 0]
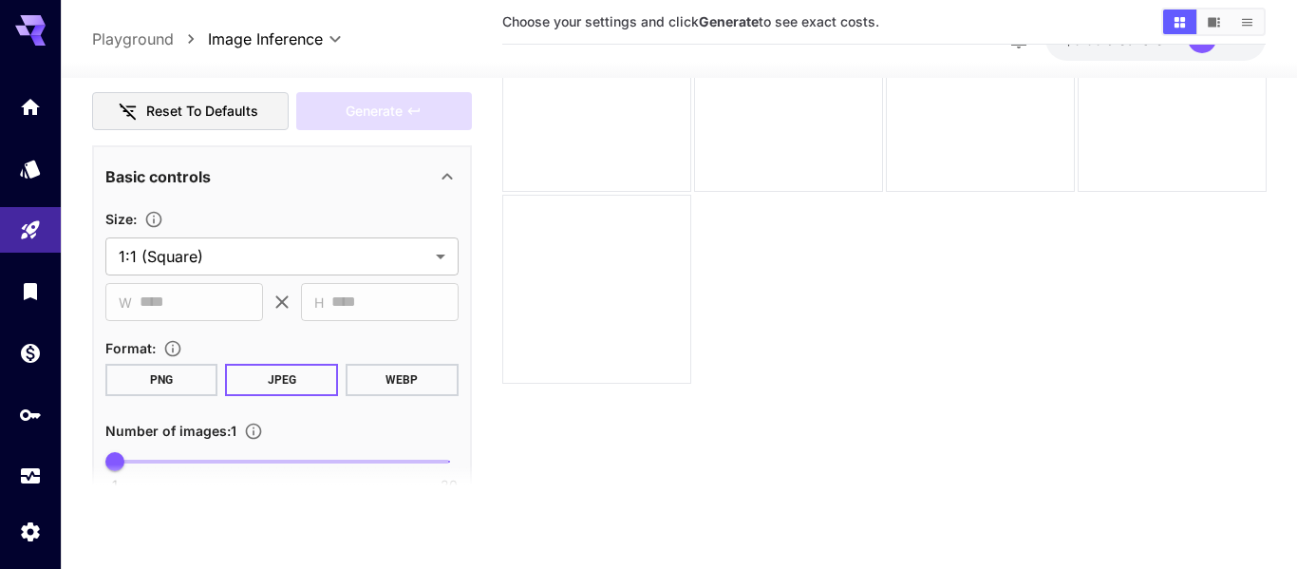
click at [414, 180] on div "Basic controls" at bounding box center [270, 175] width 330 height 23
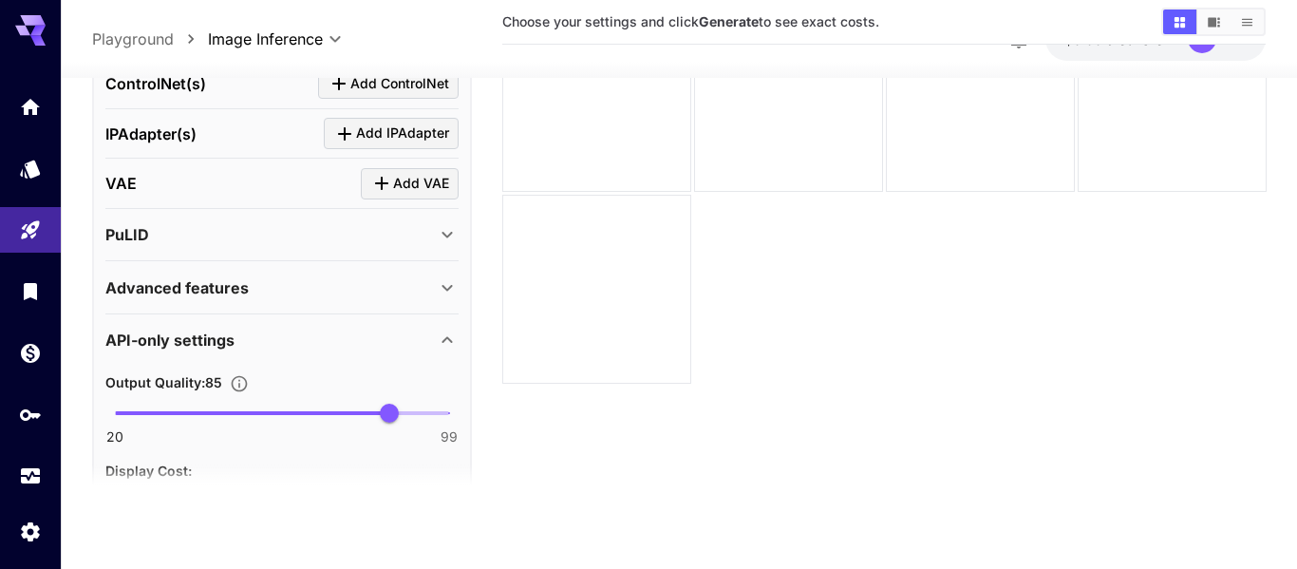
scroll to position [481, 0]
click at [387, 233] on div "Click to add VAE" at bounding box center [410, 225] width 122 height 28
click at [447, 245] on icon at bounding box center [447, 233] width 23 height 23
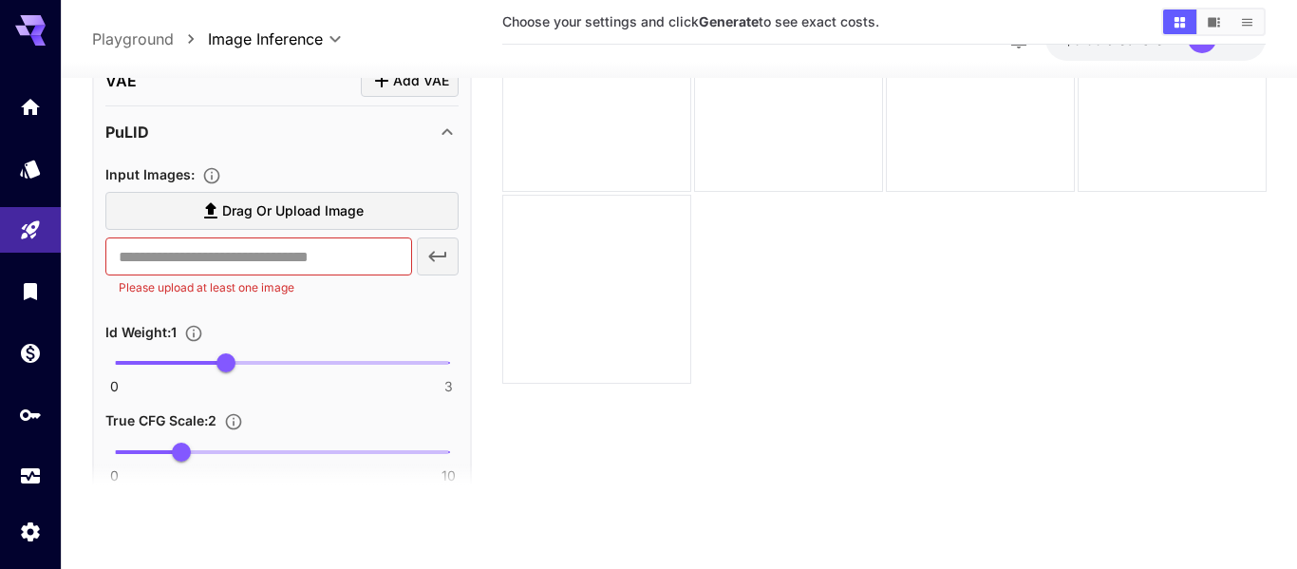
scroll to position [592, 0]
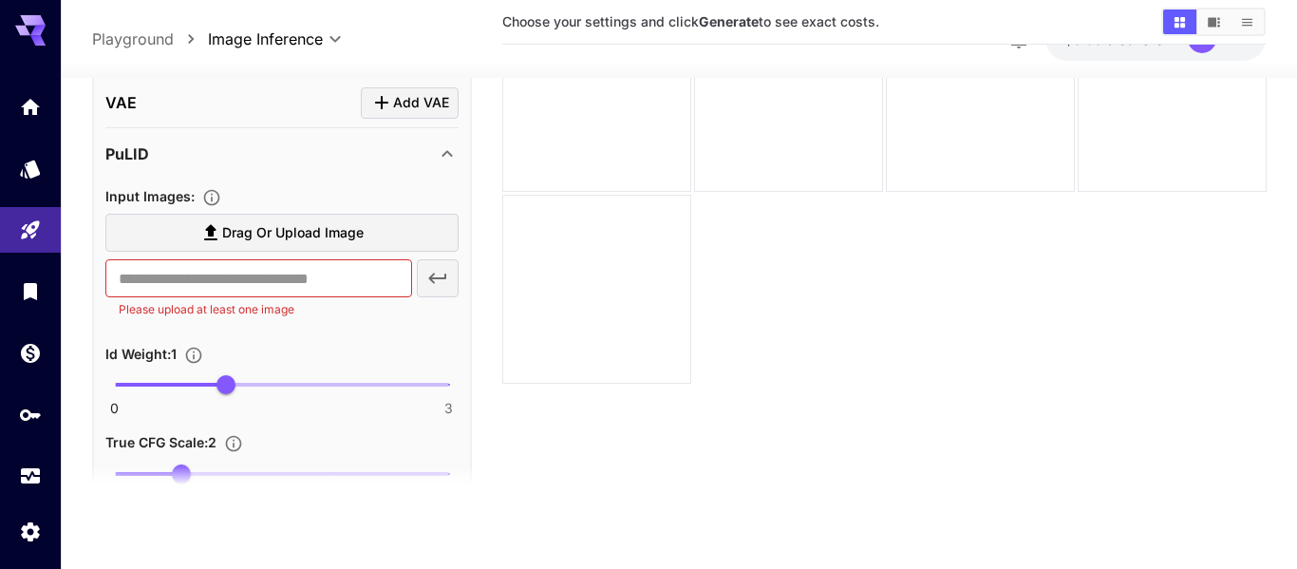
click at [438, 159] on icon at bounding box center [447, 153] width 23 height 23
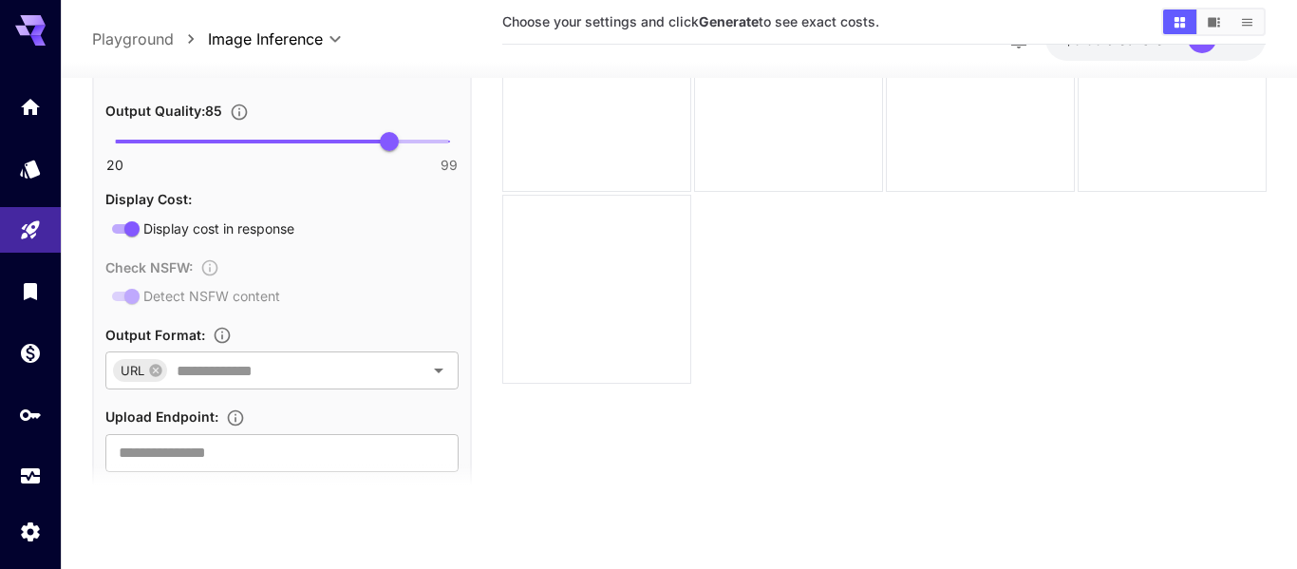
scroll to position [745, 0]
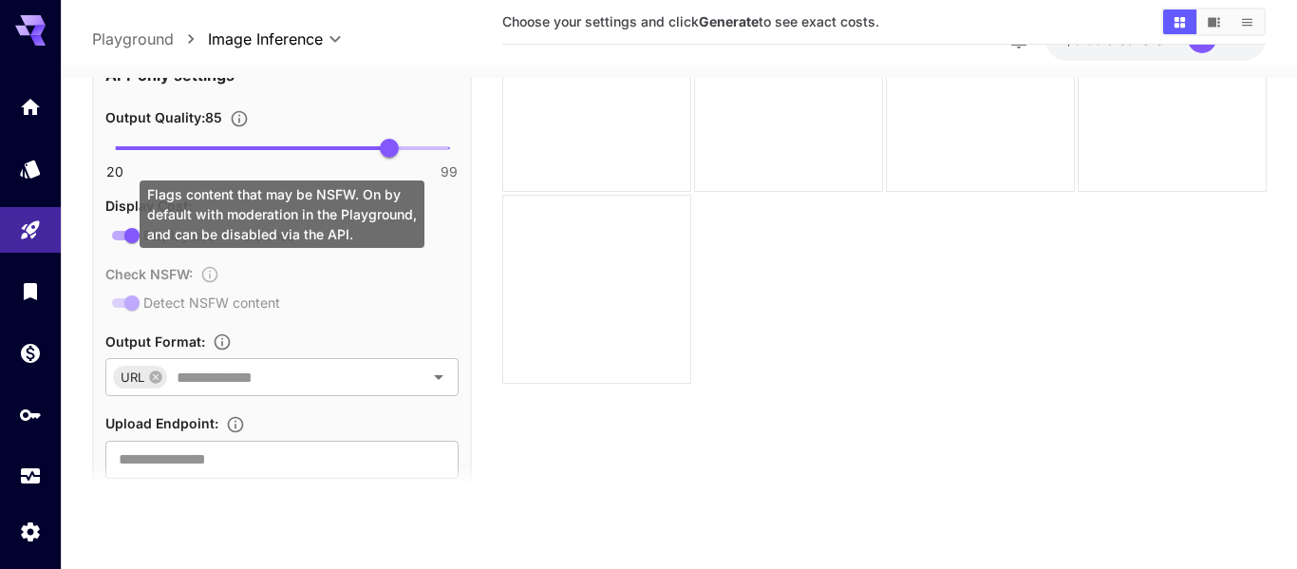
click at [125, 297] on div "Check NSFW : Detect NSFW content" at bounding box center [281, 287] width 353 height 52
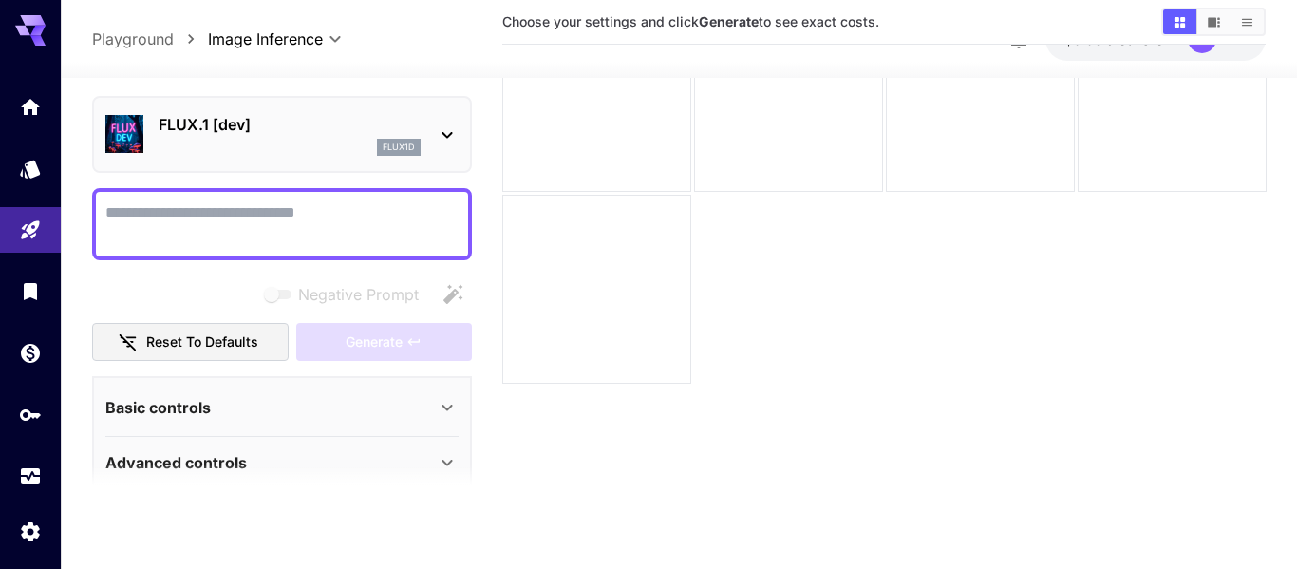
scroll to position [0, 0]
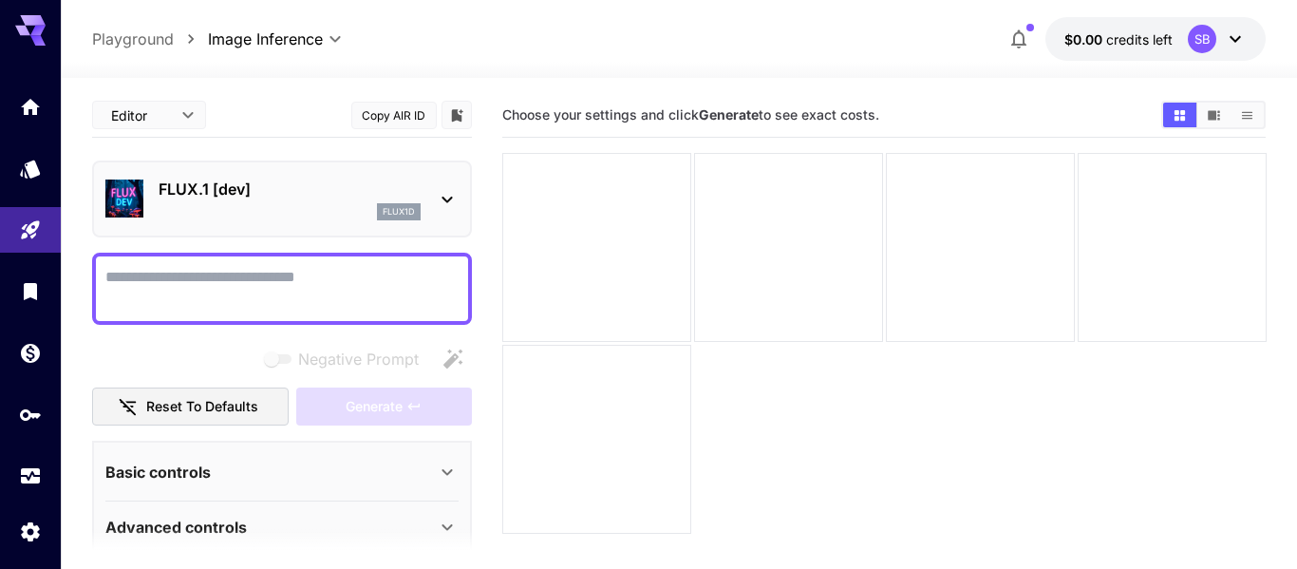
click at [171, 111] on body "**********" at bounding box center [648, 359] width 1297 height 719
click at [166, 183] on span "JSON" at bounding box center [149, 188] width 84 height 23
type input "****"
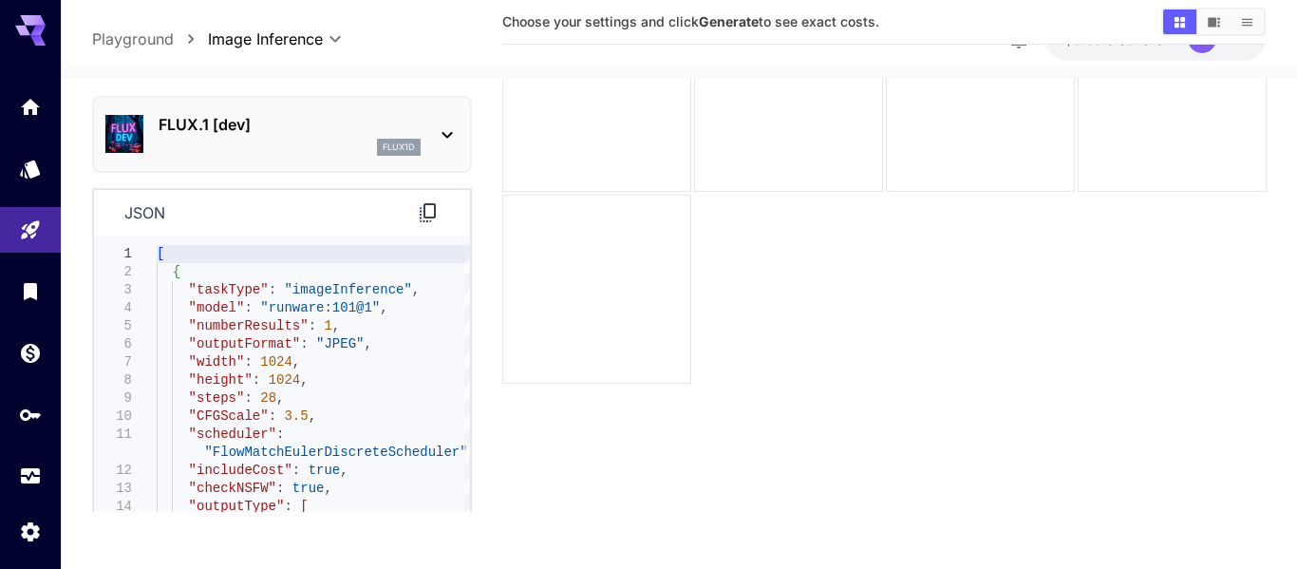
scroll to position [146, 0]
click at [742, 420] on section "Choose your settings and click Generate to see exact costs." at bounding box center [884, 231] width 764 height 569
click at [315, 489] on div "[ { "taskType" : "imageInference" , "model" : "runware:101@1" , "numberResults"…" at bounding box center [313, 443] width 313 height 389
type textarea "**********"
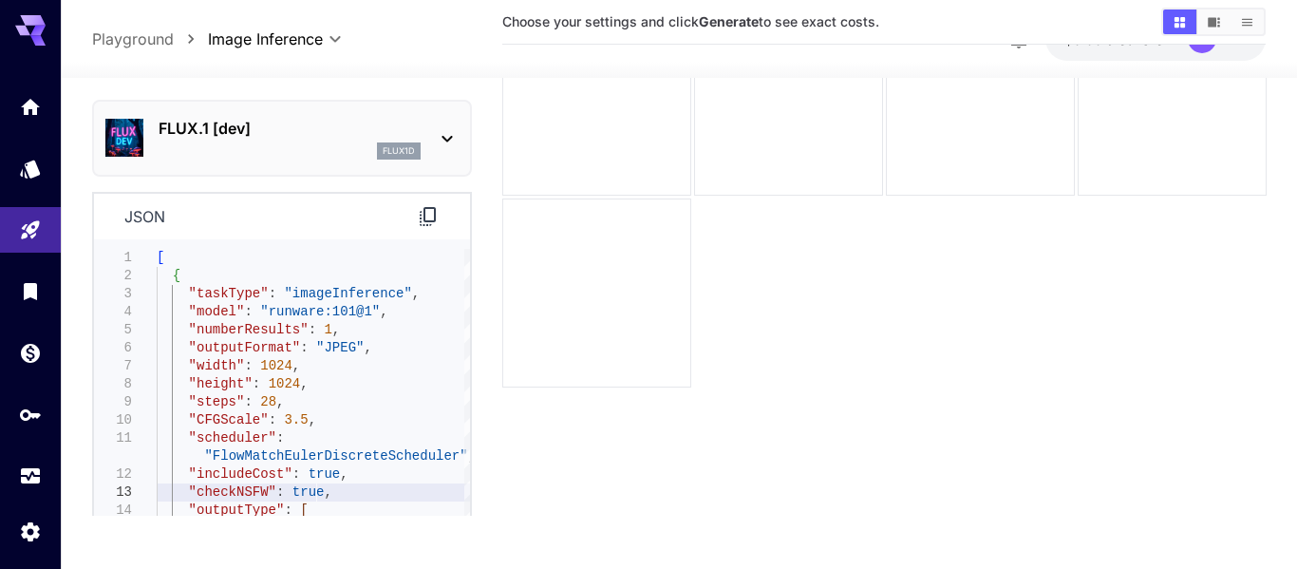
scroll to position [0, 0]
click at [314, 490] on div "[ { "taskType" : "imageInference" , "model" : "runware:101@1" , "numberResults"…" at bounding box center [313, 443] width 313 height 389
click at [311, 495] on div "[ { "taskType" : "imageInference" , "model" : "runware:101@1" , "numberResults"…" at bounding box center [313, 443] width 313 height 389
click at [449, 147] on icon at bounding box center [447, 138] width 23 height 23
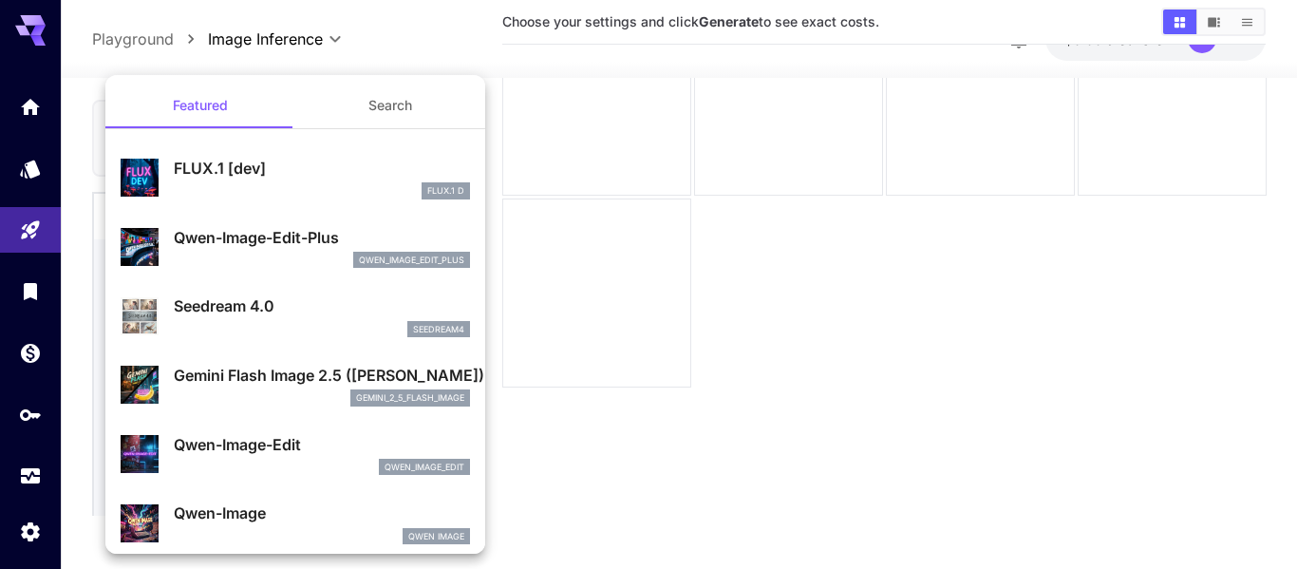
click at [371, 163] on p "FLUX.1 [dev]" at bounding box center [322, 168] width 296 height 23
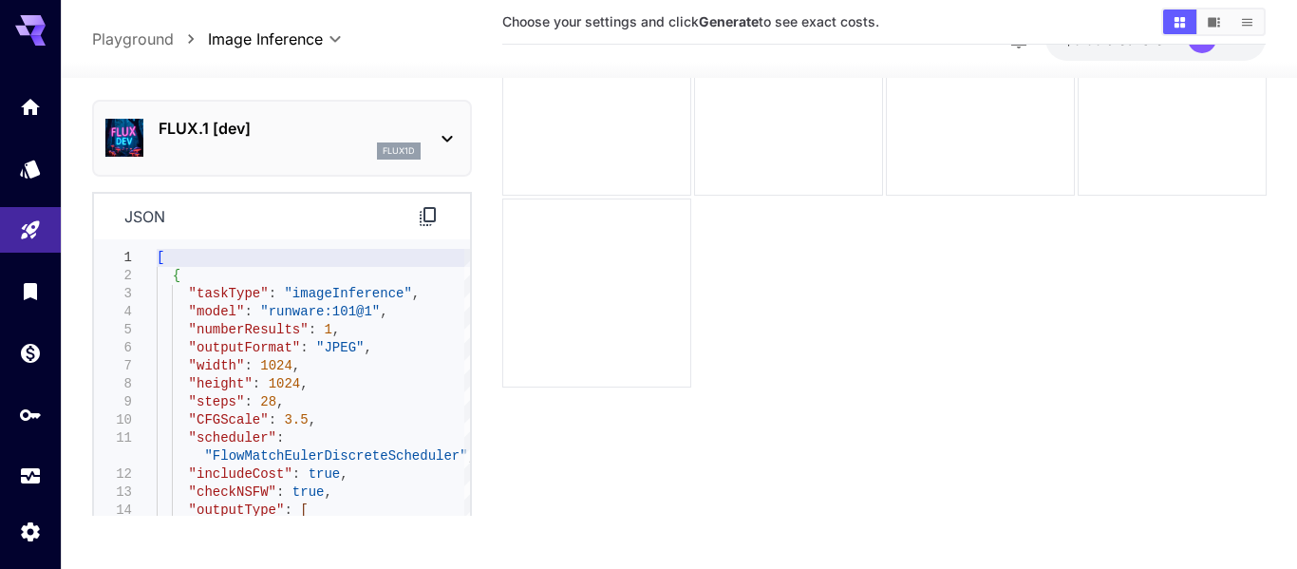
click at [364, 321] on div "[ { "taskType" : "imageInference" , "model" : "runware:101@1" , "numberResults"…" at bounding box center [313, 443] width 313 height 389
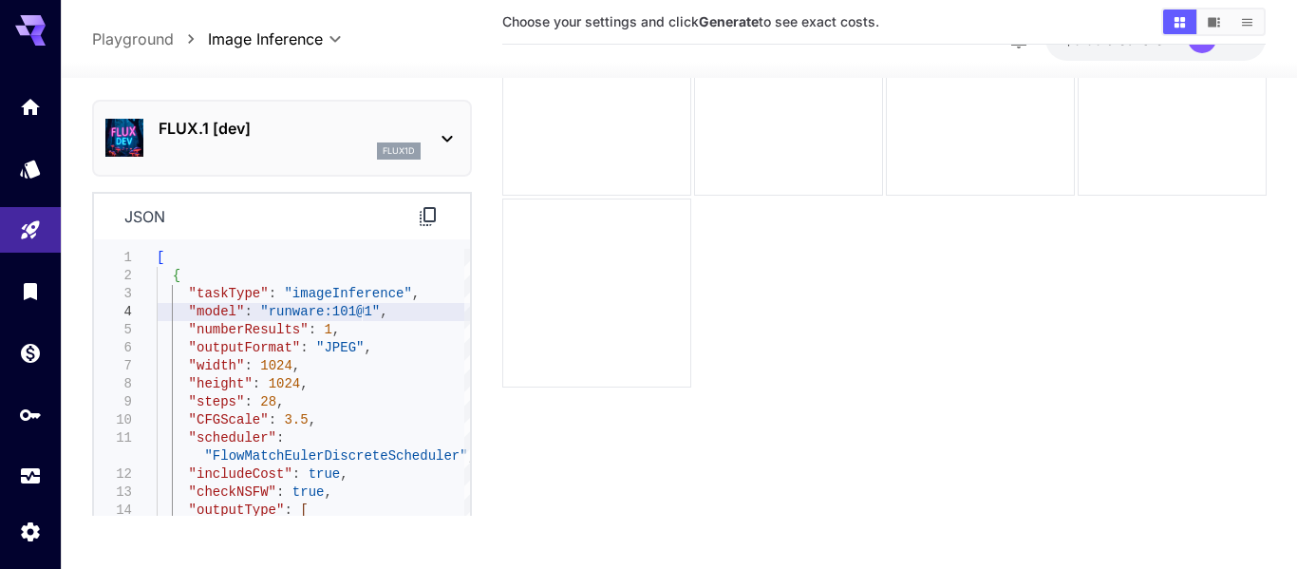
click at [364, 321] on div "[ { "taskType" : "imageInference" , "model" : "runware:101@1" , "numberResults"…" at bounding box center [313, 443] width 313 height 389
click at [367, 412] on div "[ { "taskType" : "imageInference" , "model" : "runware:101@1" , "numberResults"…" at bounding box center [313, 443] width 313 height 389
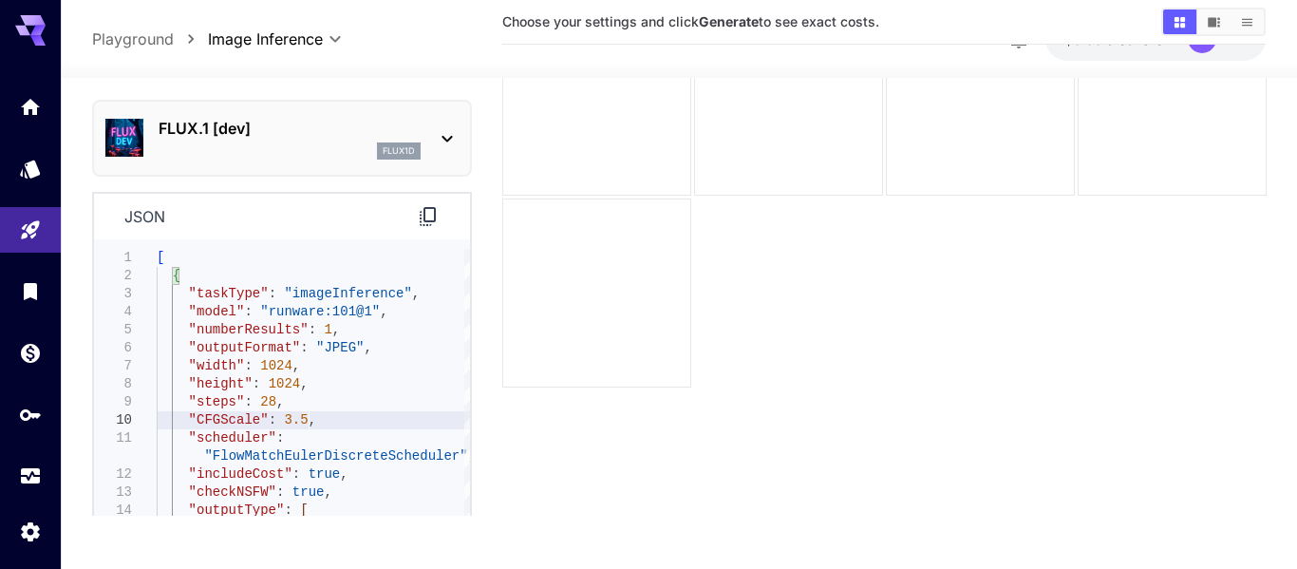
click at [370, 464] on div "[ { "taskType" : "imageInference" , "model" : "runware:101@1" , "numberResults"…" at bounding box center [313, 443] width 313 height 389
type textarea "**********"
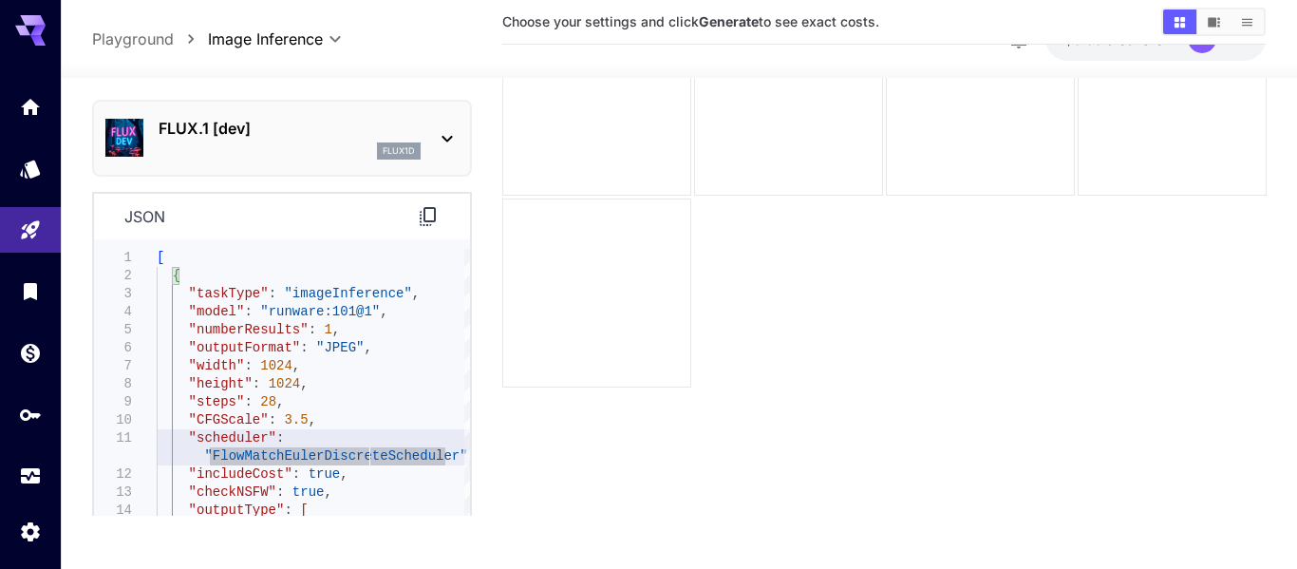
click at [314, 486] on div "[ { "taskType" : "imageInference" , "model" : "runware:101@1" , "numberResults"…" at bounding box center [313, 443] width 313 height 389
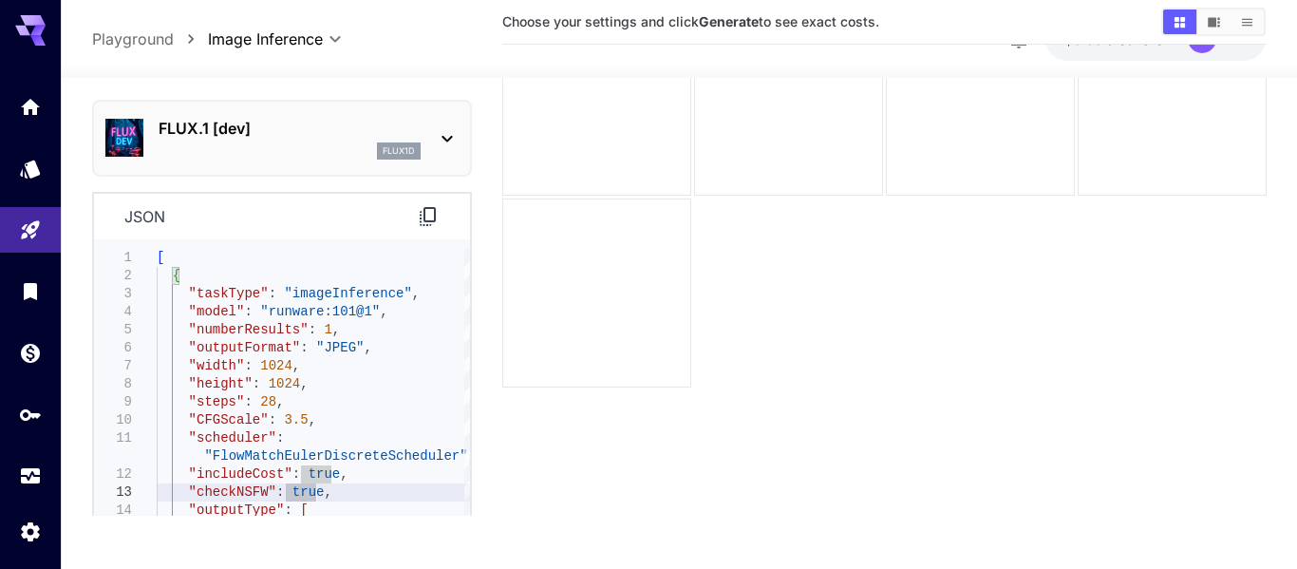
click at [313, 494] on div "[ { "taskType" : "imageInference" , "model" : "runware:101@1" , "numberResults"…" at bounding box center [313, 443] width 313 height 389
click at [321, 493] on div "[ { "taskType" : "imageInference" , "model" : "runware:101@1" , "numberResults"…" at bounding box center [313, 443] width 313 height 389
click at [311, 493] on div "[ { "taskType" : "imageInference" , "model" : "runware:101@1" , "numberResults"…" at bounding box center [313, 443] width 313 height 389
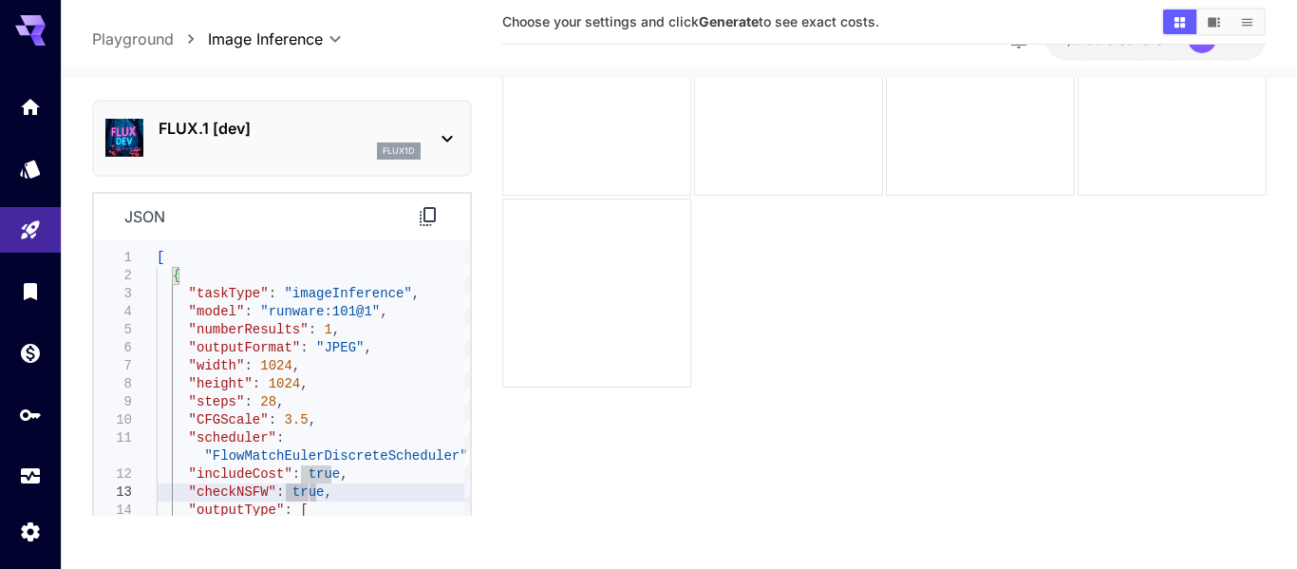
click at [324, 497] on div "[ { "taskType" : "imageInference" , "model" : "runware:101@1" , "numberResults"…" at bounding box center [313, 443] width 313 height 389
click at [317, 494] on div "[ { "taskType" : "imageInference" , "model" : "runware:101@1" , "numberResults"…" at bounding box center [313, 443] width 313 height 389
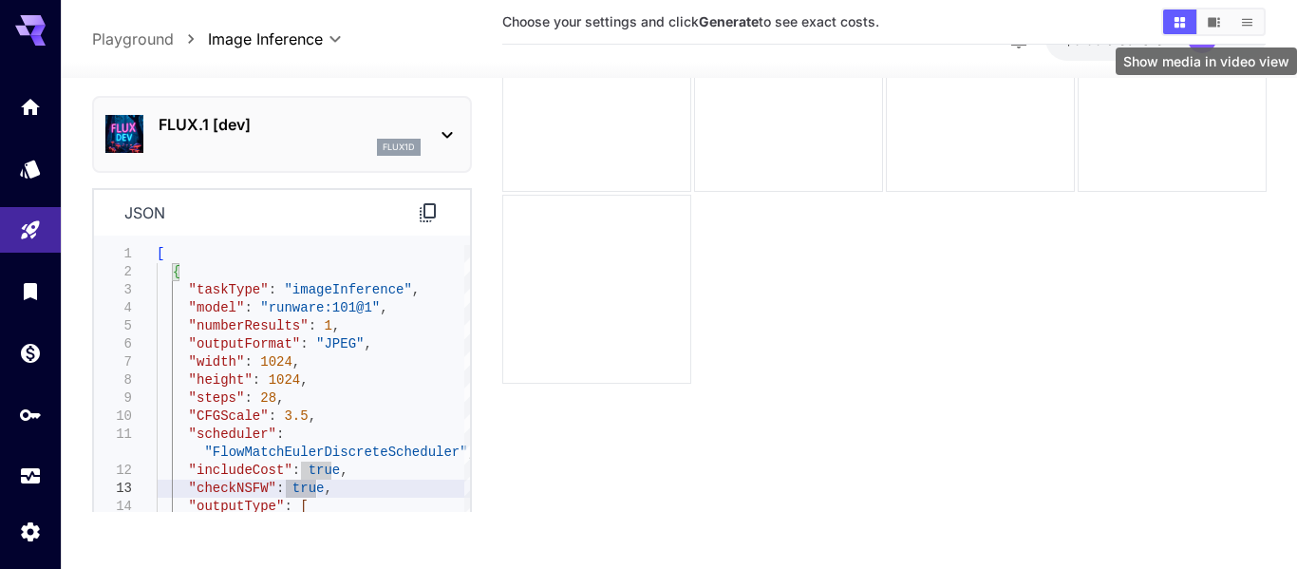
click at [1222, 25] on button "Show media in video view" at bounding box center [1213, 21] width 33 height 25
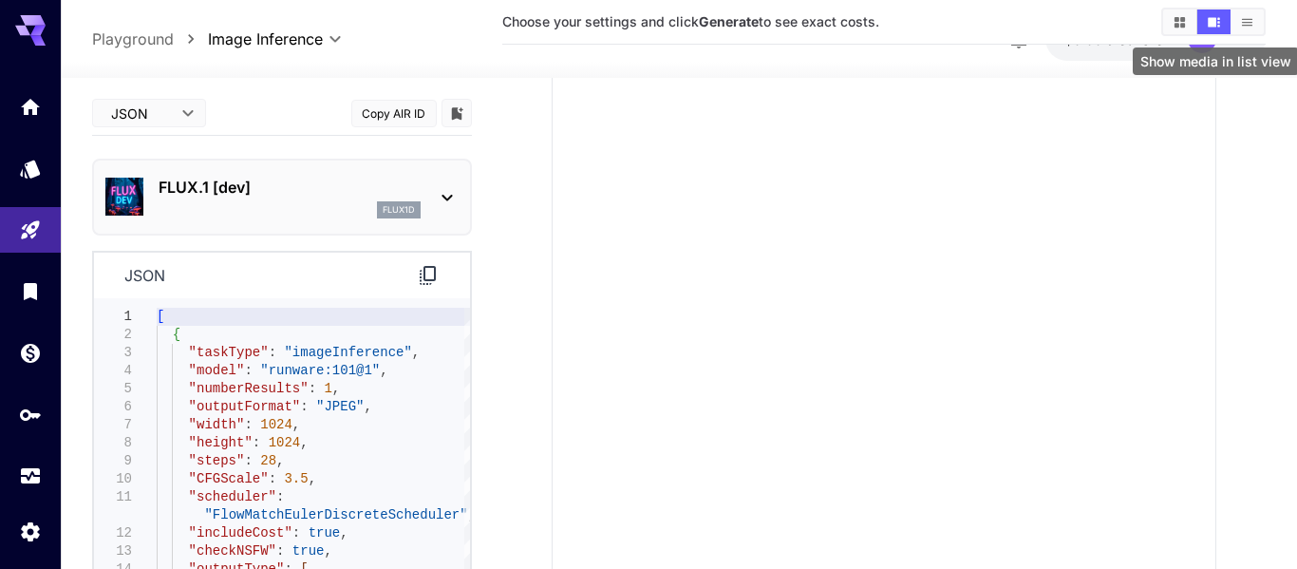
click at [1249, 27] on icon "Show media in list view" at bounding box center [1247, 22] width 14 height 14
click at [1215, 22] on icon "Show media in video view" at bounding box center [1215, 21] width 12 height 9
click at [1176, 26] on icon "Show media in grid view" at bounding box center [1180, 21] width 10 height 10
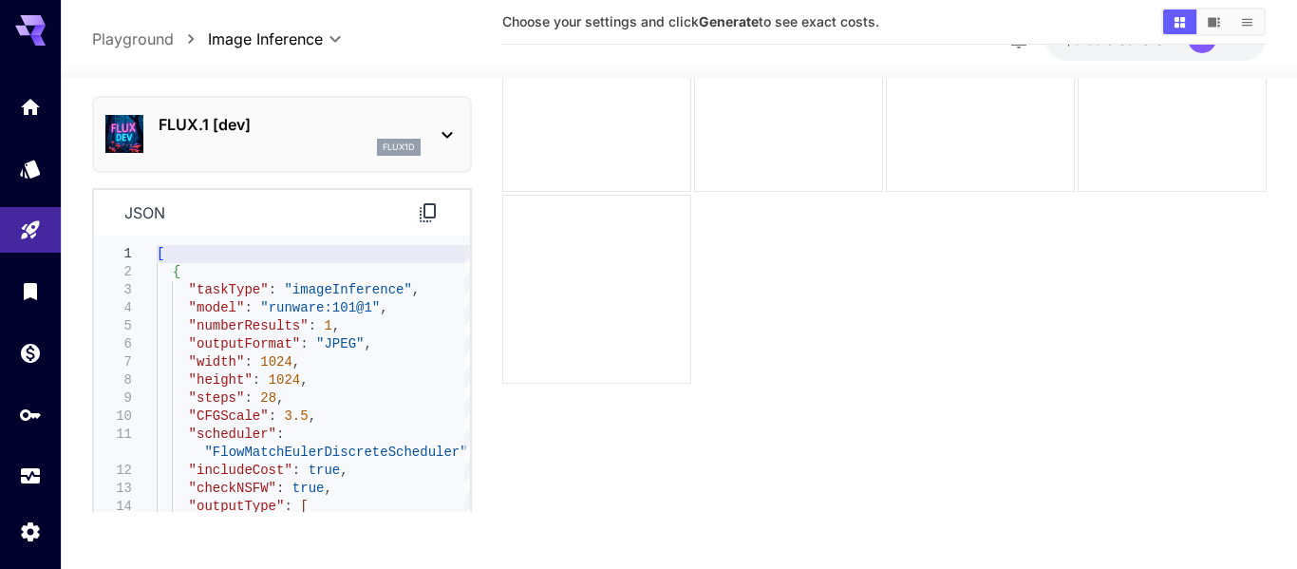
click at [327, 309] on div "[ { "taskType" : "imageInference" , "model" : "runware:101@1" , "numberResults"…" at bounding box center [313, 439] width 313 height 389
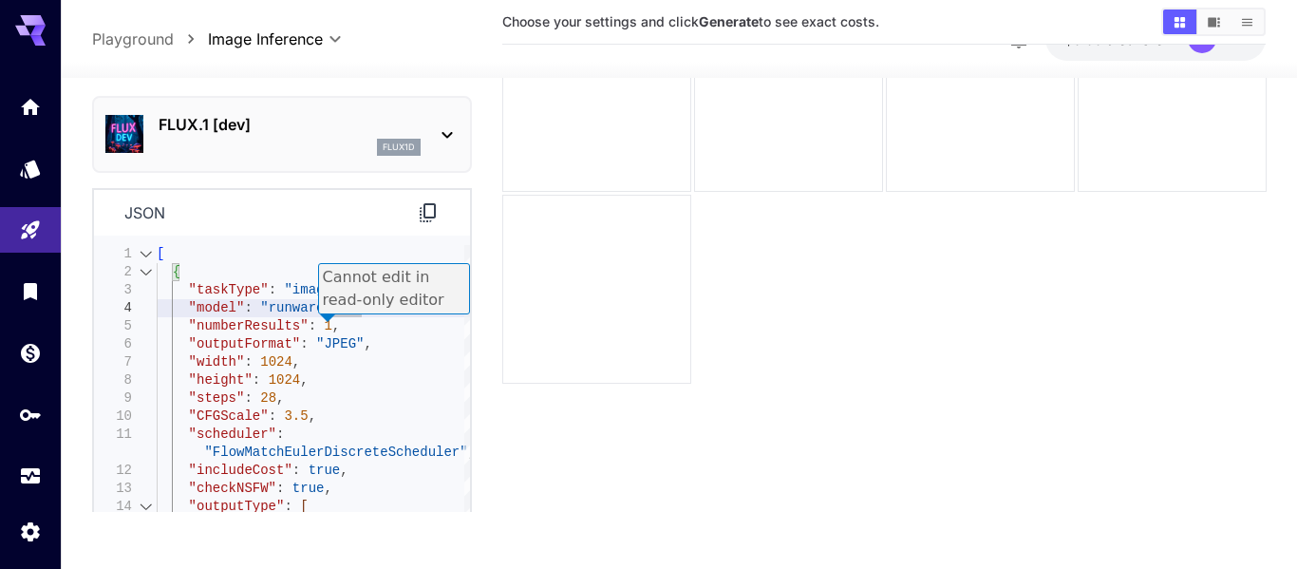
click at [146, 268] on div at bounding box center [146, 272] width 25 height 18
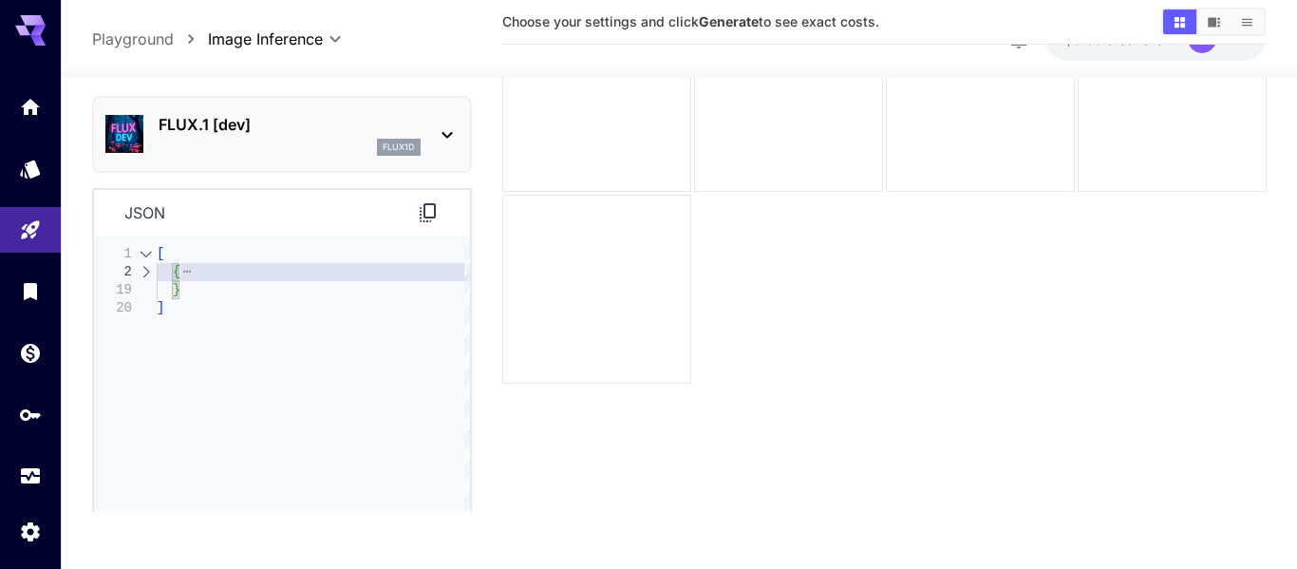
click at [145, 272] on div at bounding box center [146, 272] width 25 height 18
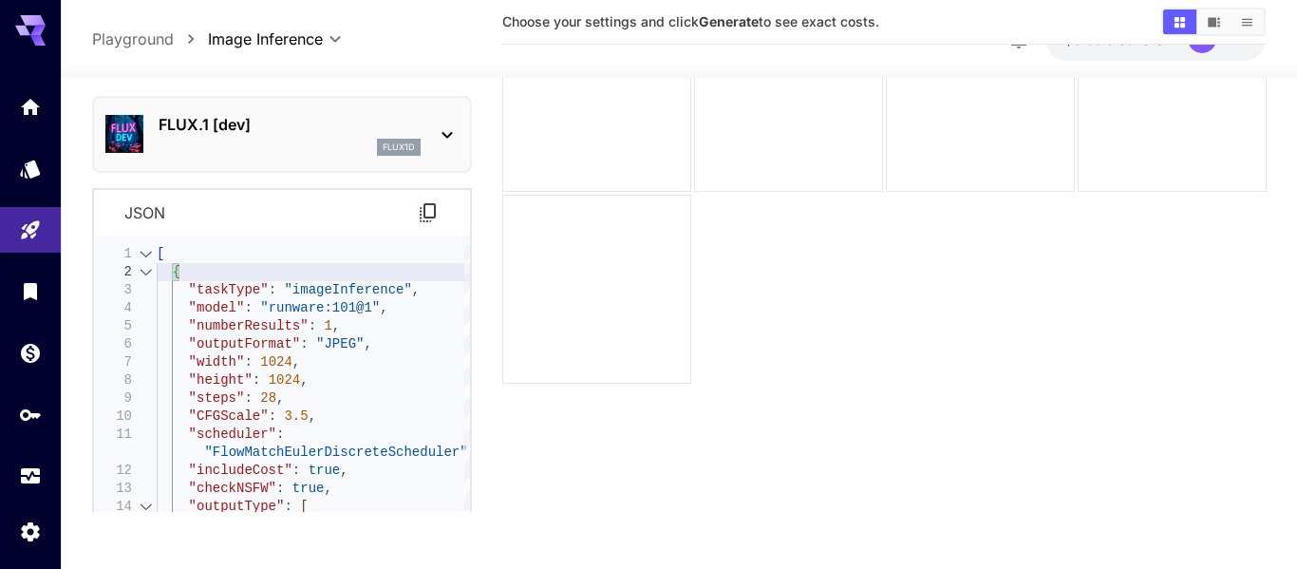
click at [149, 254] on div at bounding box center [146, 254] width 25 height 18
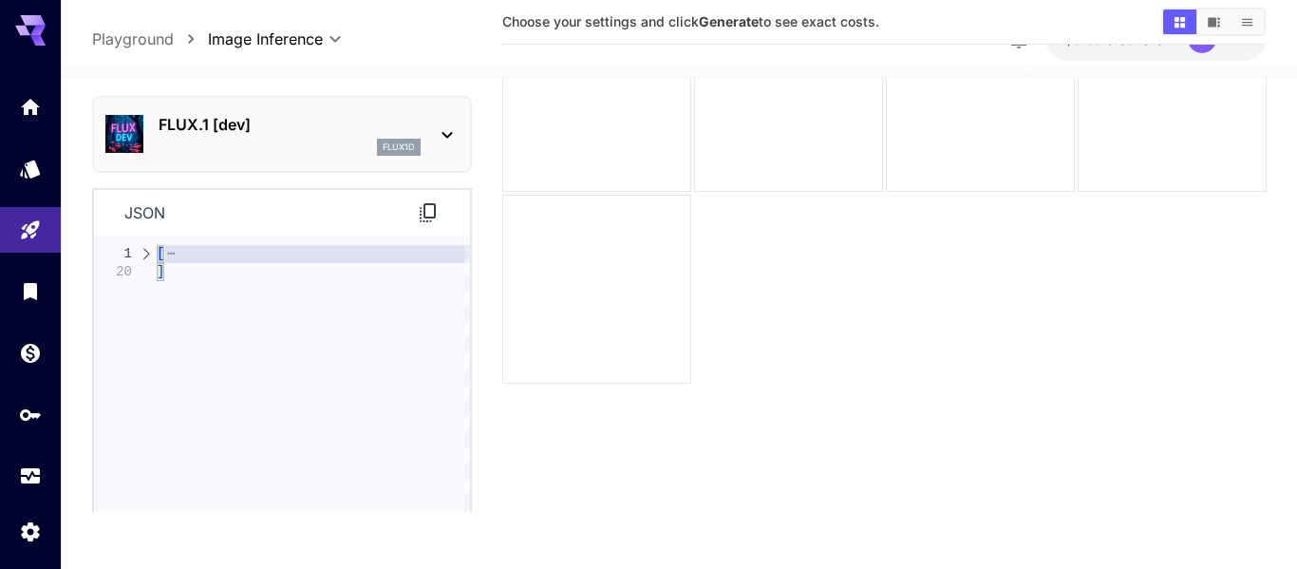
click at [147, 254] on div at bounding box center [146, 254] width 25 height 18
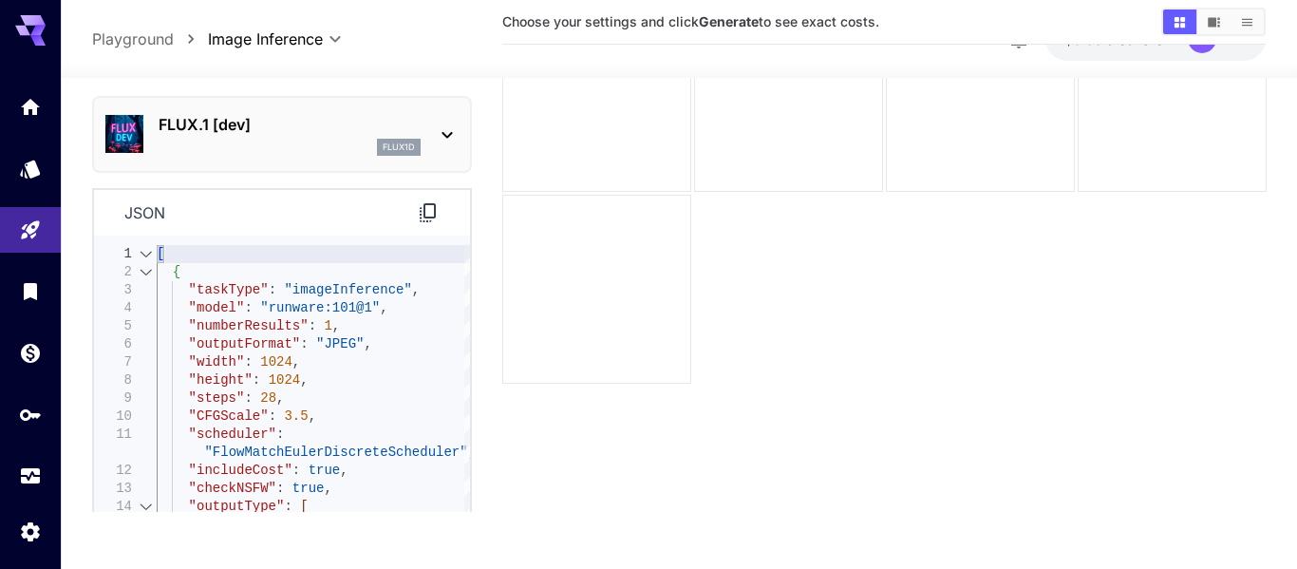
type textarea "**********"
click at [295, 471] on div "[ { "taskType" : "imageInference" , "model" : "runware:101@1" , "numberResults"…" at bounding box center [313, 439] width 313 height 389
click at [301, 490] on div "[ { "taskType" : "imageInference" , "model" : "runware:101@1" , "numberResults"…" at bounding box center [313, 439] width 313 height 389
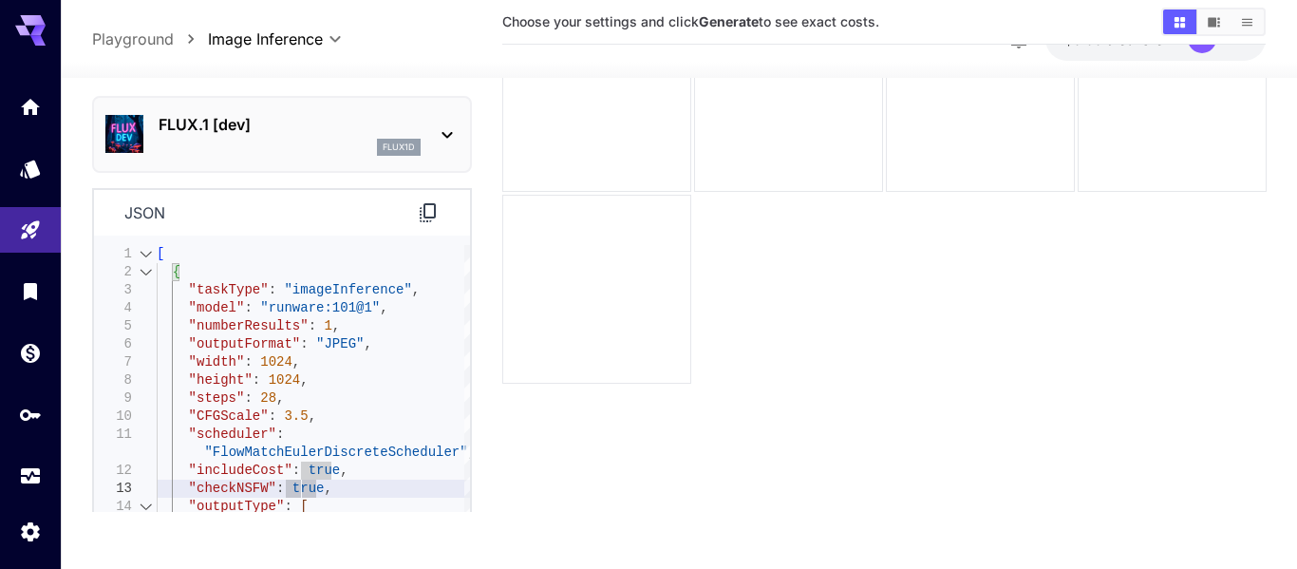
click at [307, 491] on div "[ { "taskType" : "imageInference" , "model" : "runware:101@1" , "numberResults"…" at bounding box center [313, 439] width 313 height 389
drag, startPoint x: 307, startPoint y: 491, endPoint x: 289, endPoint y: 494, distance: 18.3
click at [289, 494] on div "[ { "taskType" : "imageInference" , "model" : "runware:101@1" , "numberResults"…" at bounding box center [313, 439] width 313 height 389
click at [284, 491] on div "[ { "taskType" : "imageInference" , "model" : "runware:101@1" , "numberResults"…" at bounding box center [313, 439] width 313 height 389
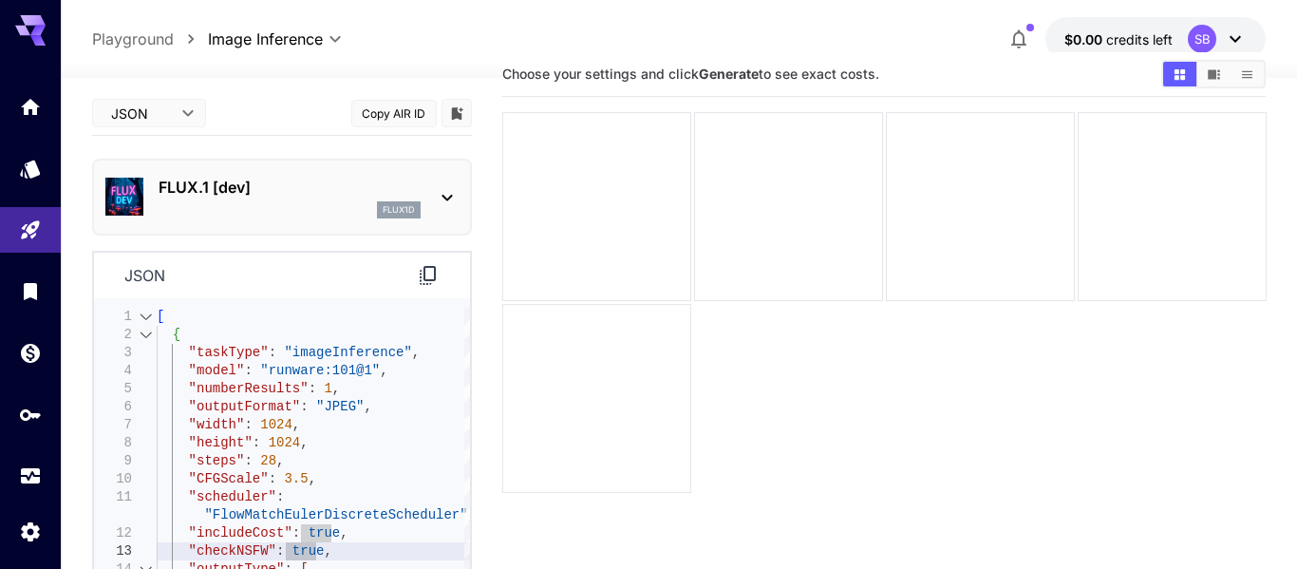
scroll to position [42, 0]
click at [189, 111] on body "**********" at bounding box center [648, 317] width 1297 height 719
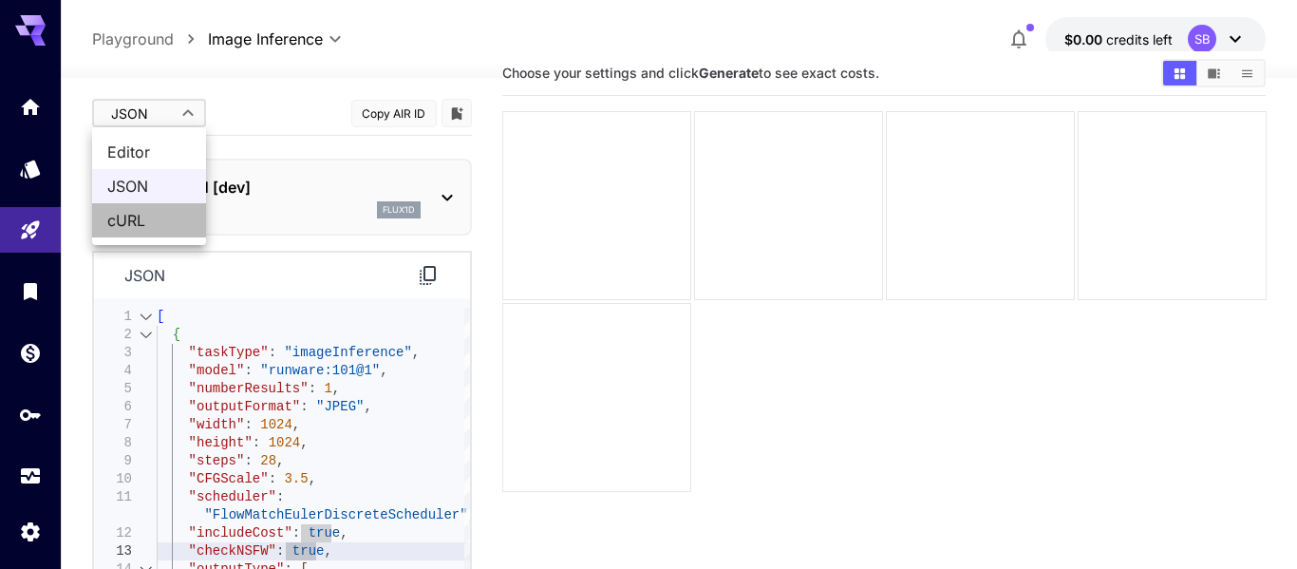
click at [163, 229] on span "cURL" at bounding box center [149, 220] width 84 height 23
type input "****"
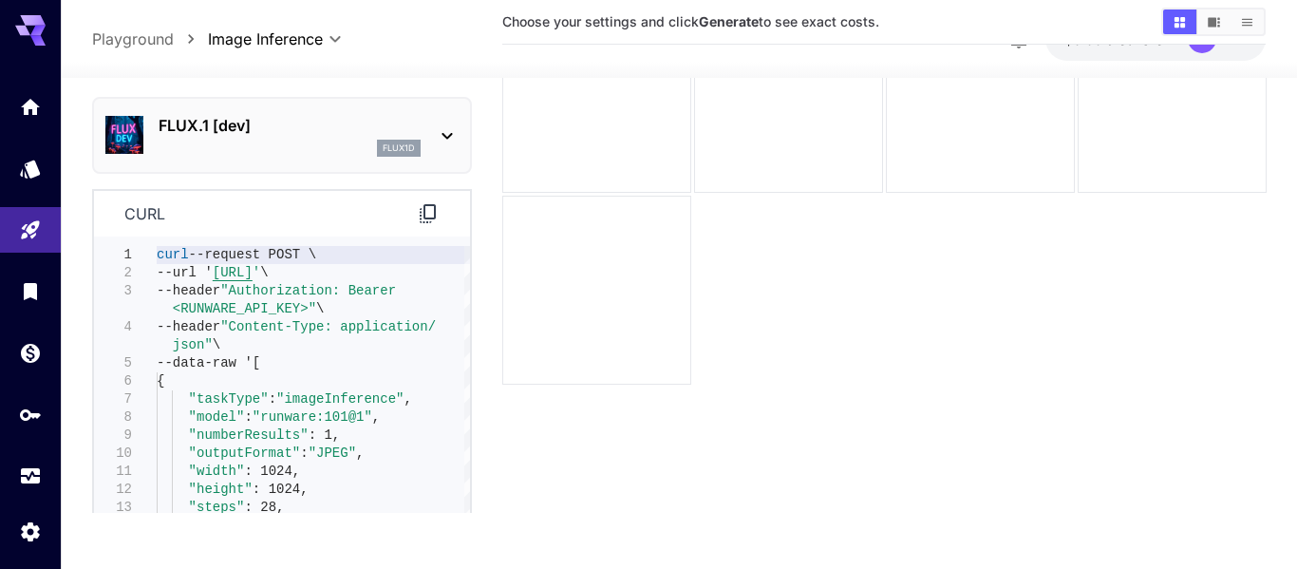
scroll to position [150, 0]
click at [286, 298] on div "--url ' https://api.runware.ai/v1 ' \ --header "Authorization: Bearer <RUNWARE_…" at bounding box center [313, 488] width 313 height 487
type textarea "**********"
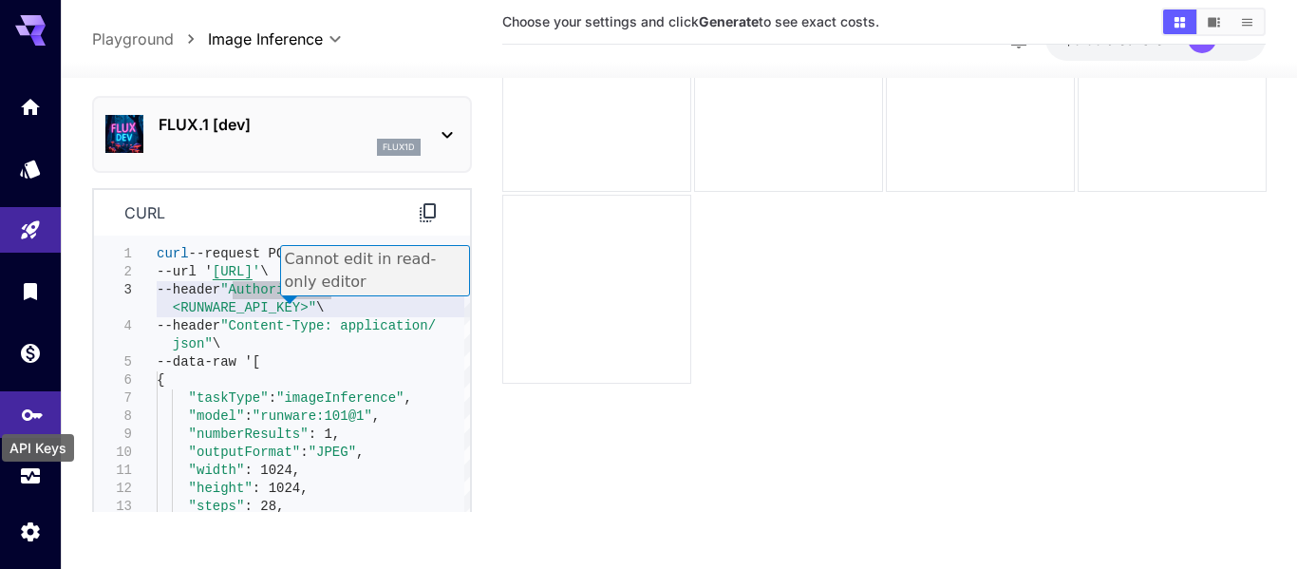
click at [39, 407] on icon "API Keys" at bounding box center [32, 408] width 23 height 23
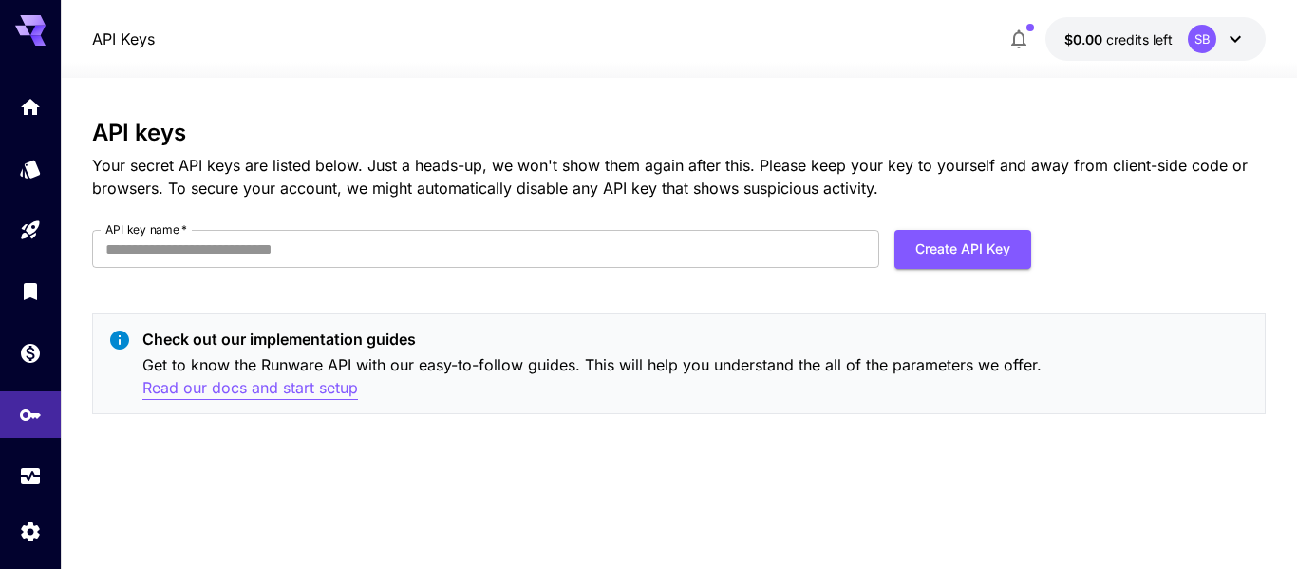
click at [262, 387] on p "Read our docs and start setup" at bounding box center [250, 388] width 216 height 24
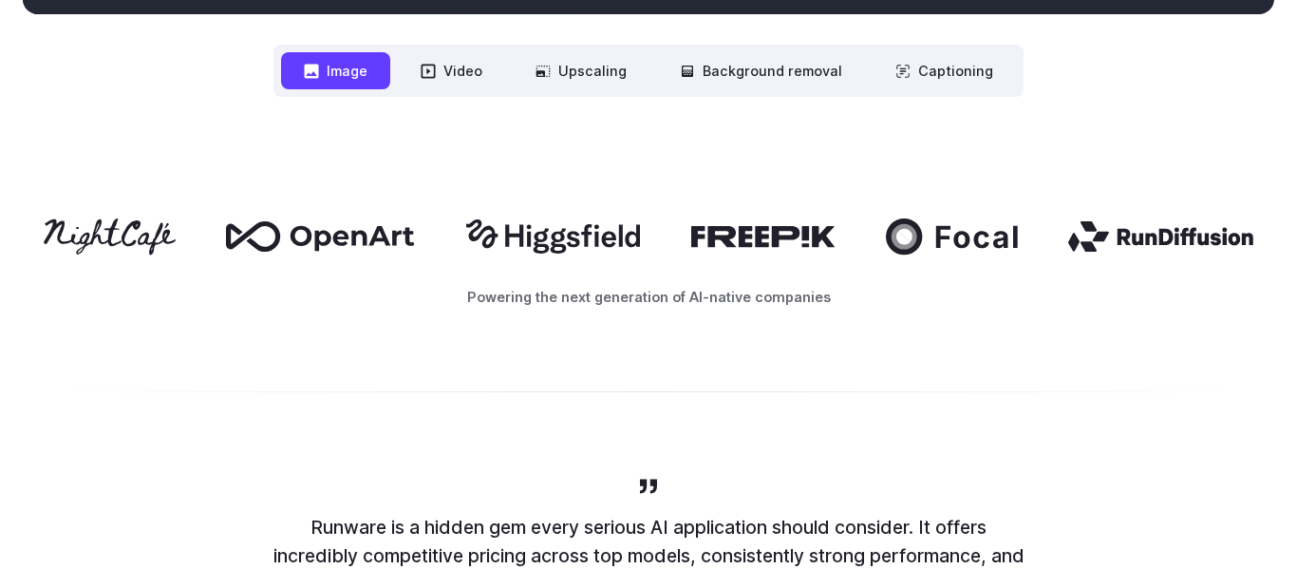
scroll to position [1026, 0]
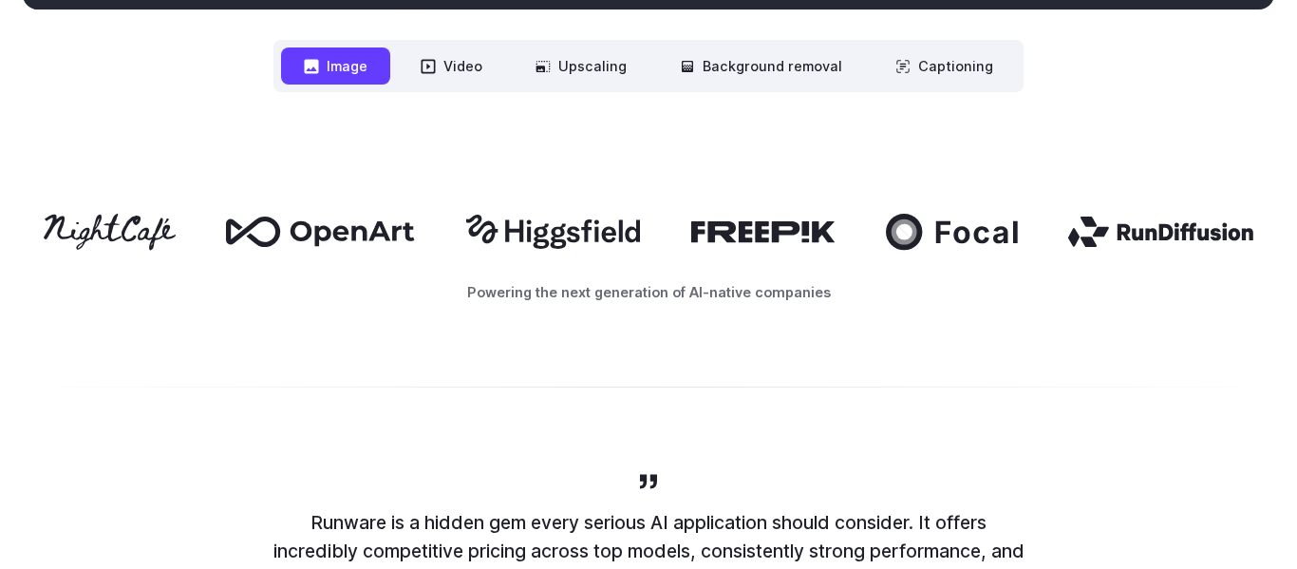
click at [352, 66] on button "Image" at bounding box center [335, 65] width 109 height 37
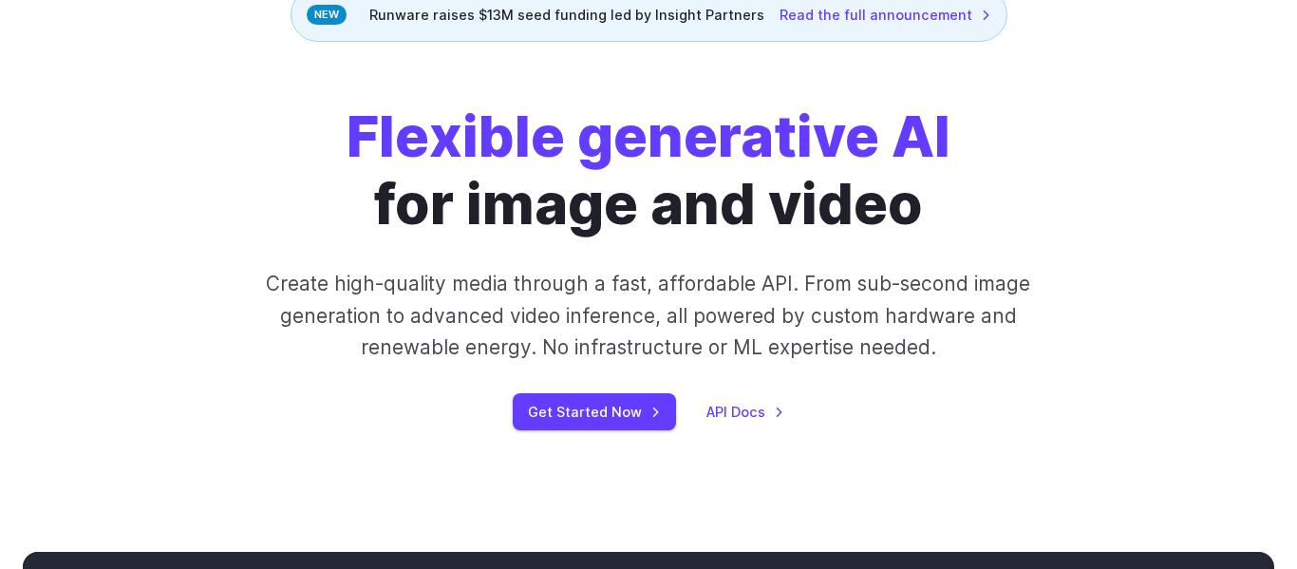
scroll to position [0, 0]
